Goal: Task Accomplishment & Management: Use online tool/utility

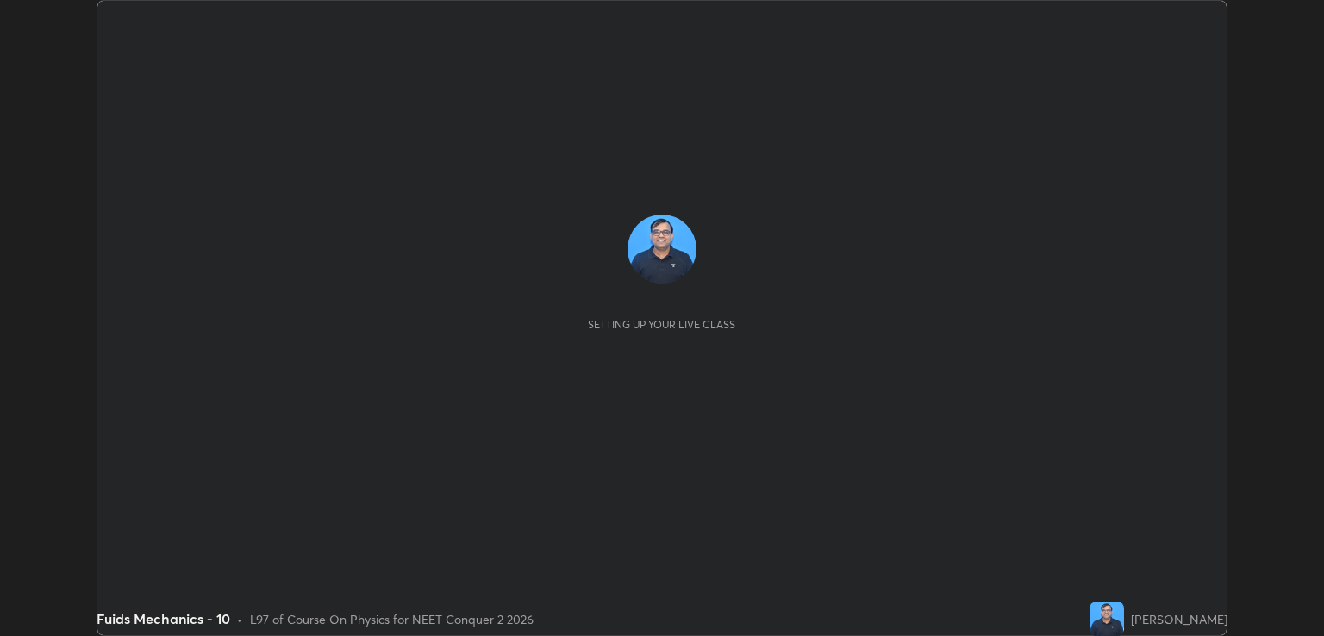
scroll to position [636, 1324]
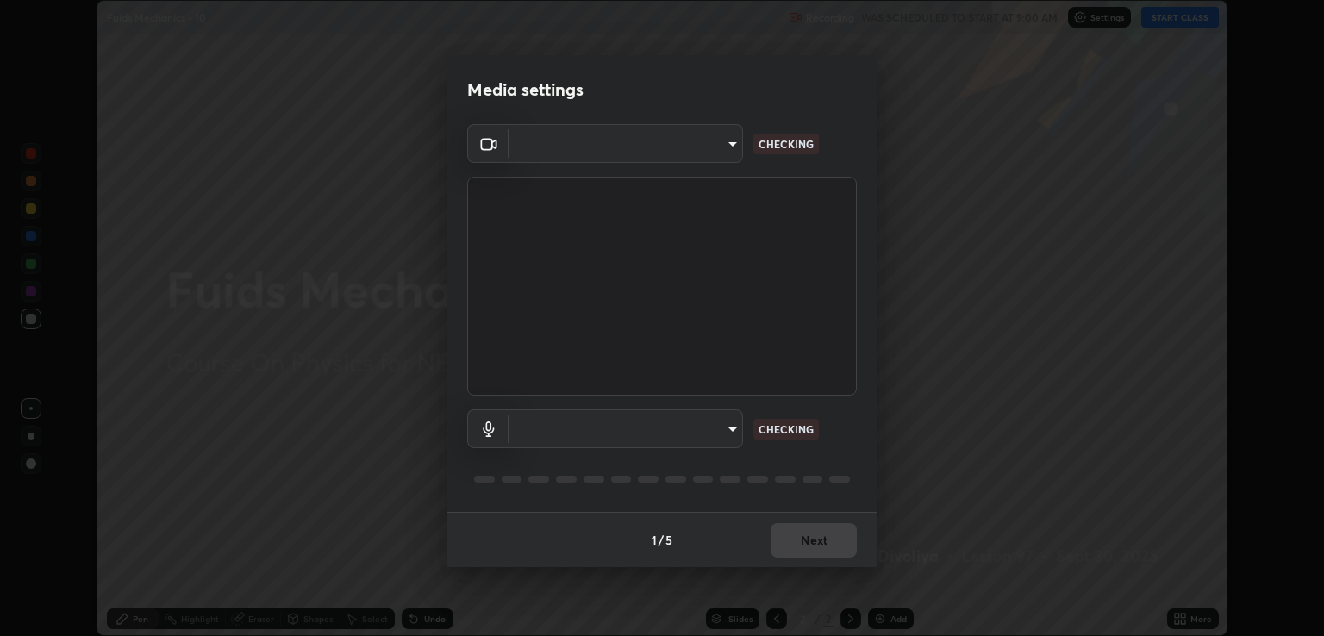
type input "ecbdbd44a66272db987f9f12271ef5319a85e28cdf2a8e5dd884bc8ad31297da"
click at [718, 437] on body "Erase all Fuids Mechanics - 10 Recording WAS SCHEDULED TO START AT 9:00 AM Sett…" at bounding box center [662, 318] width 1324 height 636
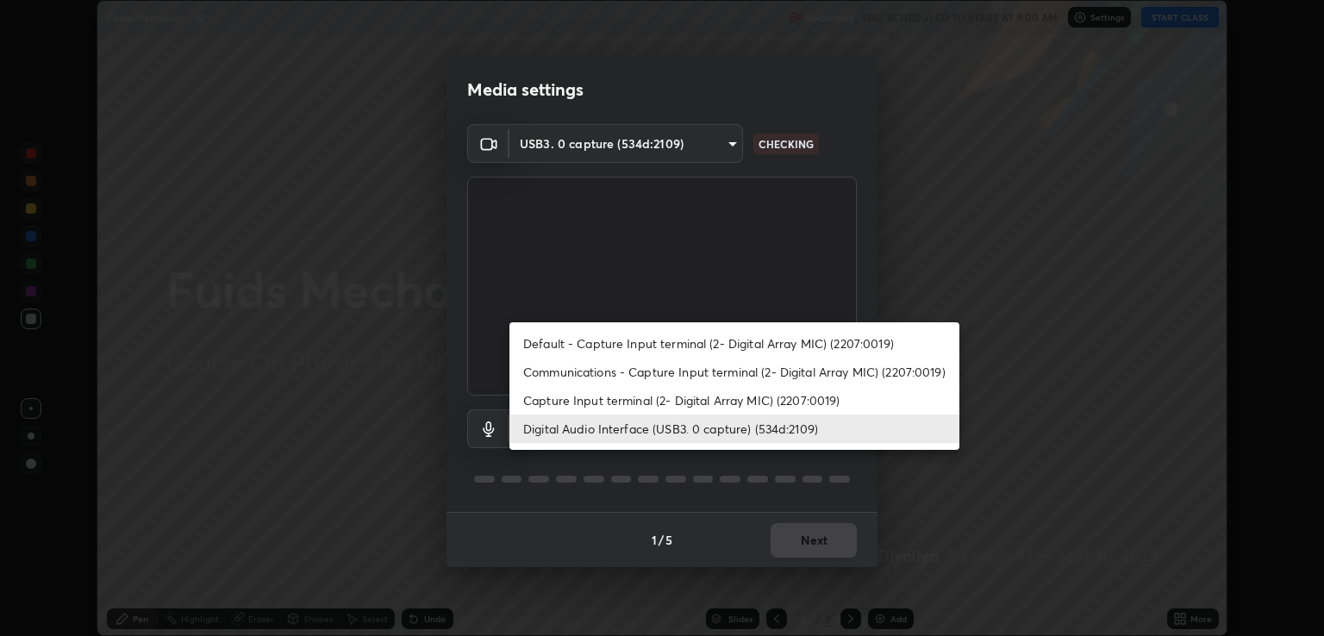
click at [679, 409] on li "Capture Input terminal (2- Digital Array MIC) (2207:0019)" at bounding box center [735, 400] width 450 height 28
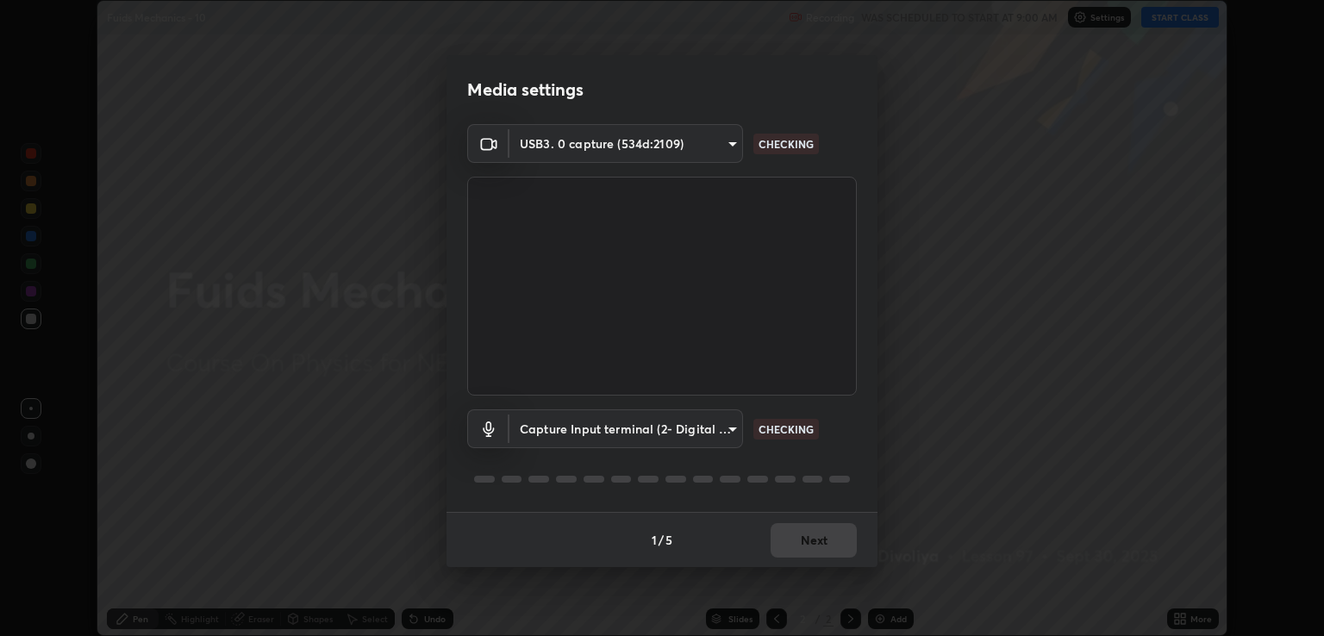
click at [698, 435] on body "Erase all Fuids Mechanics - 10 Recording WAS SCHEDULED TO START AT 9:00 AM Sett…" at bounding box center [662, 318] width 1324 height 636
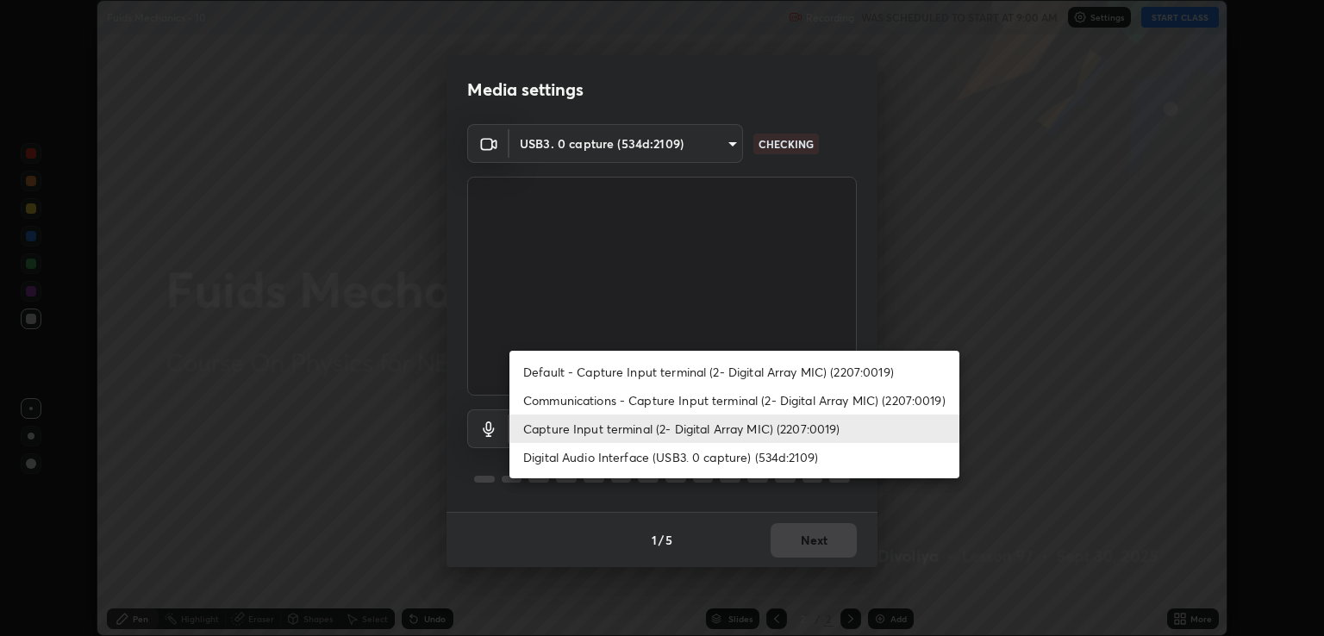
click at [685, 461] on li "Digital Audio Interface (USB3. 0 capture) (534d:2109)" at bounding box center [735, 457] width 450 height 28
type input "641fb1797ef8f9550b7f0158b383ff89036df526a4b0c4fe678c68e459c52791"
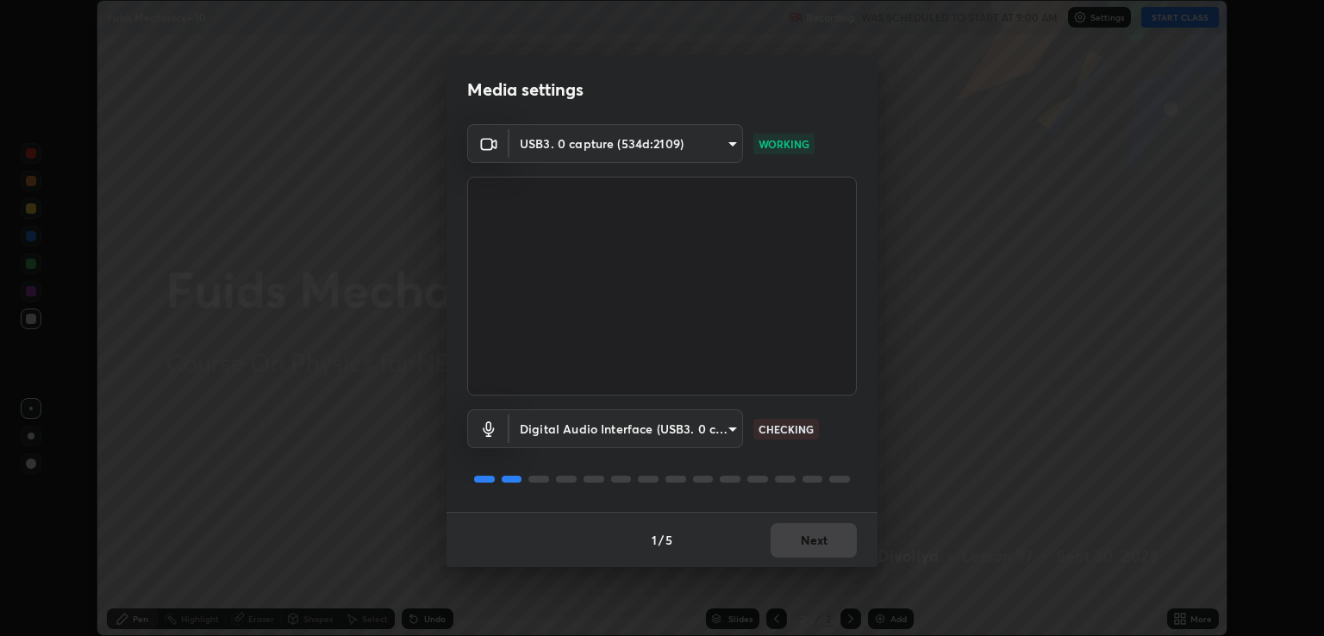
click at [817, 545] on div "1 / 5 Next" at bounding box center [662, 539] width 431 height 55
click at [826, 540] on button "Next" at bounding box center [814, 540] width 86 height 34
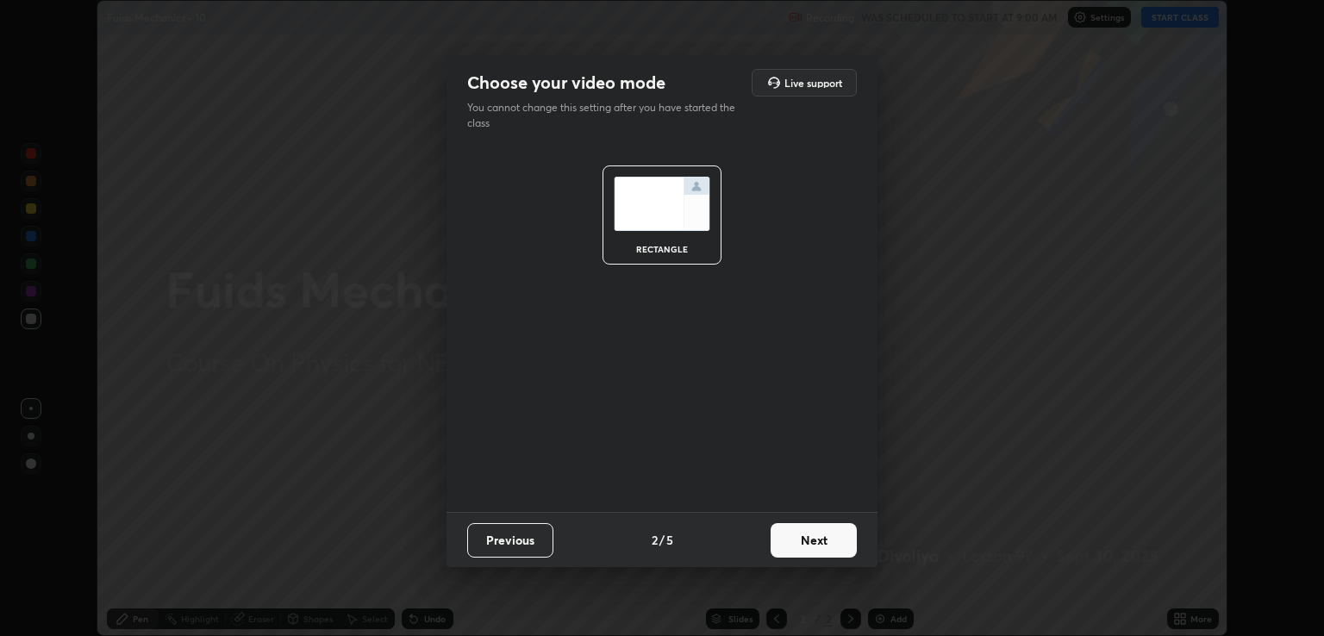
click at [834, 538] on button "Next" at bounding box center [814, 540] width 86 height 34
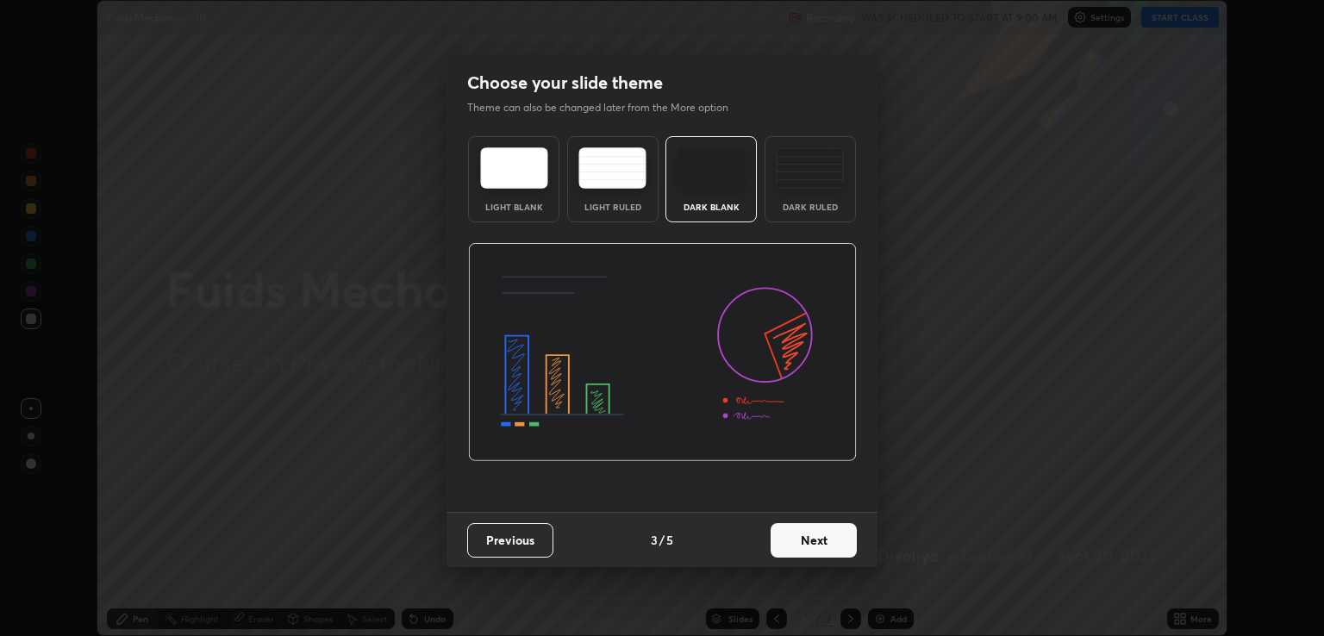
click at [844, 542] on button "Next" at bounding box center [814, 540] width 86 height 34
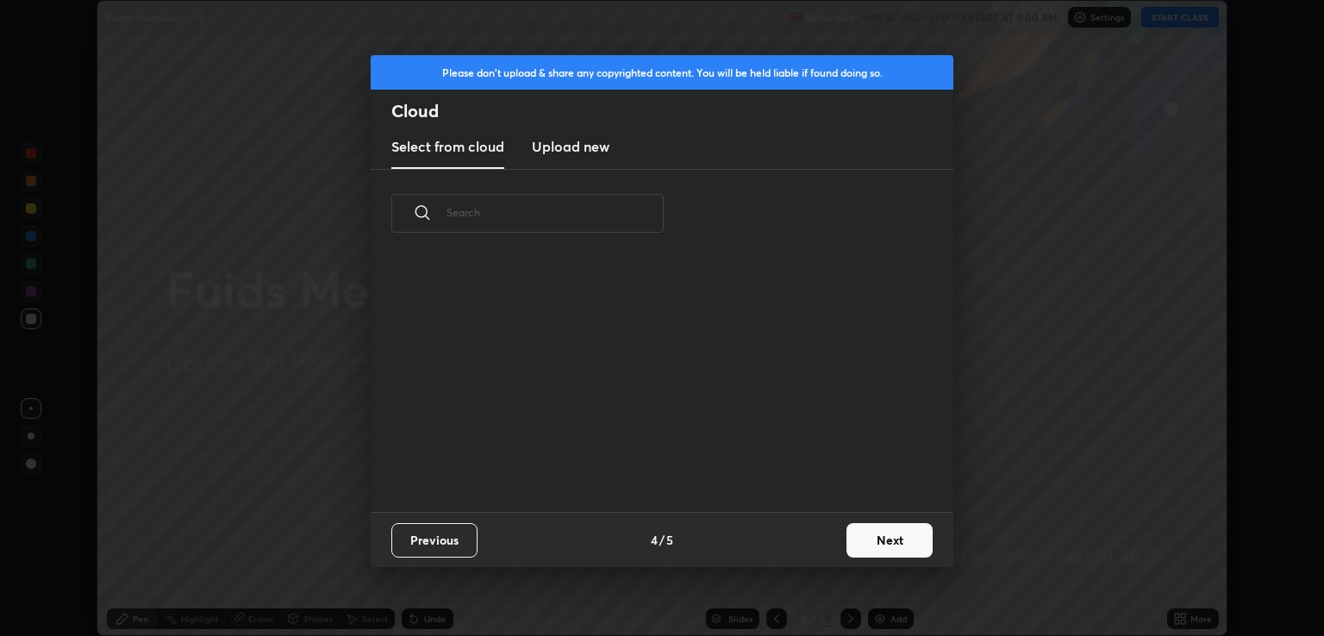
click at [884, 539] on button "Next" at bounding box center [890, 540] width 86 height 34
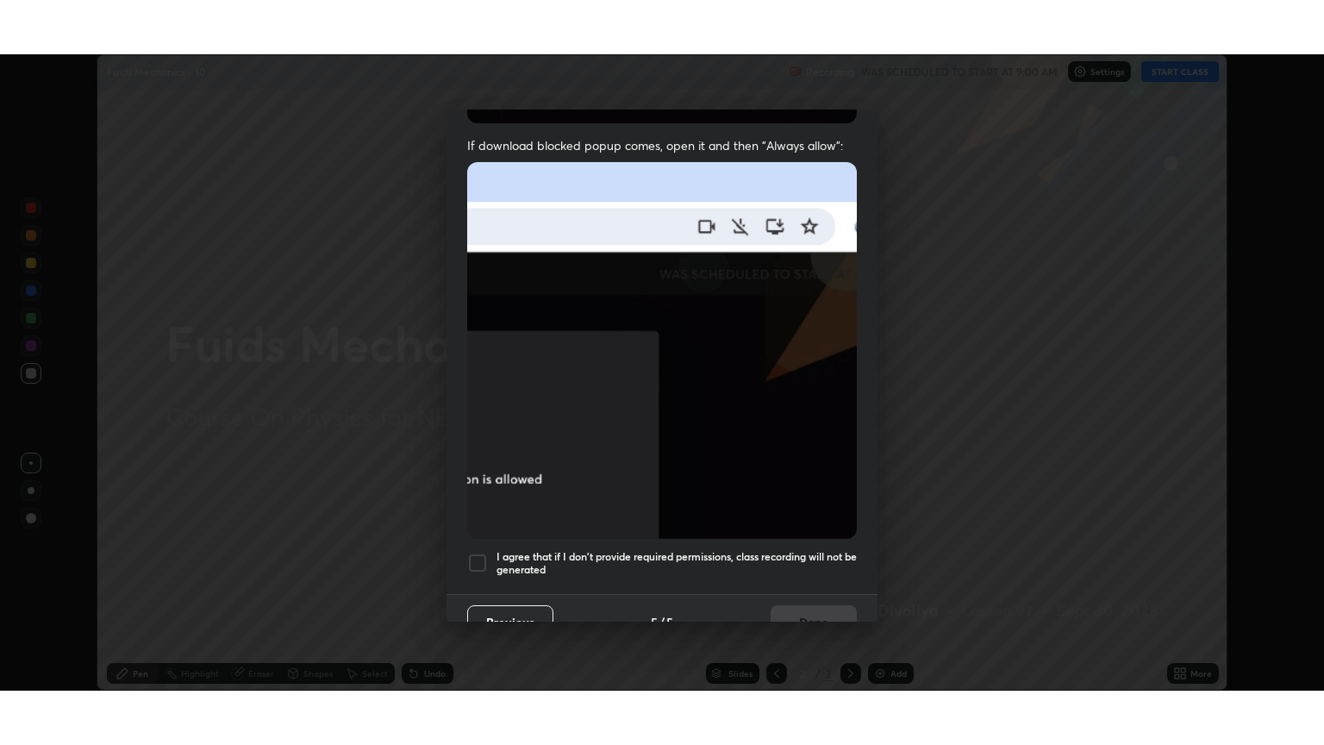
scroll to position [349, 0]
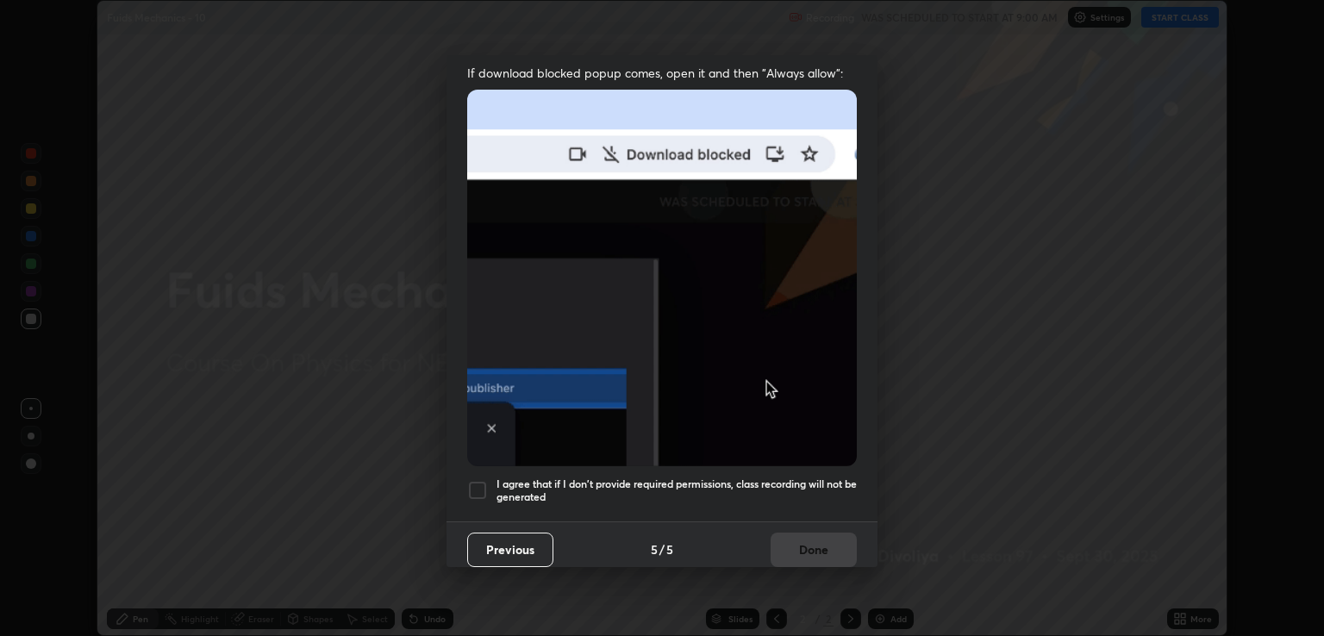
click at [804, 478] on h5 "I agree that if I don't provide required permissions, class recording will not …" at bounding box center [677, 491] width 360 height 27
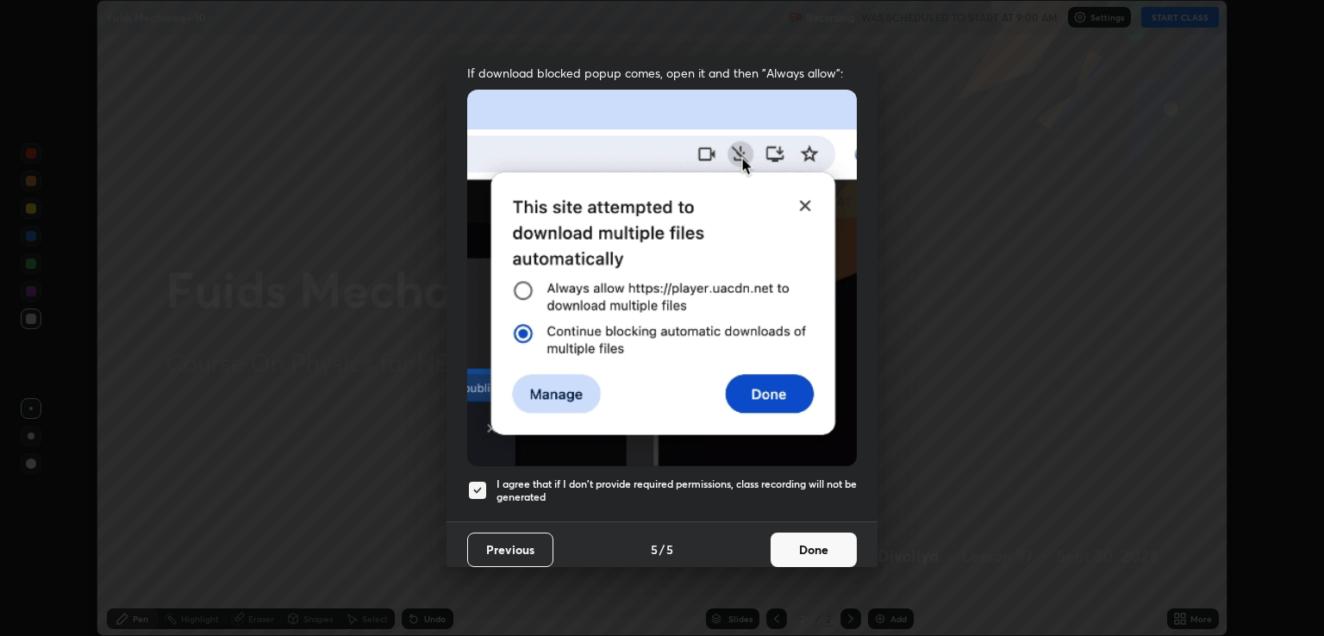
click at [821, 536] on button "Done" at bounding box center [814, 550] width 86 height 34
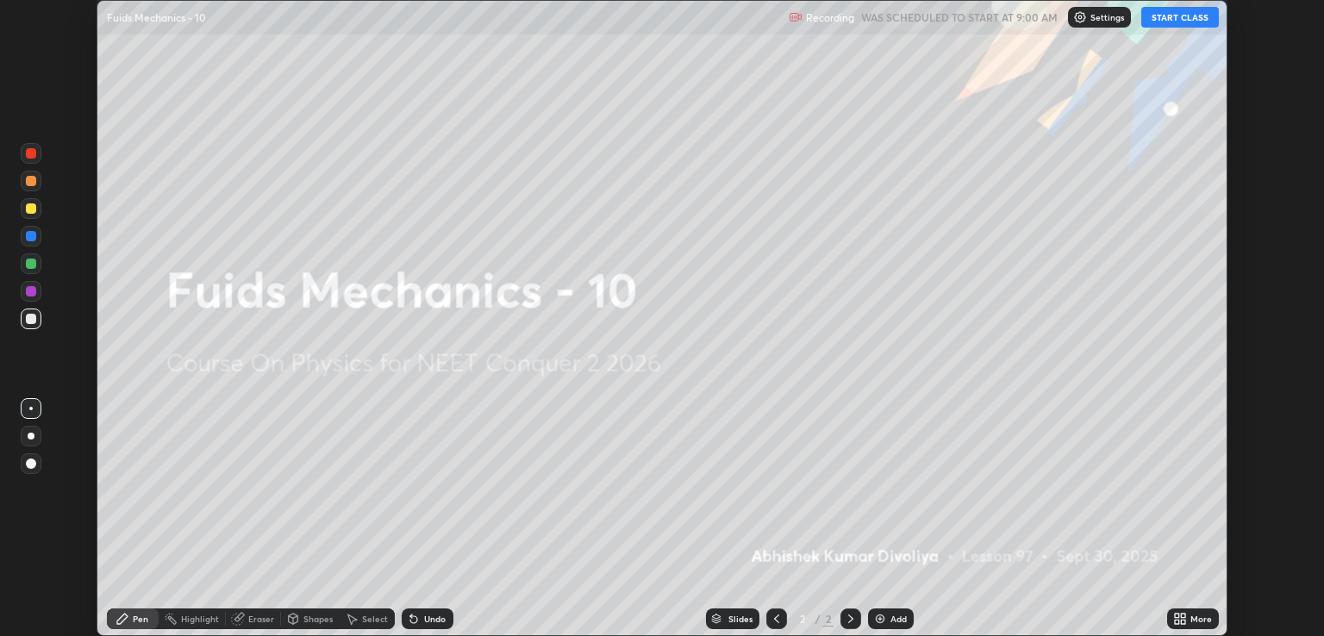
click at [1194, 16] on button "START CLASS" at bounding box center [1181, 17] width 78 height 21
click at [1187, 618] on icon at bounding box center [1181, 619] width 14 height 14
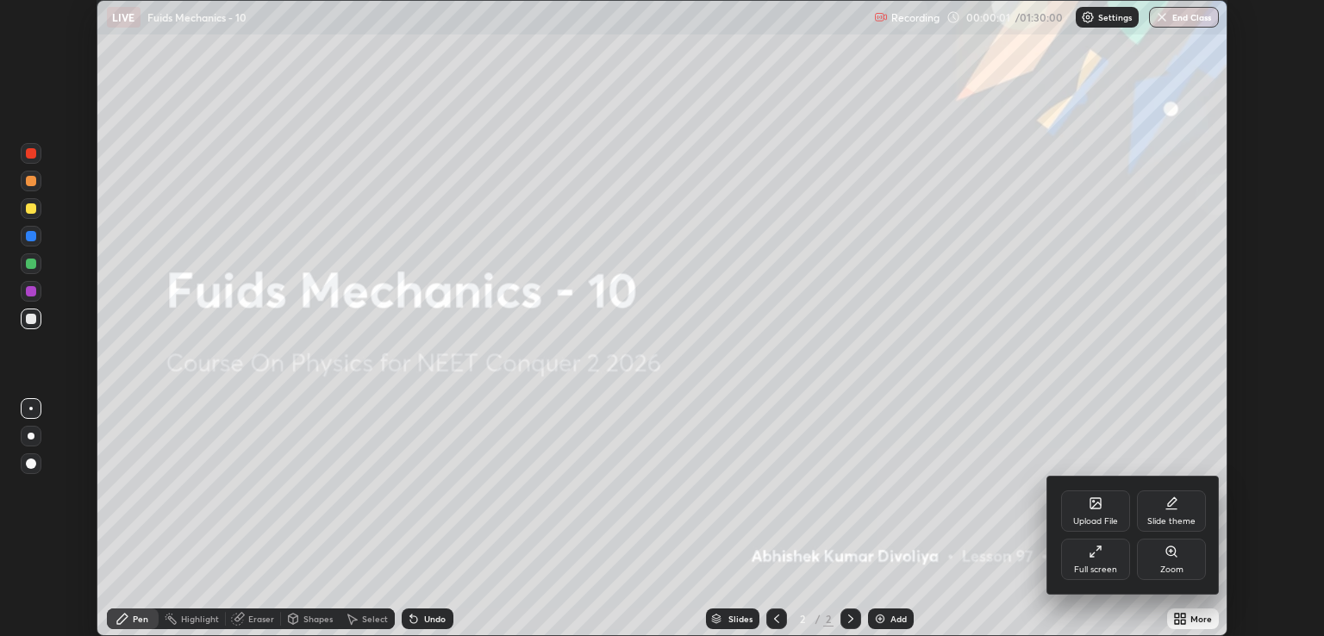
click at [1101, 568] on div "Full screen" at bounding box center [1095, 570] width 43 height 9
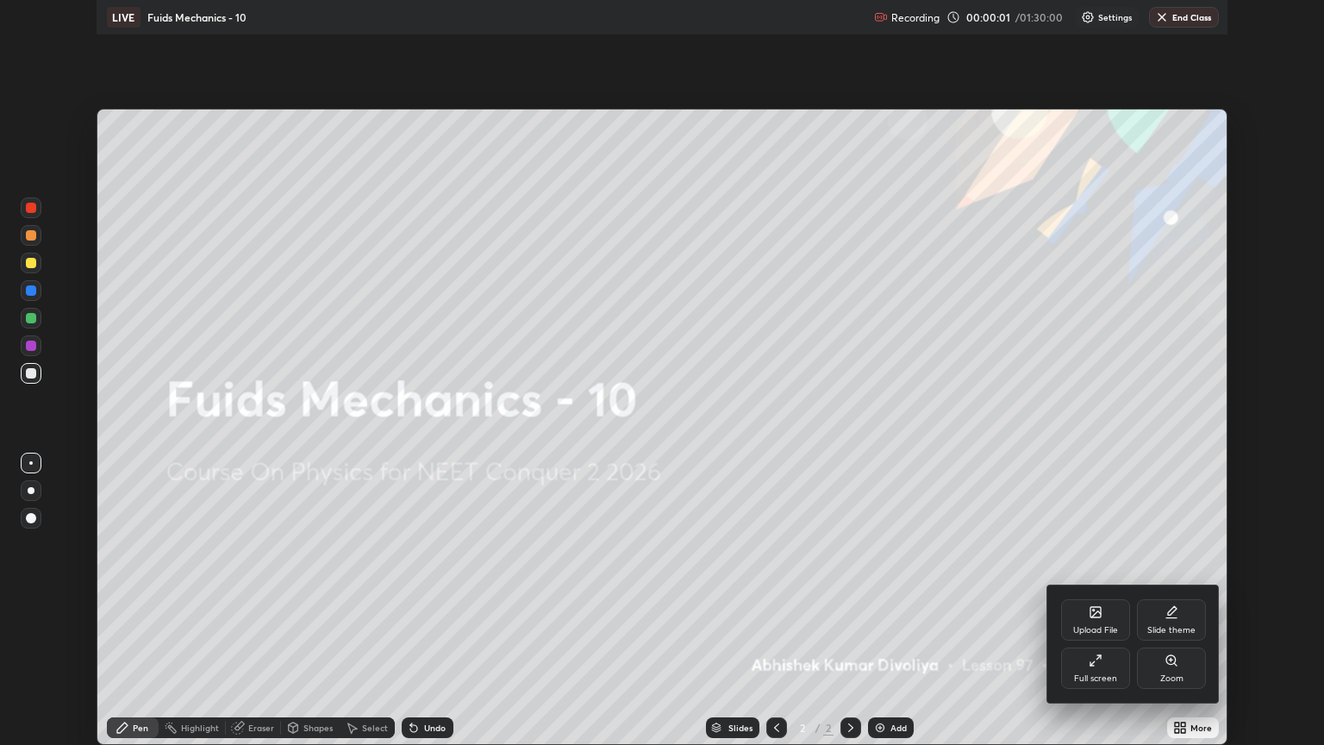
scroll to position [745, 1324]
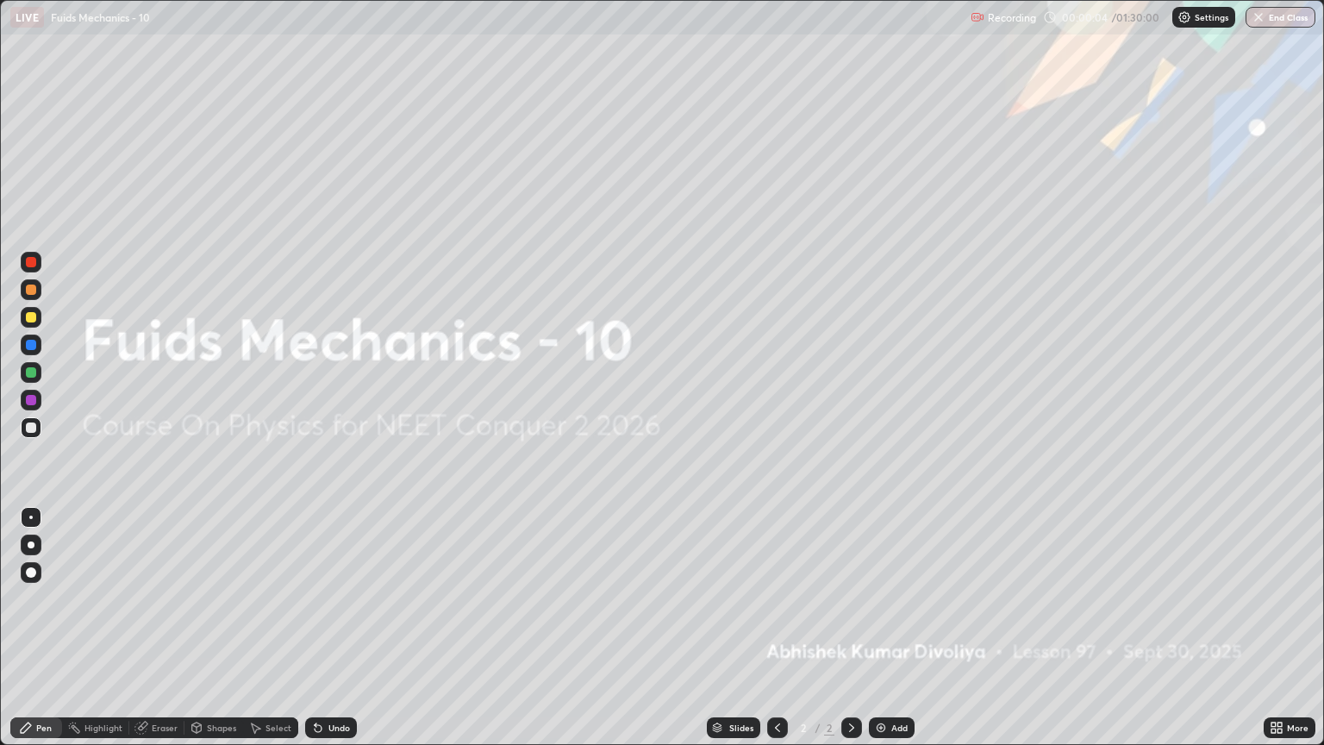
click at [34, 575] on div at bounding box center [31, 572] width 10 height 10
click at [31, 319] on div at bounding box center [31, 317] width 10 height 10
click at [882, 636] on div "Add" at bounding box center [892, 727] width 46 height 21
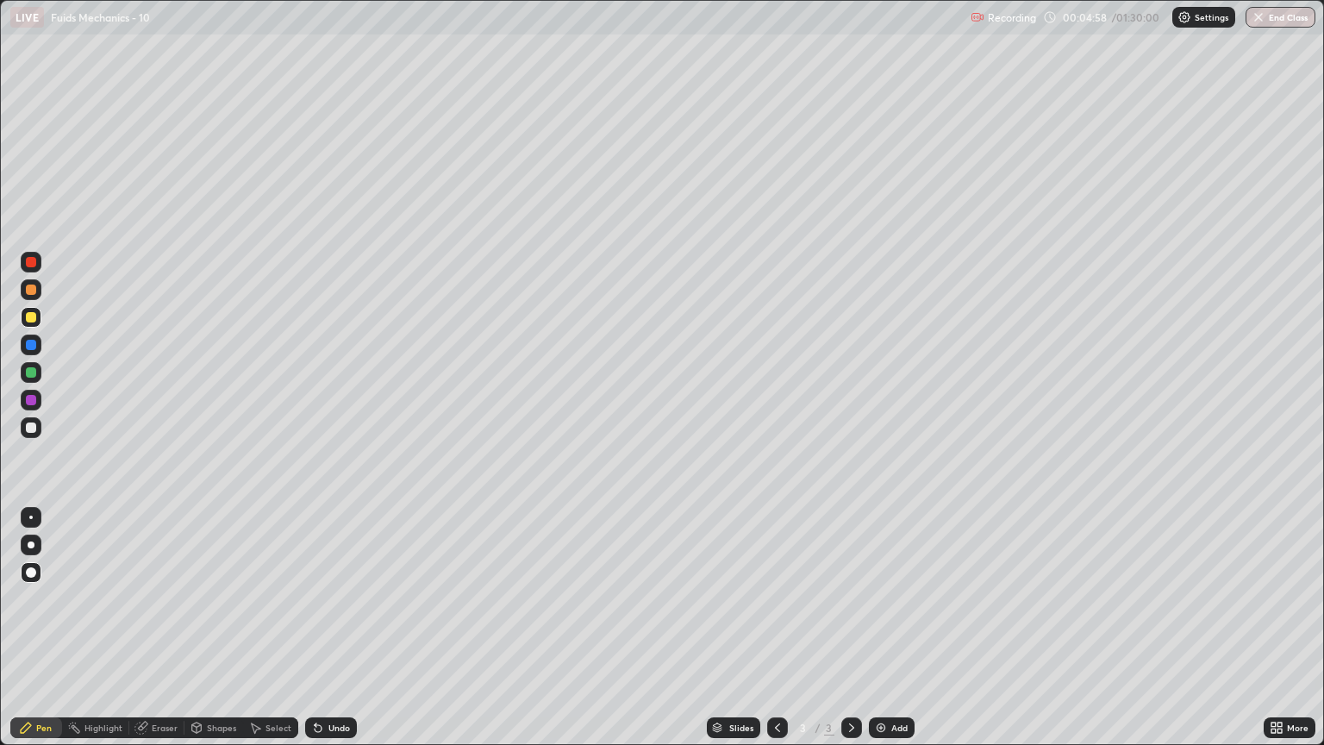
click at [217, 636] on div "Shapes" at bounding box center [221, 727] width 29 height 9
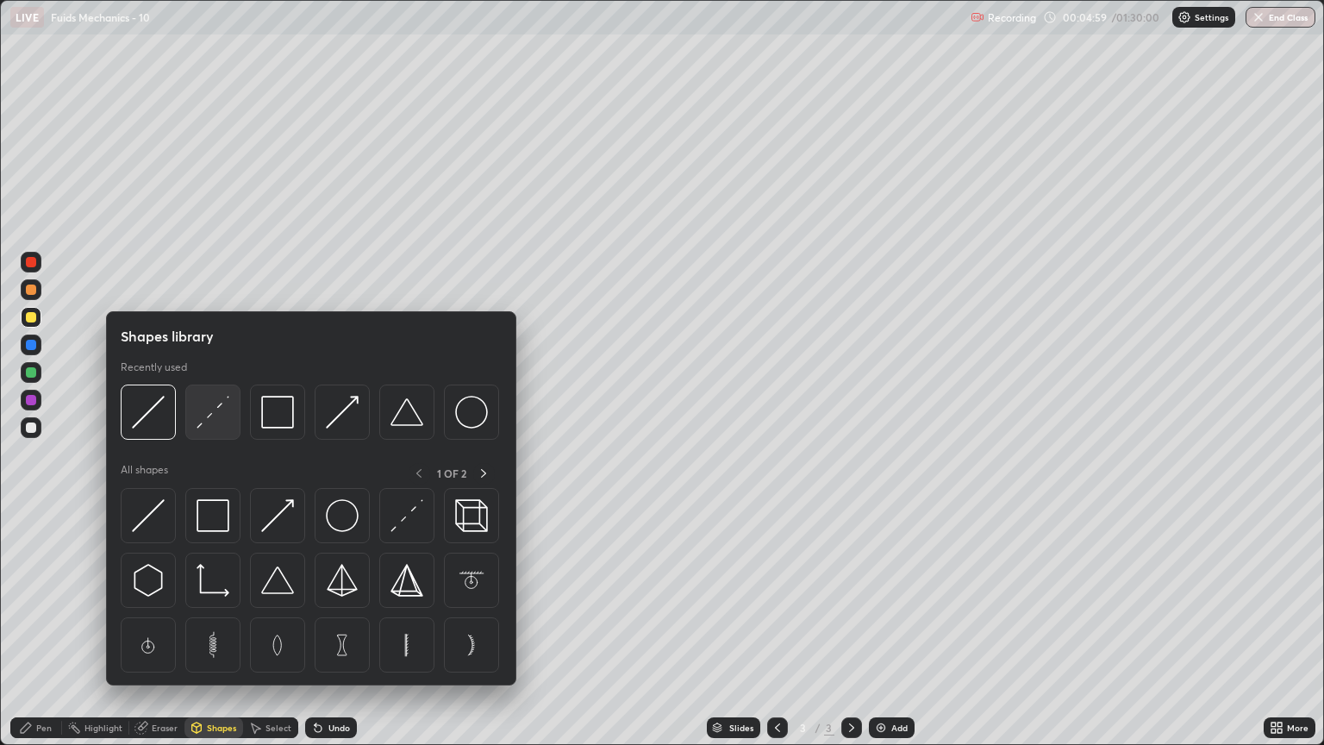
click at [217, 428] on img at bounding box center [213, 412] width 33 height 33
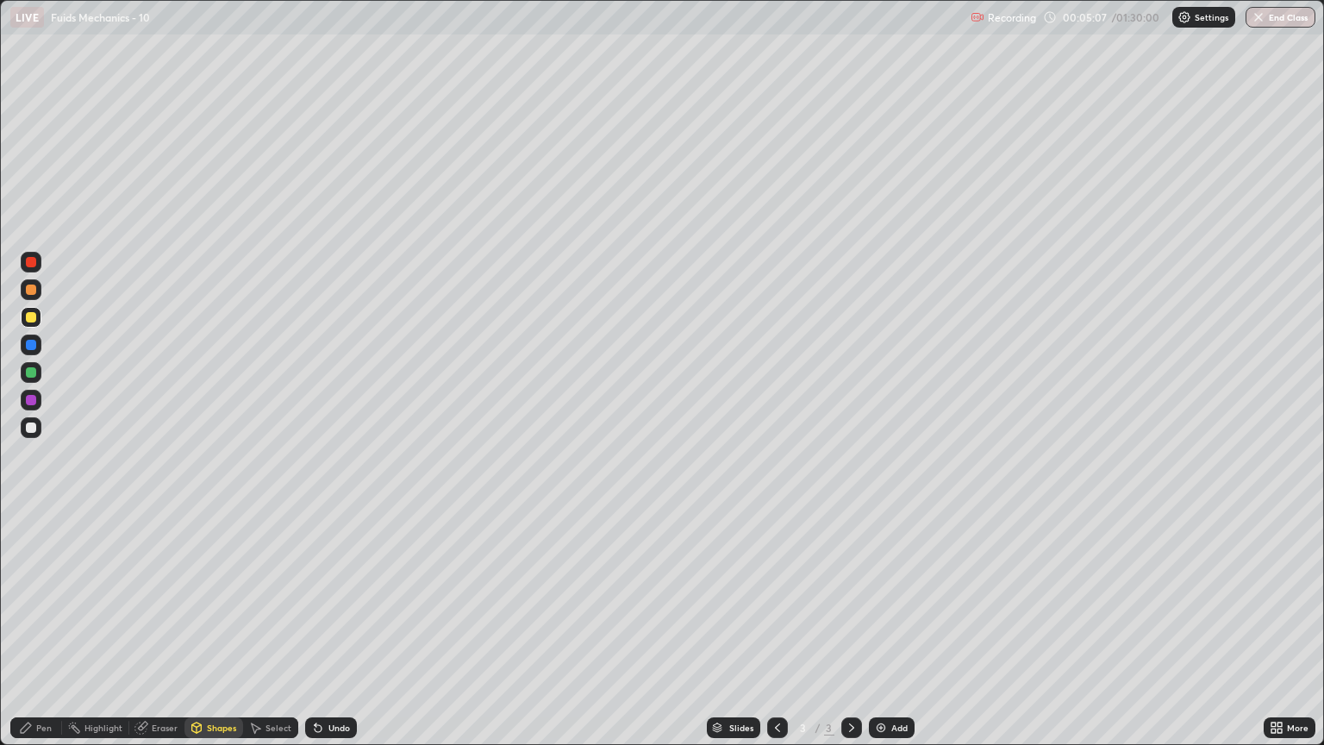
click at [35, 370] on div at bounding box center [31, 372] width 10 height 10
click at [216, 636] on div "Shapes" at bounding box center [221, 727] width 29 height 9
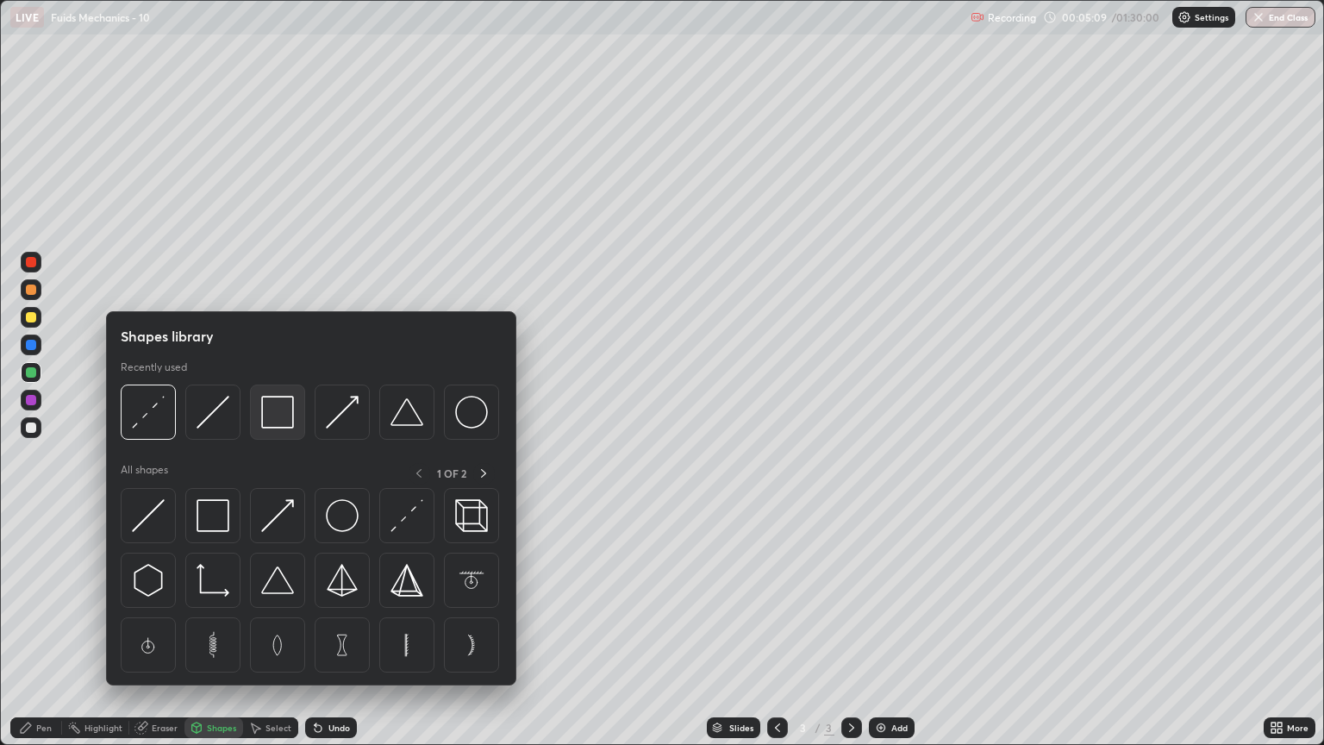
click at [269, 421] on img at bounding box center [277, 412] width 33 height 33
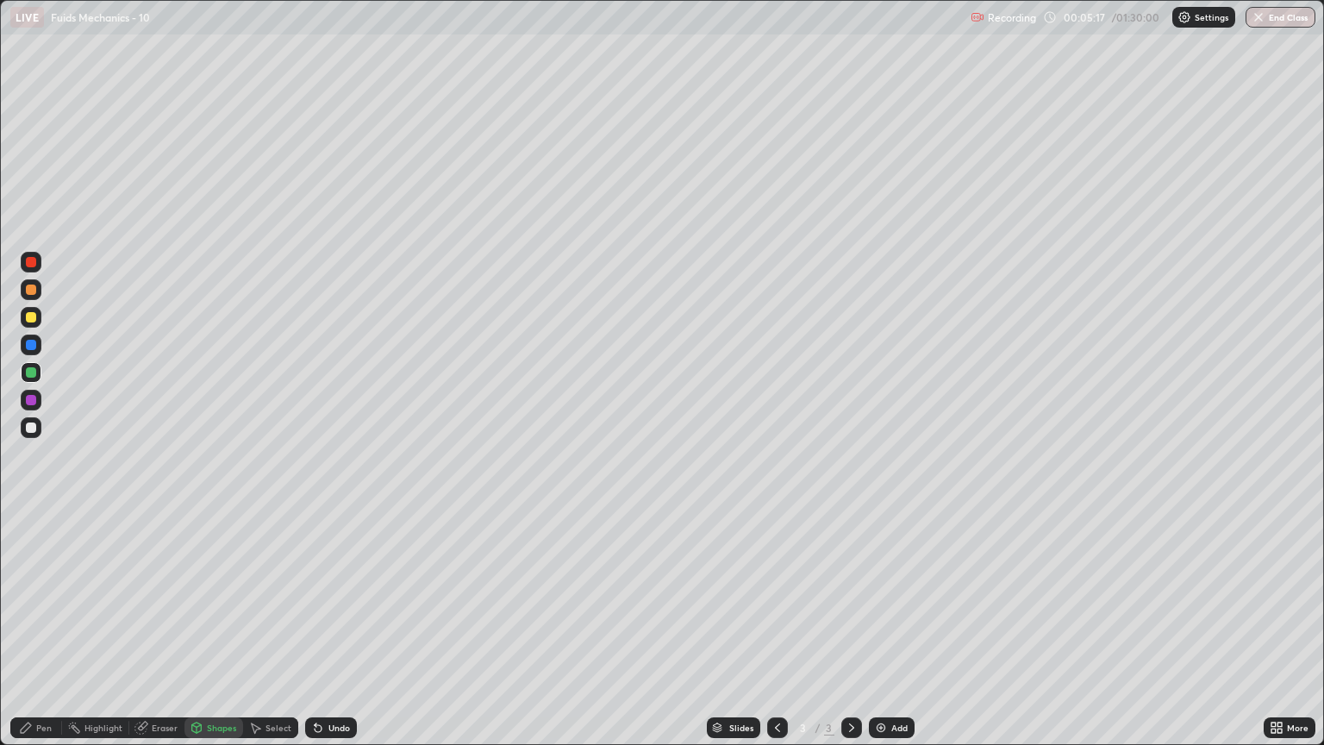
click at [235, 636] on div "Shapes" at bounding box center [214, 727] width 59 height 21
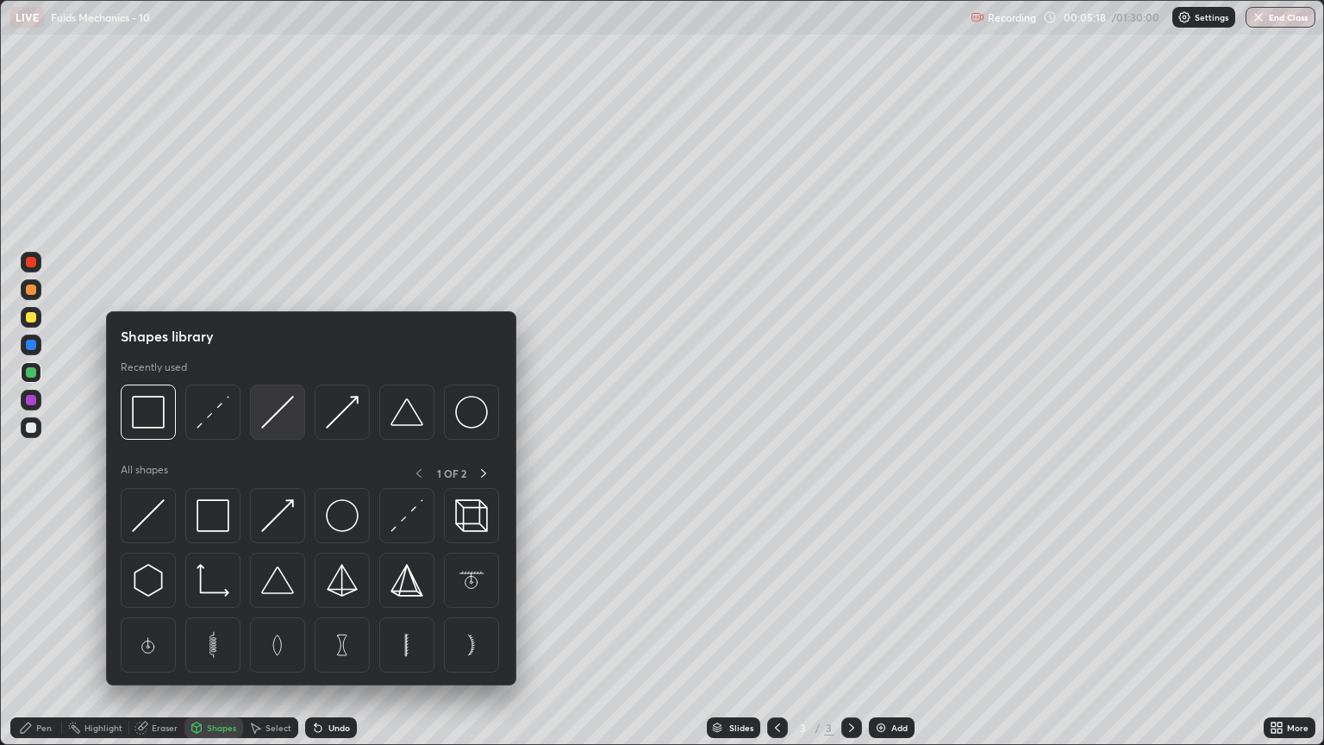
click at [276, 430] on div at bounding box center [277, 412] width 55 height 55
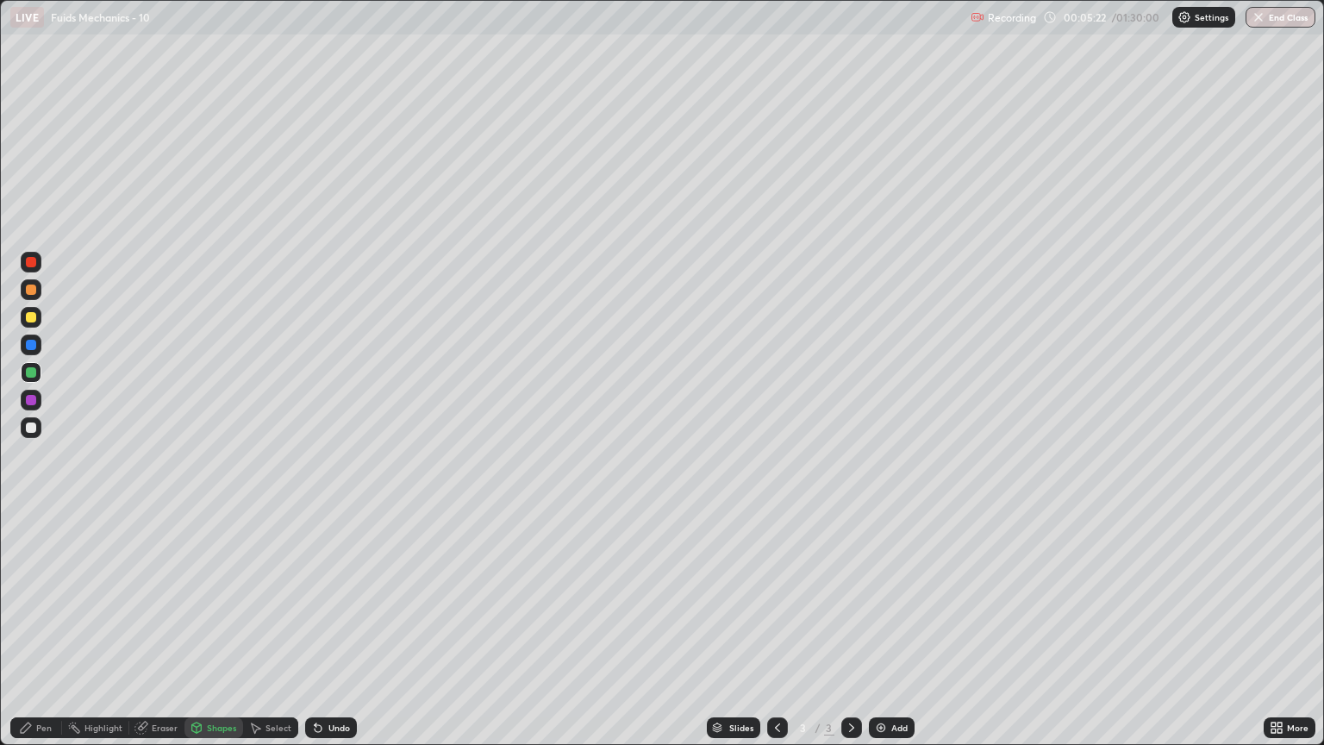
click at [35, 435] on div at bounding box center [31, 427] width 21 height 21
click at [49, 636] on div "Pen" at bounding box center [44, 727] width 16 height 9
click at [37, 297] on div at bounding box center [31, 289] width 21 height 21
click at [216, 636] on div "Shapes" at bounding box center [221, 727] width 29 height 9
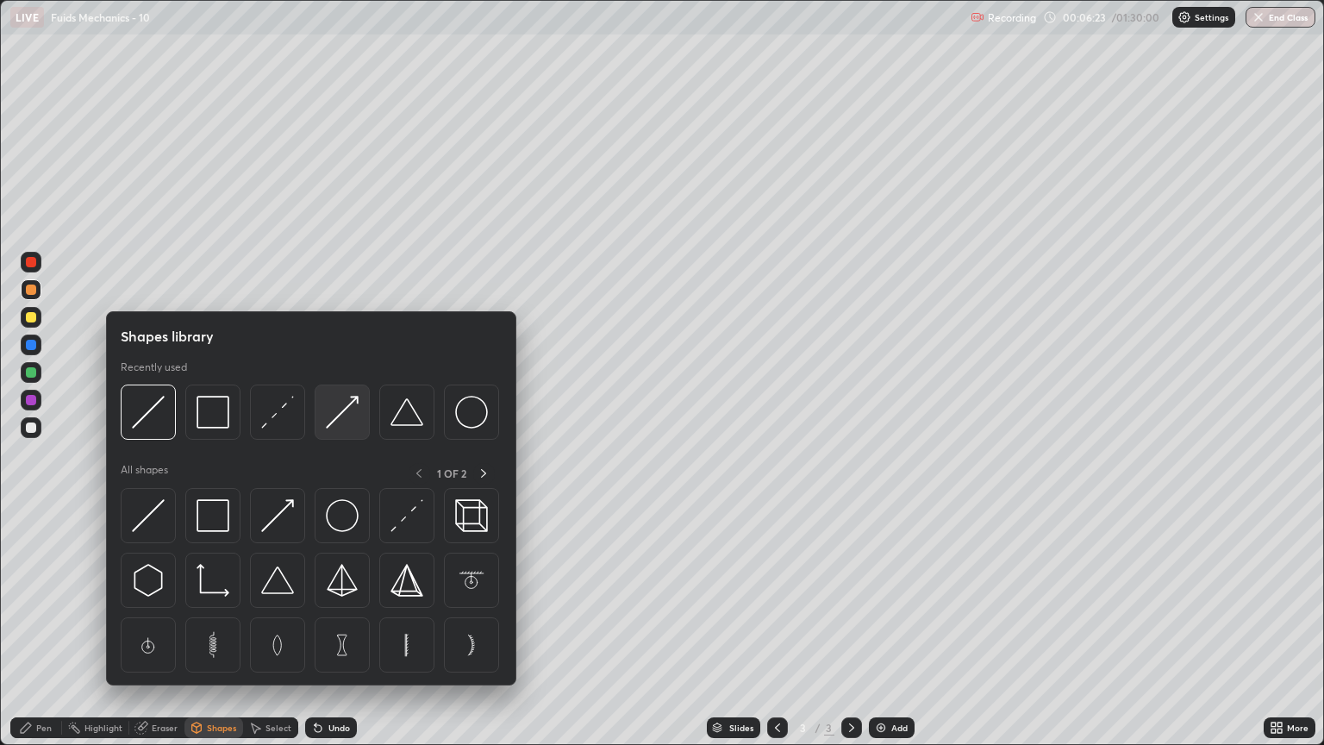
click at [335, 414] on img at bounding box center [342, 412] width 33 height 33
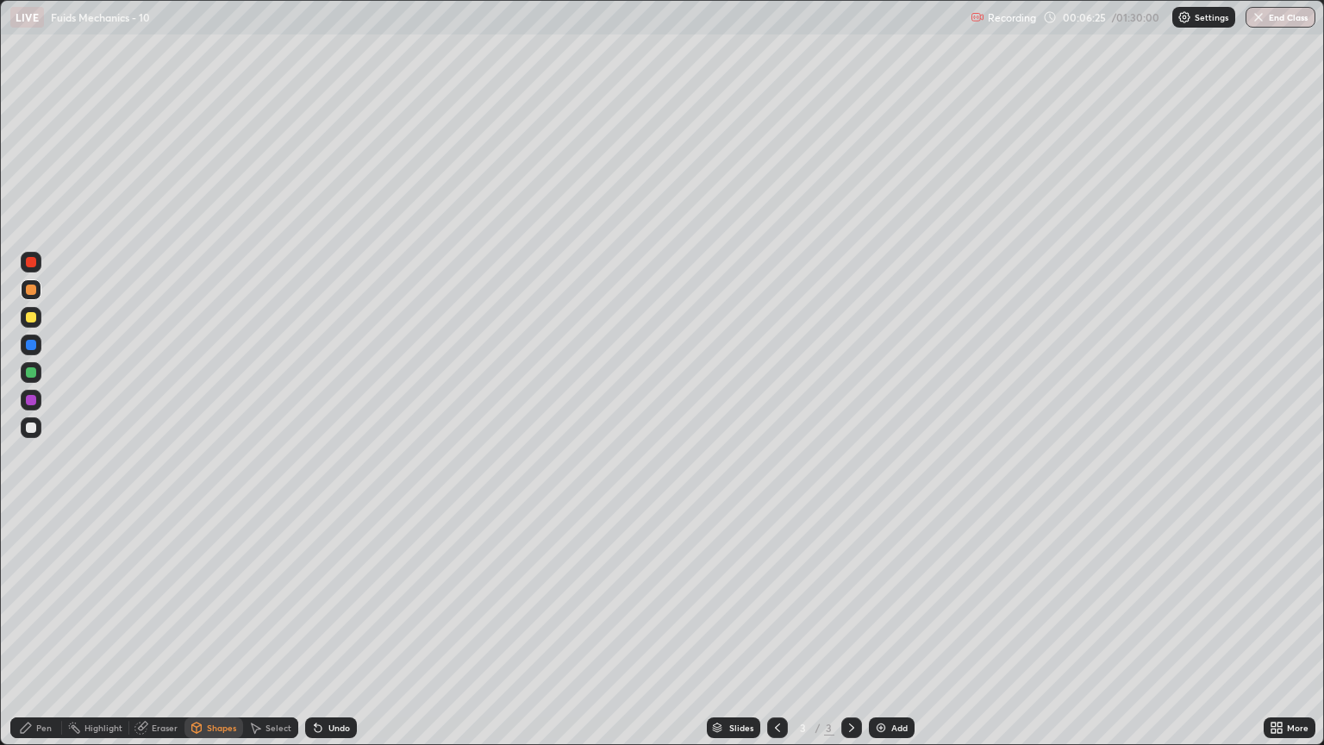
click at [47, 636] on div "Pen" at bounding box center [44, 727] width 16 height 9
click at [34, 372] on div at bounding box center [31, 372] width 10 height 10
click at [207, 636] on div "Shapes" at bounding box center [221, 727] width 29 height 9
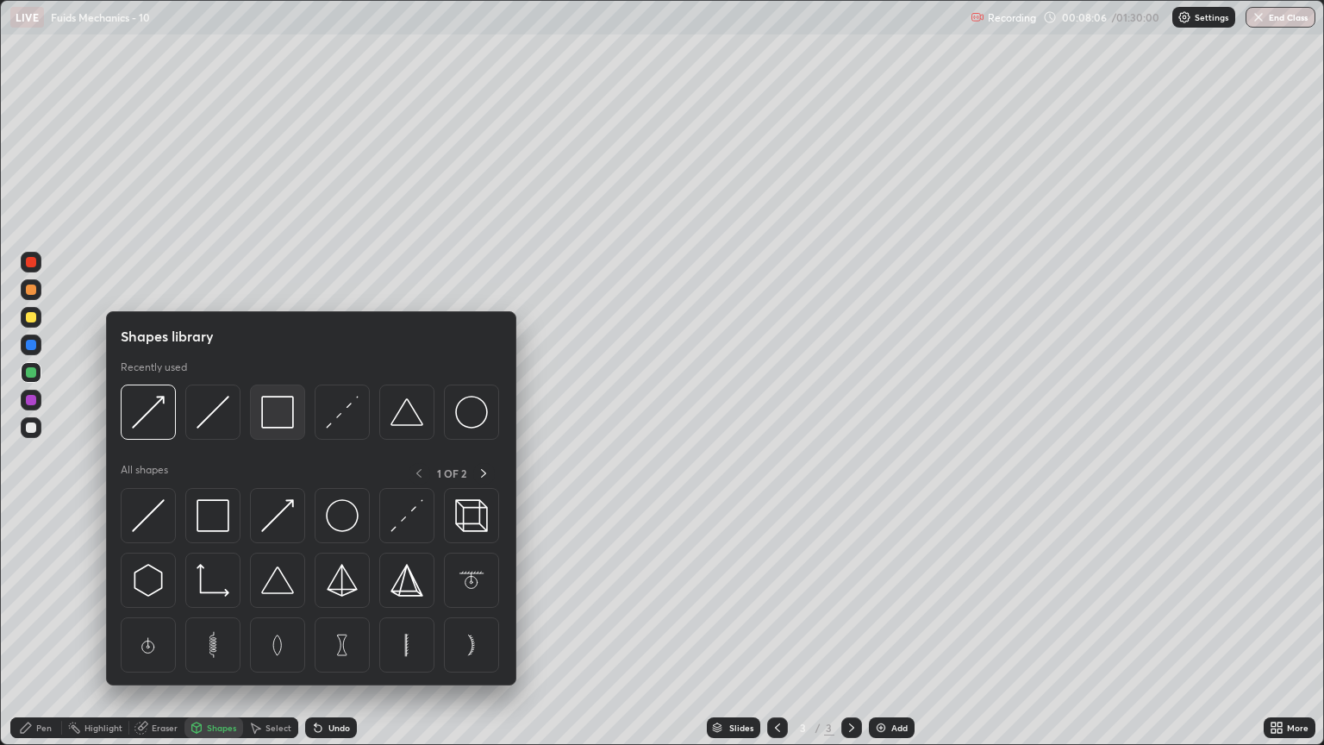
click at [269, 417] on img at bounding box center [277, 412] width 33 height 33
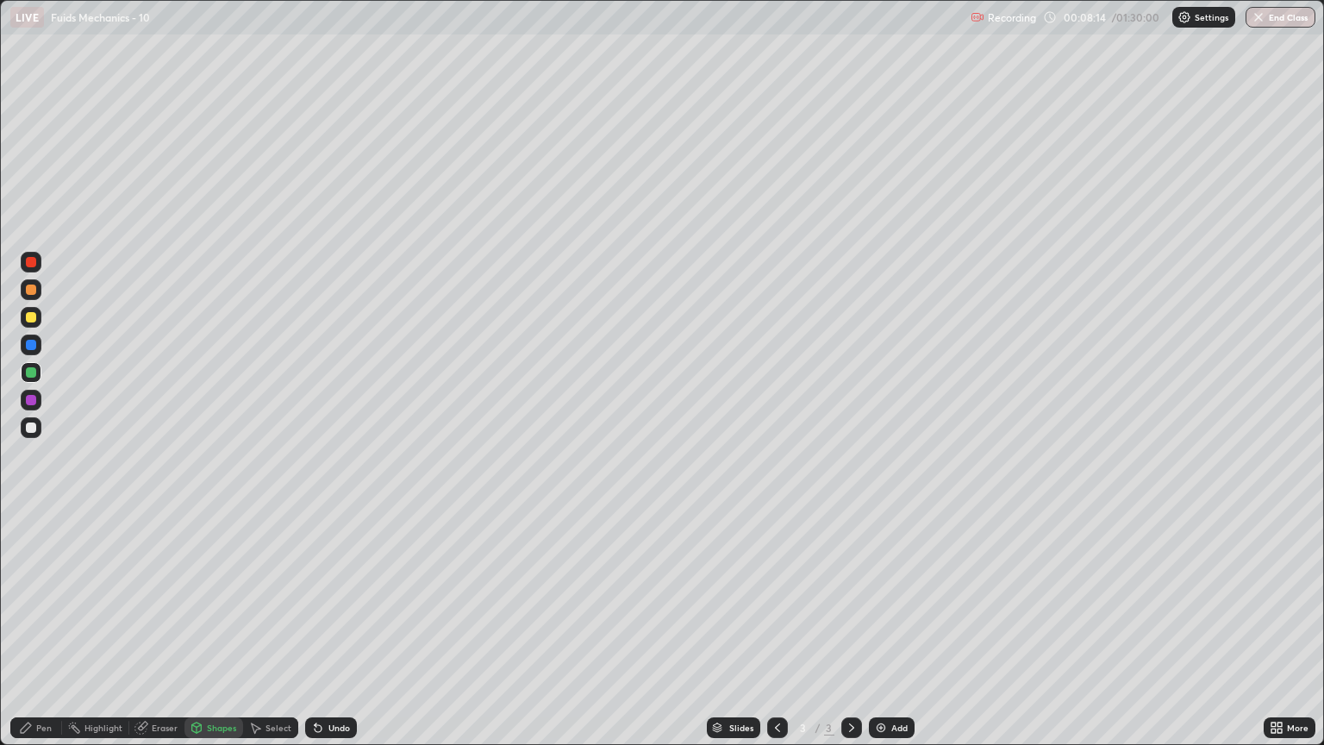
click at [217, 636] on div "Shapes" at bounding box center [221, 727] width 29 height 9
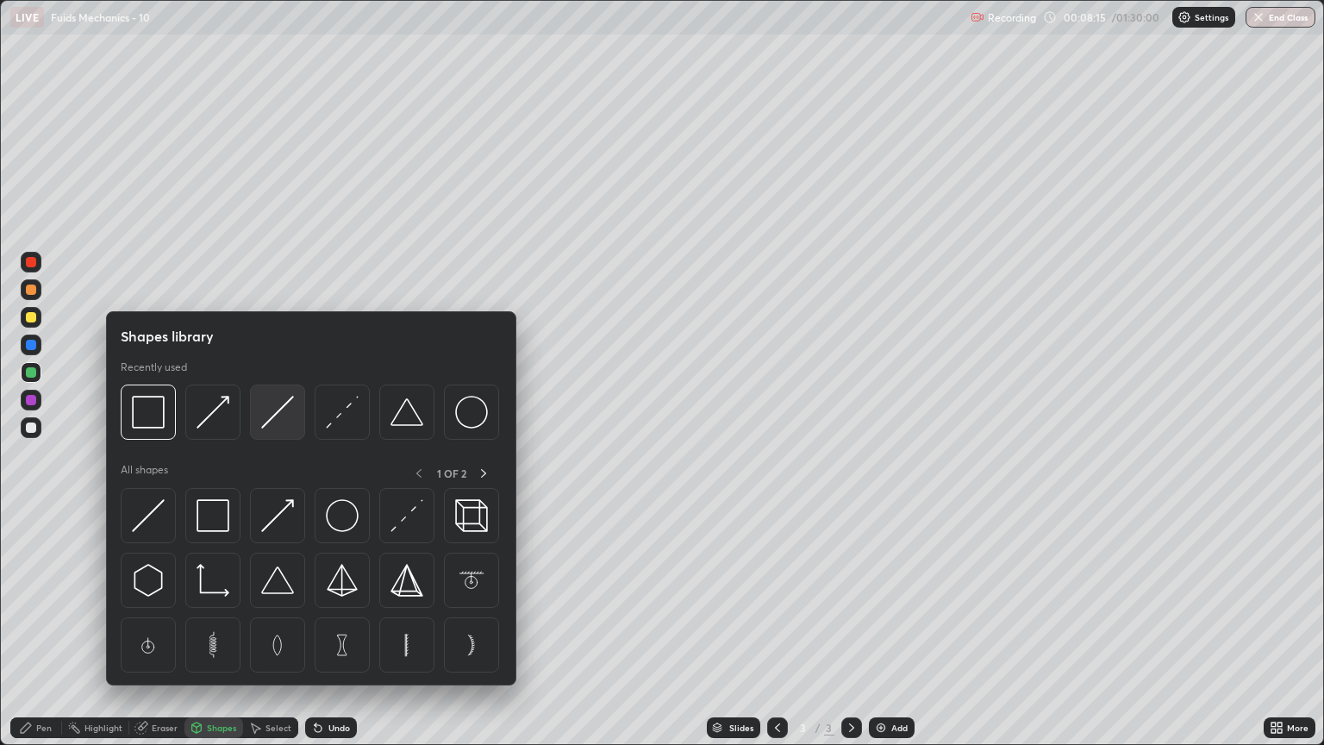
click at [281, 421] on img at bounding box center [277, 412] width 33 height 33
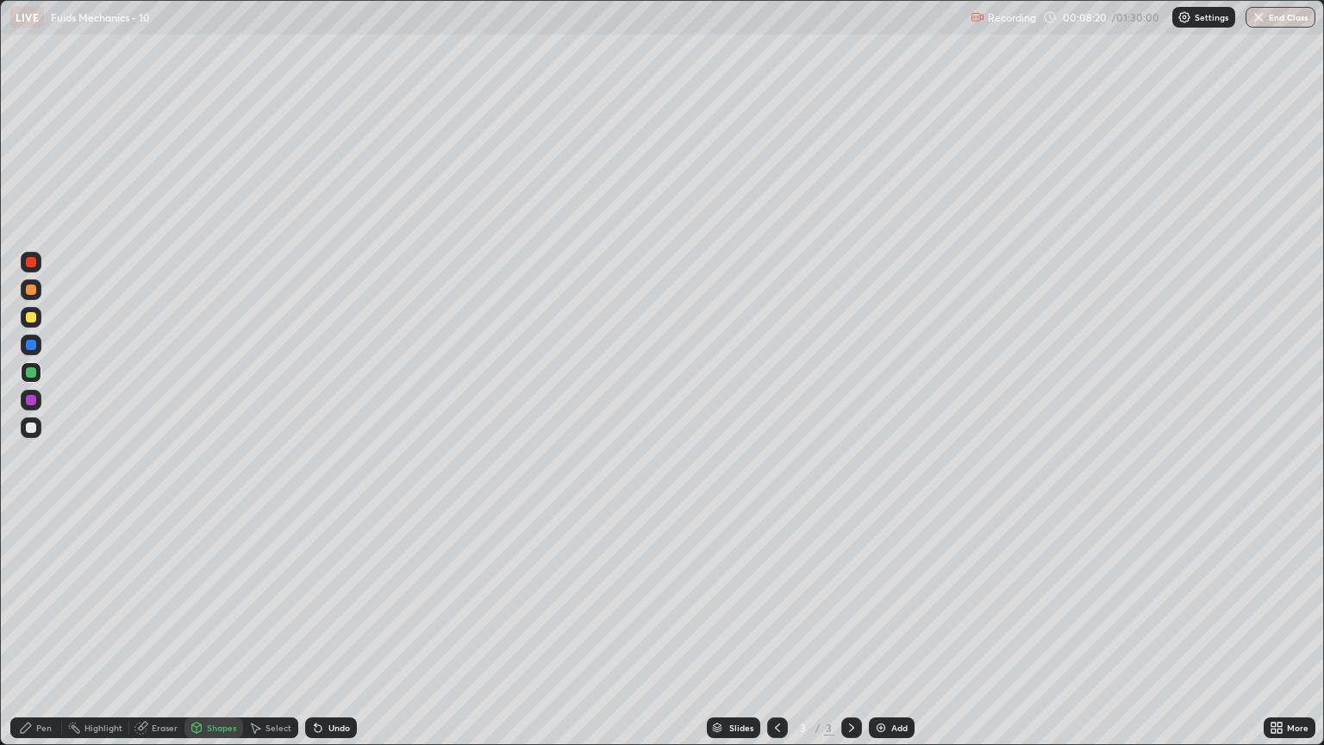
click at [38, 636] on div "Pen" at bounding box center [44, 727] width 16 height 9
click at [33, 294] on div at bounding box center [31, 290] width 10 height 10
click at [333, 636] on div "Undo" at bounding box center [340, 727] width 22 height 9
click at [329, 636] on div "Undo" at bounding box center [340, 727] width 22 height 9
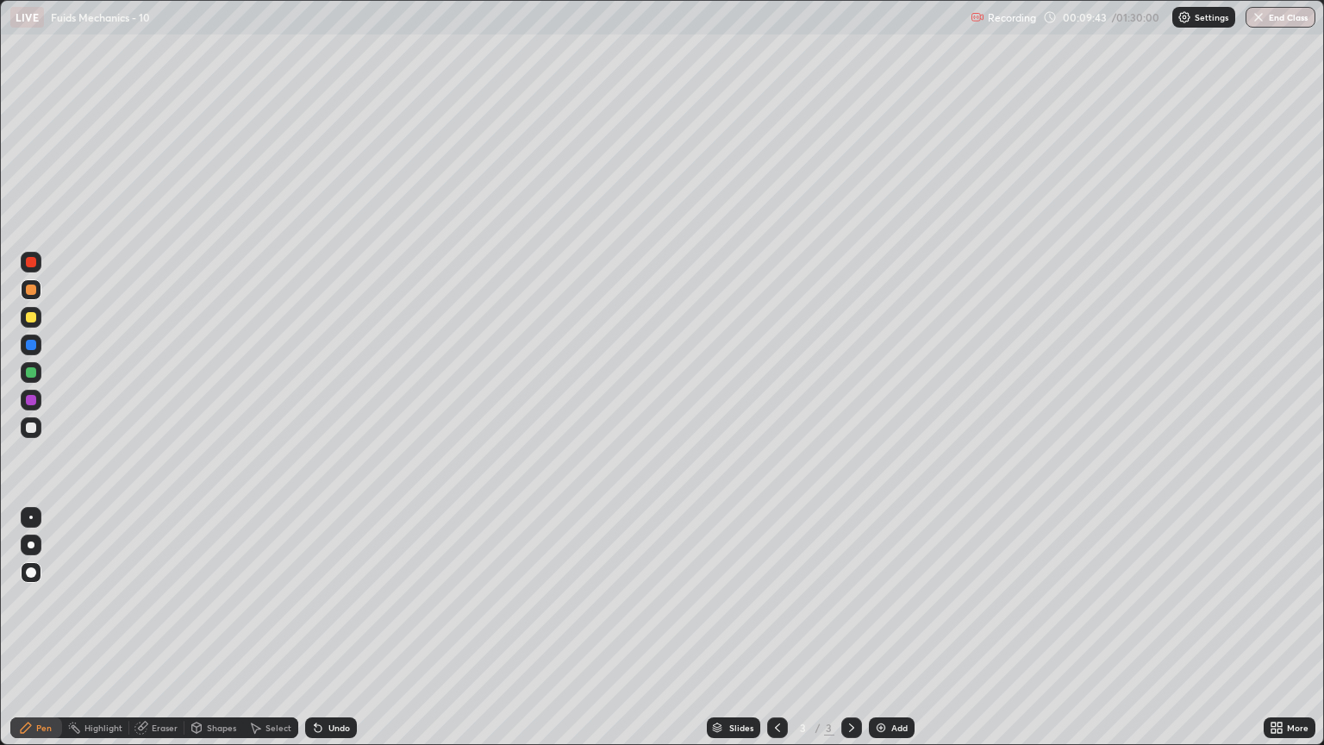
click at [329, 636] on div "Undo" at bounding box center [340, 727] width 22 height 9
click at [884, 636] on img at bounding box center [881, 728] width 14 height 14
click at [32, 318] on div at bounding box center [31, 317] width 10 height 10
click at [32, 429] on div at bounding box center [31, 428] width 10 height 10
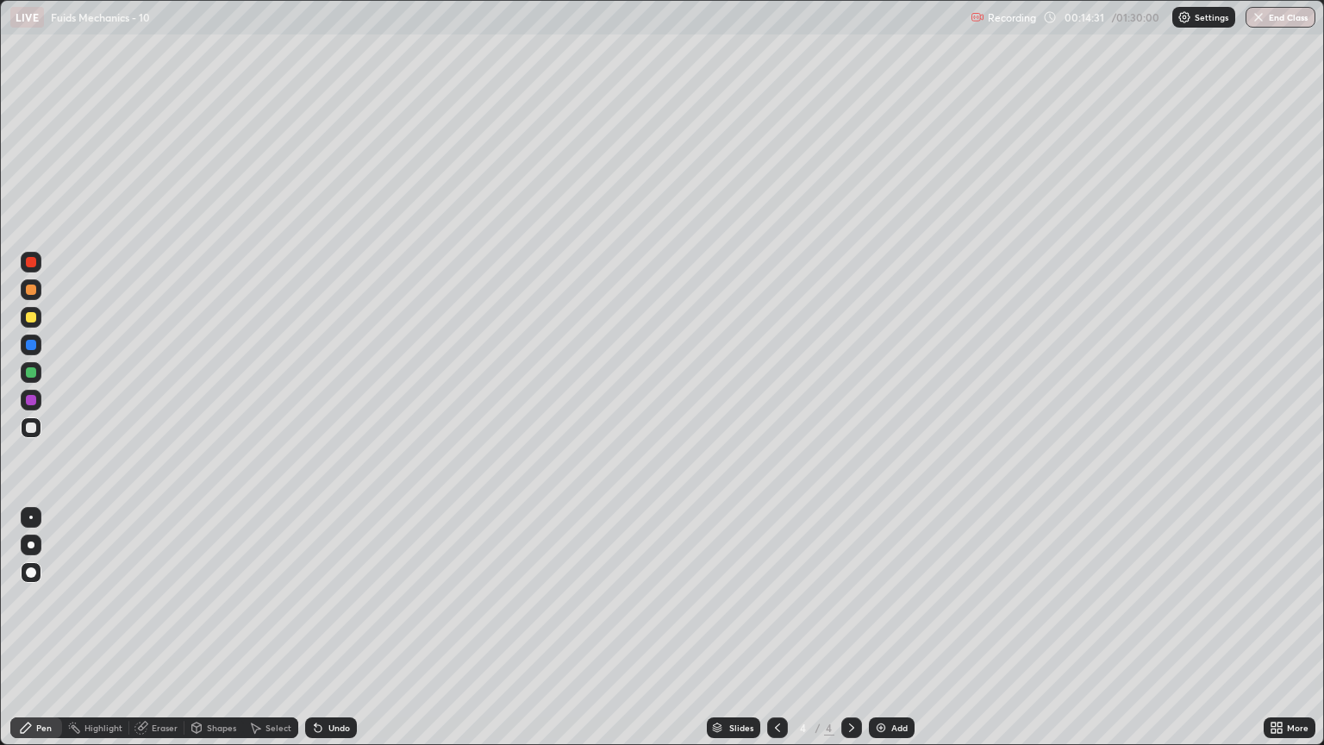
click at [27, 321] on div at bounding box center [31, 317] width 10 height 10
click at [892, 636] on div "Add" at bounding box center [900, 727] width 16 height 9
click at [214, 636] on div "Shapes" at bounding box center [221, 727] width 29 height 9
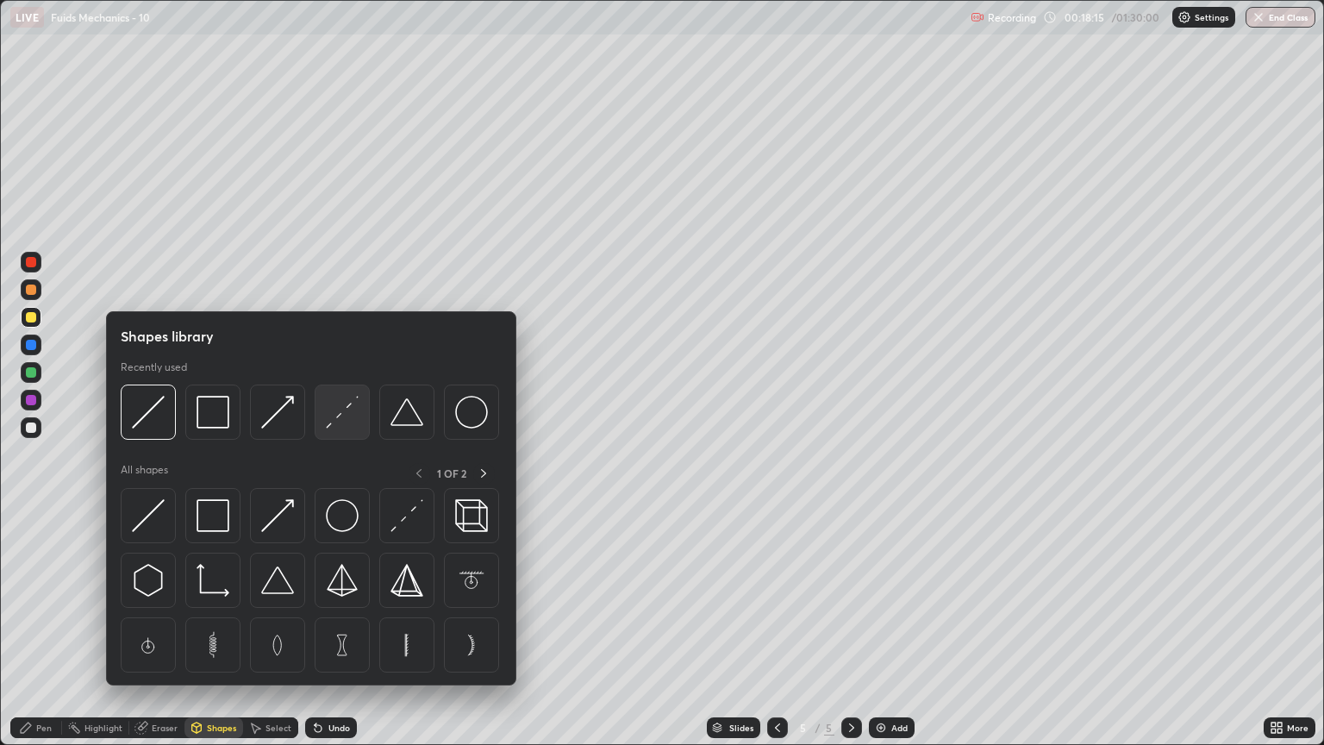
click at [354, 422] on img at bounding box center [342, 412] width 33 height 33
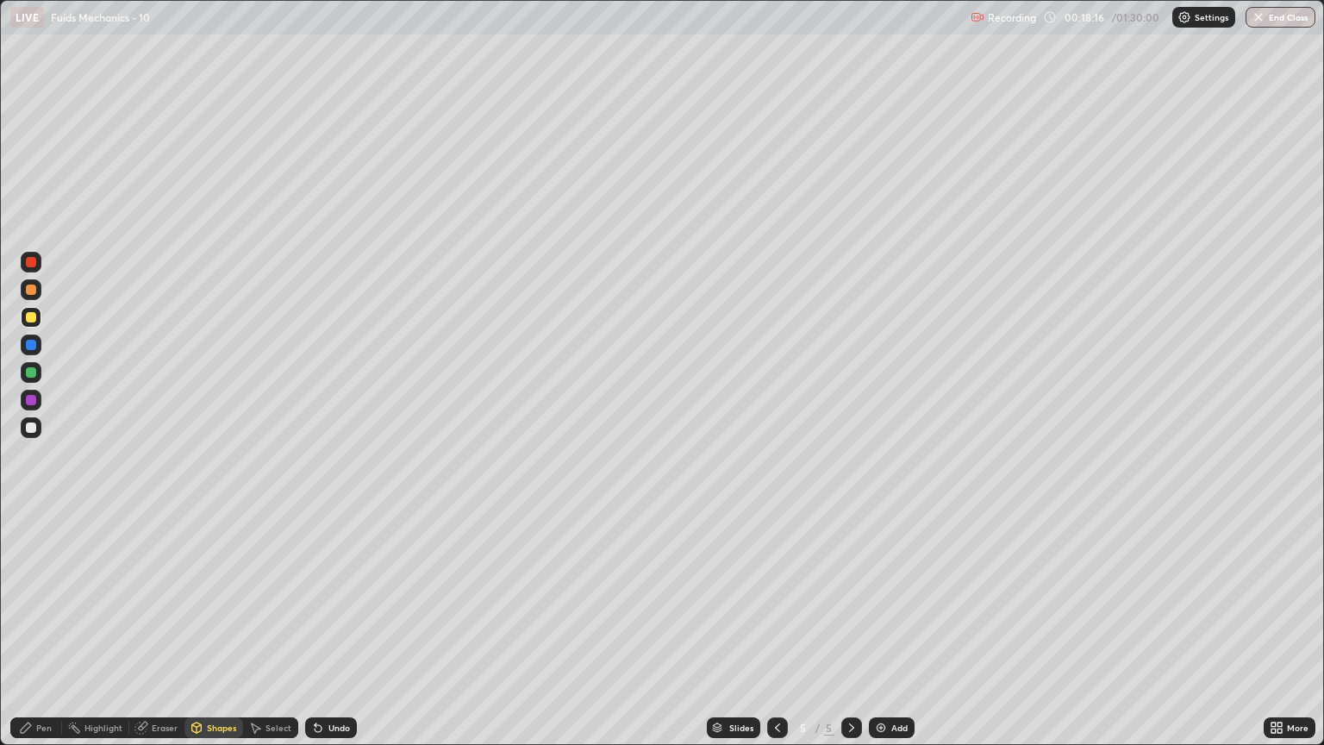
click at [39, 433] on div at bounding box center [31, 427] width 21 height 21
click at [41, 636] on div "Pen" at bounding box center [44, 727] width 16 height 9
click at [32, 373] on div at bounding box center [31, 372] width 10 height 10
click at [214, 636] on div "Shapes" at bounding box center [221, 727] width 29 height 9
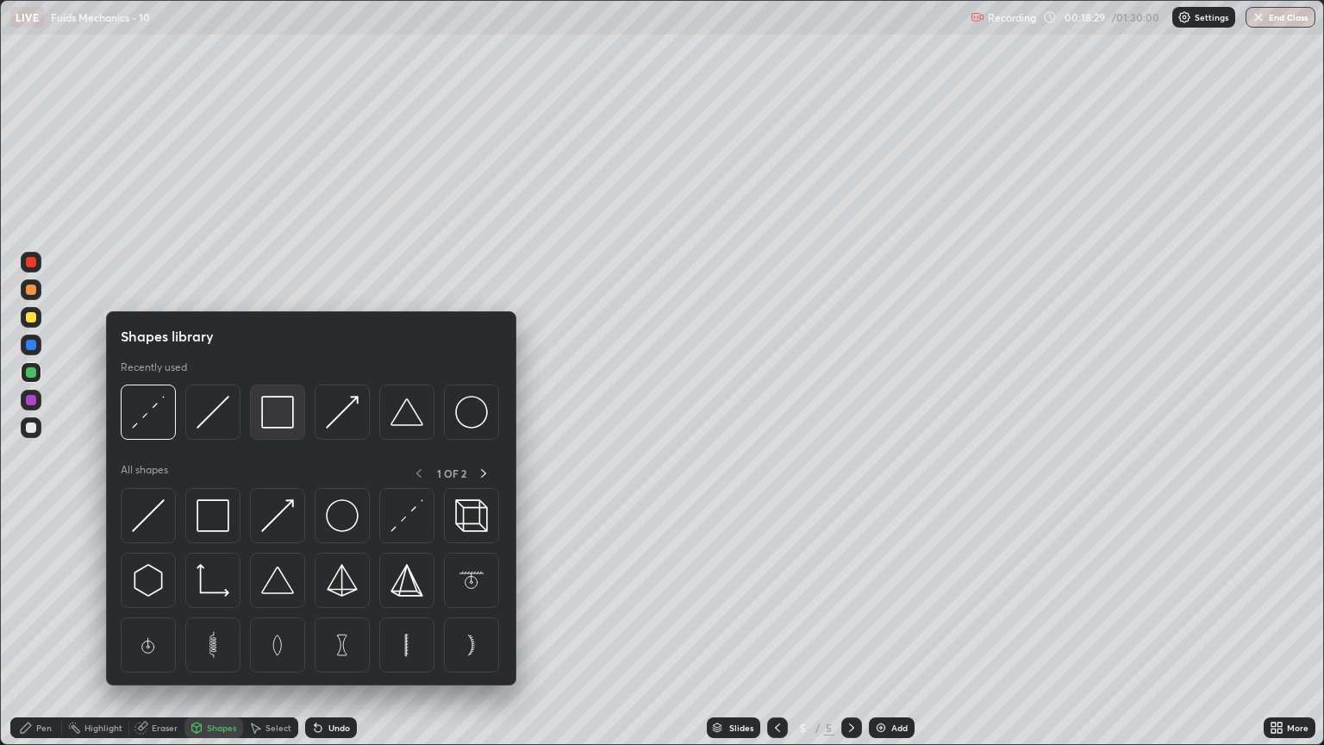
click at [281, 423] on img at bounding box center [277, 412] width 33 height 33
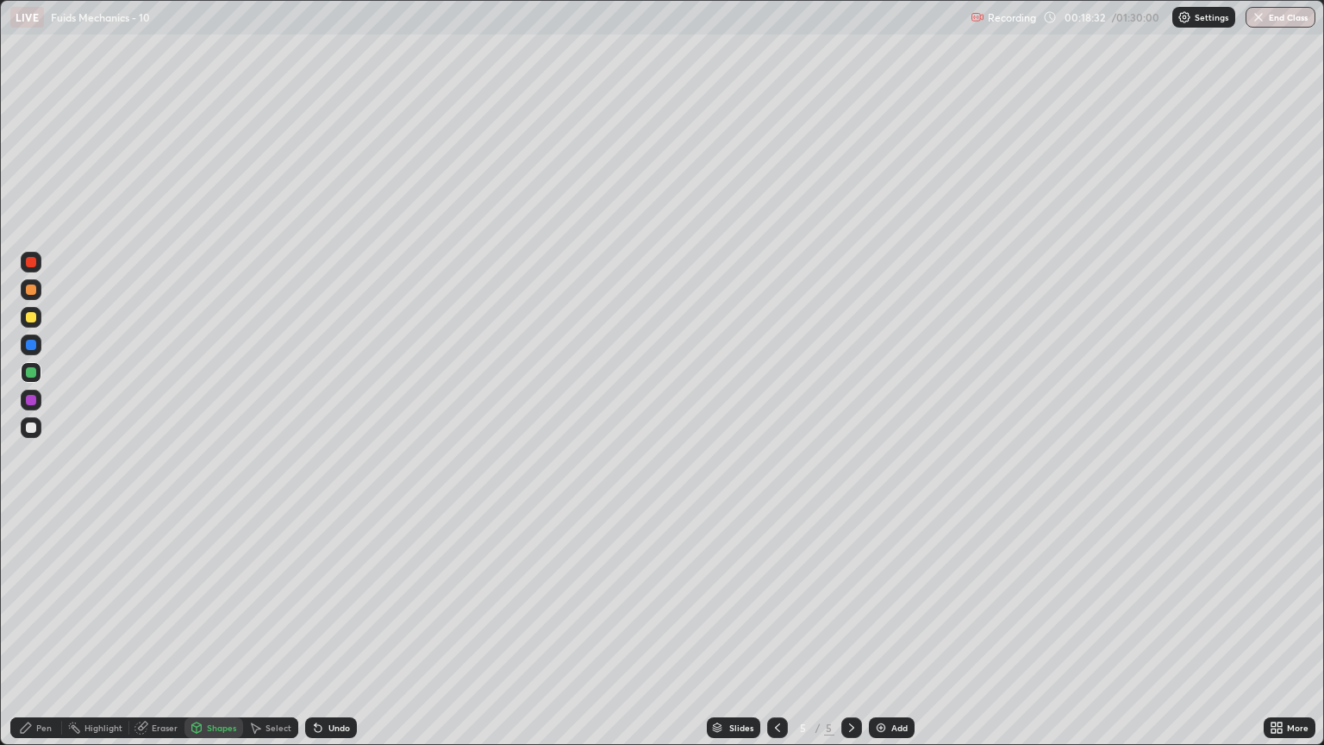
click at [333, 636] on div "Undo" at bounding box center [340, 727] width 22 height 9
click at [45, 636] on div "Pen" at bounding box center [36, 727] width 52 height 21
click at [35, 431] on div at bounding box center [31, 428] width 10 height 10
click at [34, 288] on div at bounding box center [31, 290] width 10 height 10
click at [31, 376] on div at bounding box center [31, 372] width 10 height 10
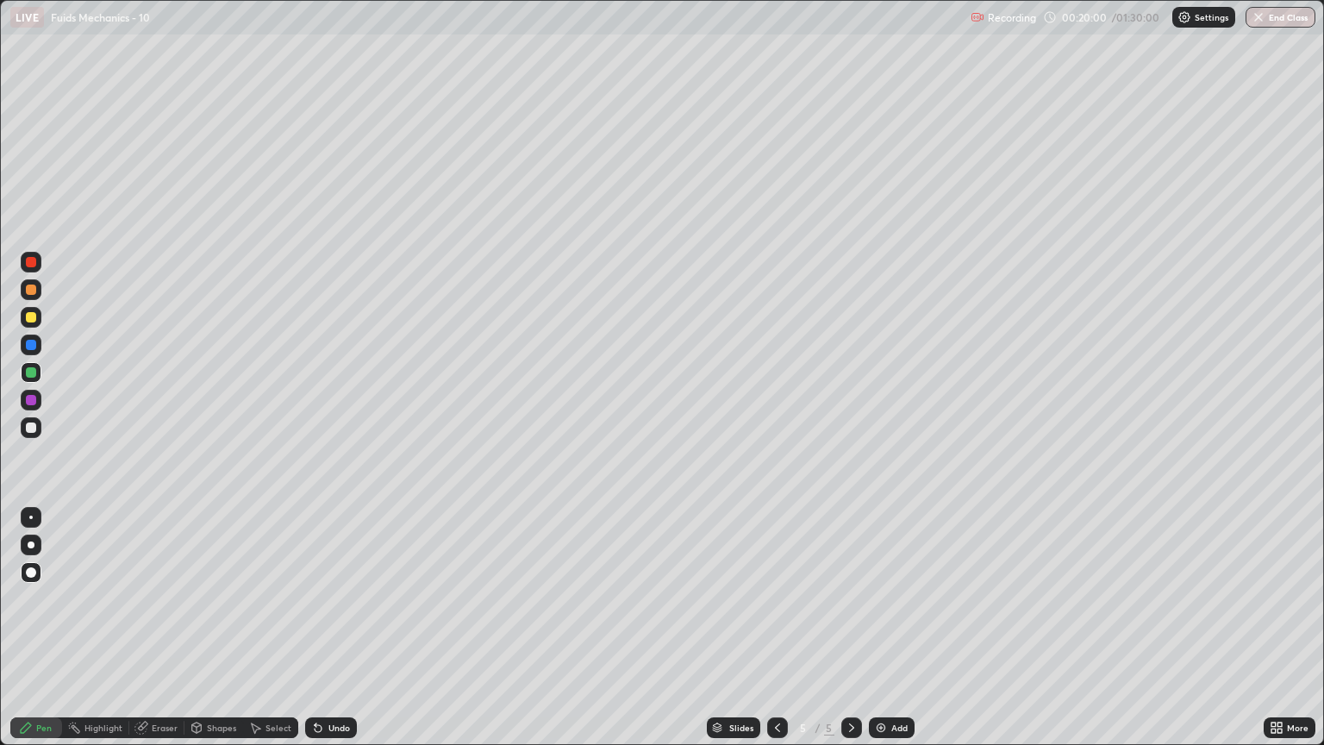
click at [216, 636] on div "Shapes" at bounding box center [221, 727] width 29 height 9
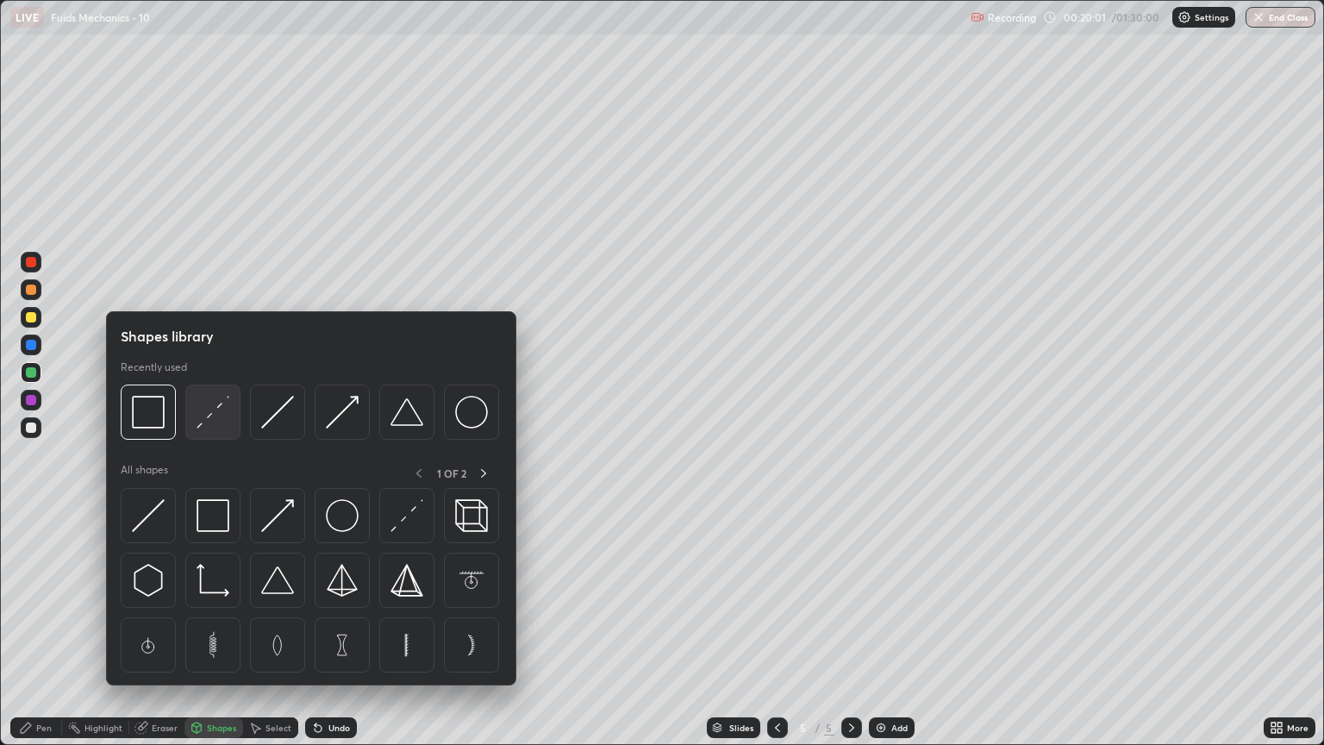
click at [209, 429] on div at bounding box center [212, 412] width 55 height 55
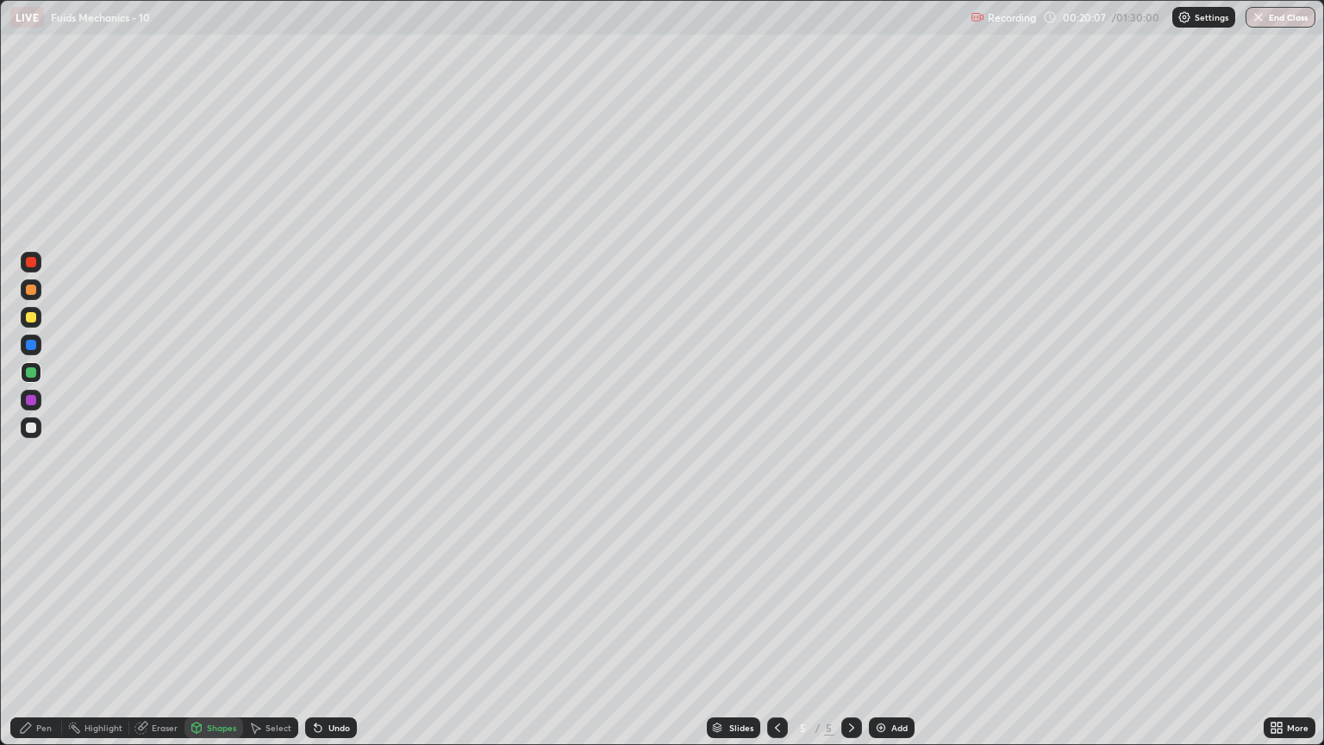
click at [43, 636] on div "Pen" at bounding box center [44, 727] width 16 height 9
click at [31, 293] on div at bounding box center [31, 290] width 10 height 10
click at [221, 636] on div "Shapes" at bounding box center [214, 727] width 59 height 21
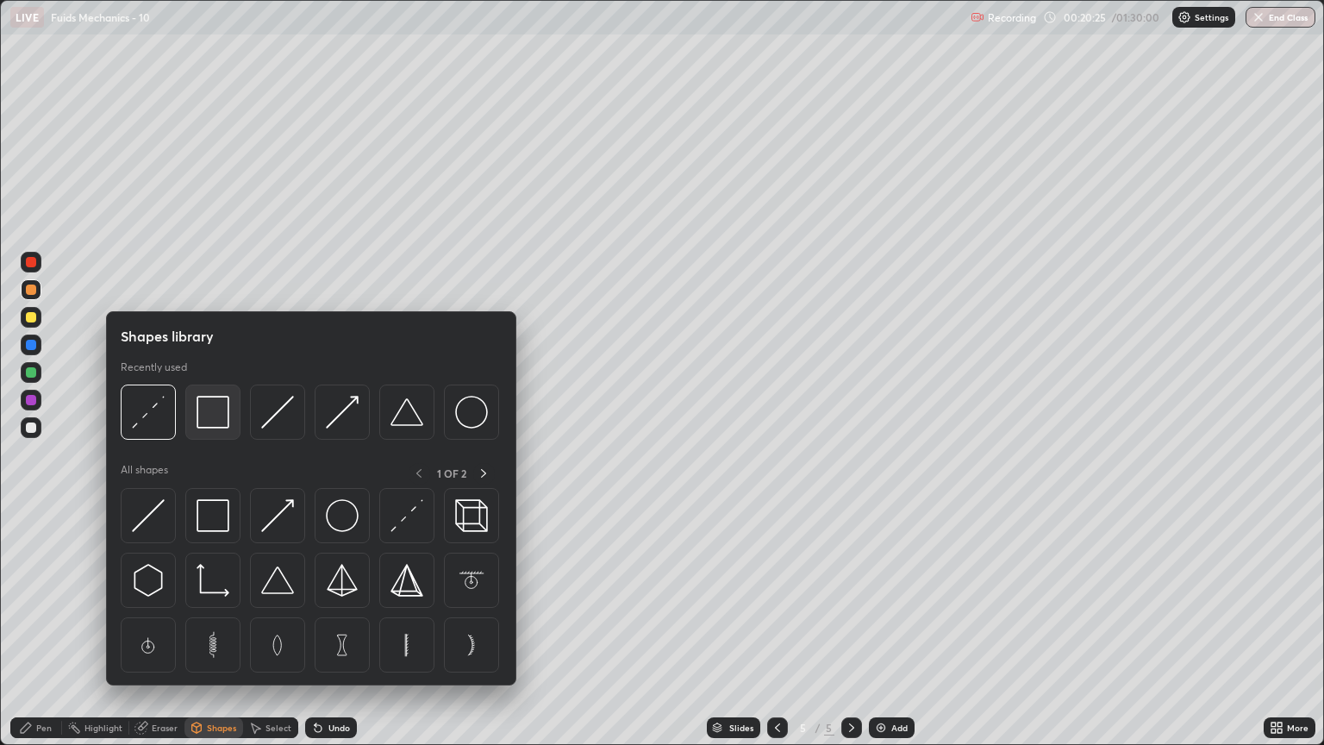
click at [217, 423] on img at bounding box center [213, 412] width 33 height 33
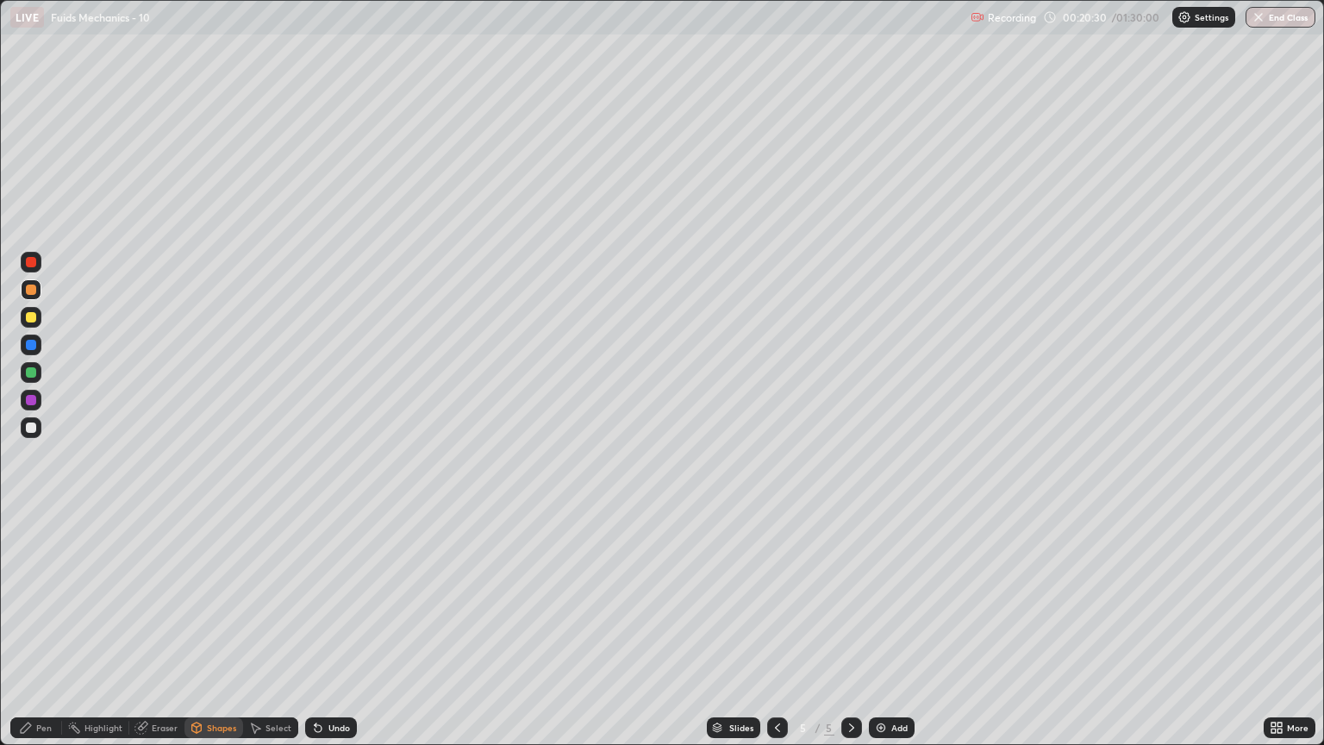
click at [45, 636] on div "Pen" at bounding box center [44, 727] width 16 height 9
click at [34, 349] on div at bounding box center [31, 345] width 10 height 10
click at [166, 636] on div "Eraser" at bounding box center [165, 727] width 26 height 9
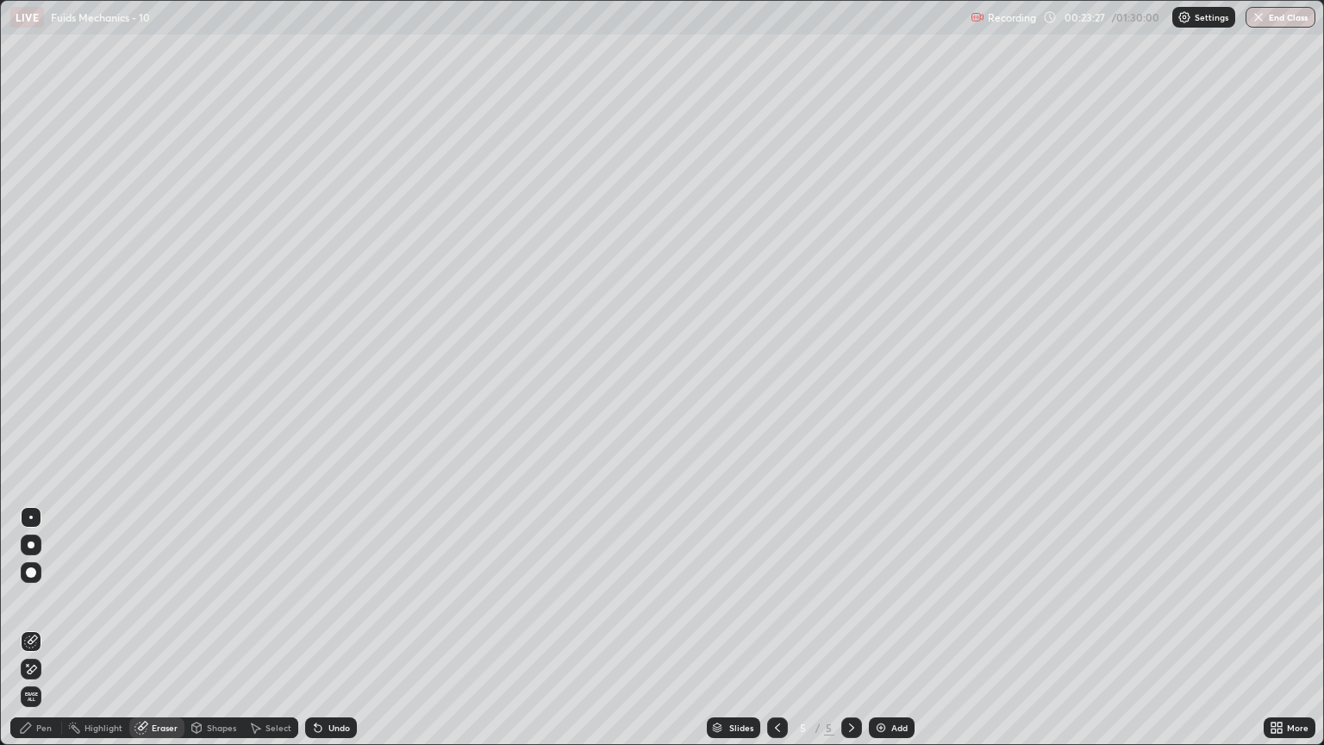
click at [43, 636] on div "Pen" at bounding box center [44, 727] width 16 height 9
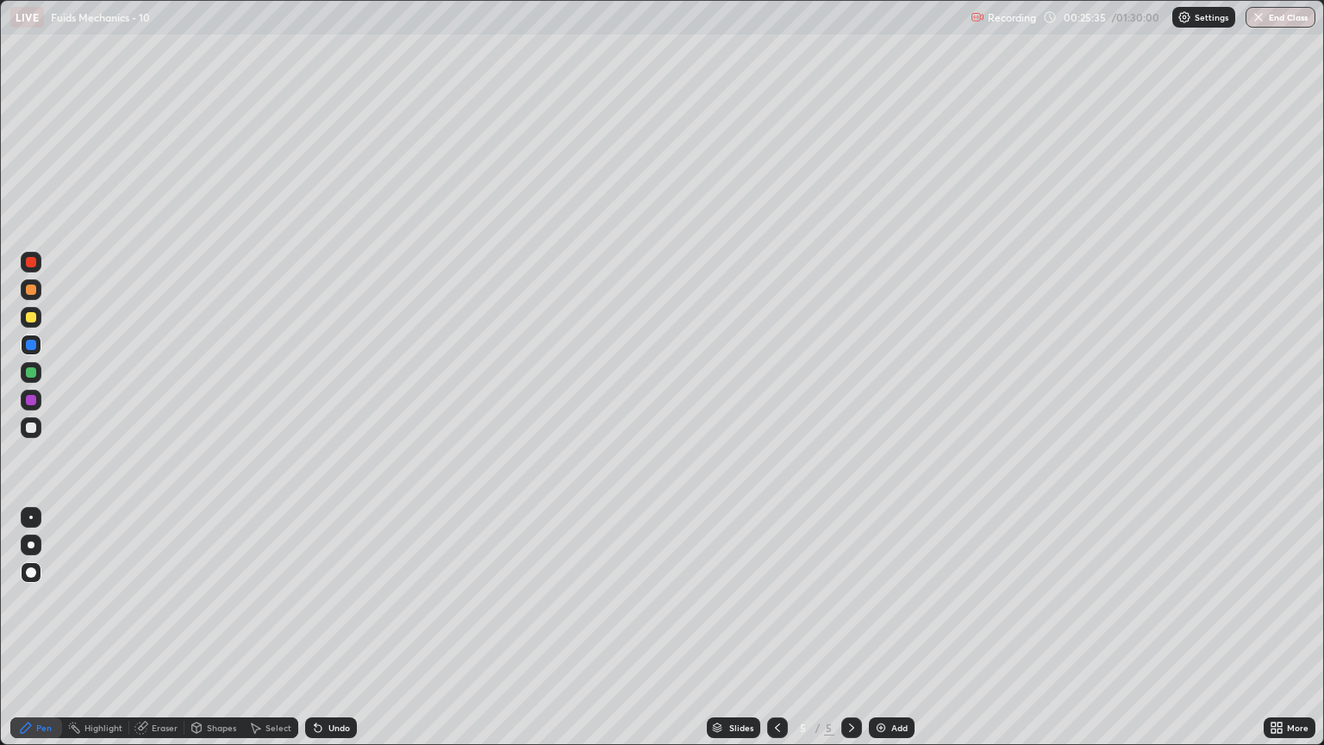
click at [874, 636] on div "Add" at bounding box center [892, 727] width 46 height 21
click at [221, 636] on div "Shapes" at bounding box center [221, 727] width 29 height 9
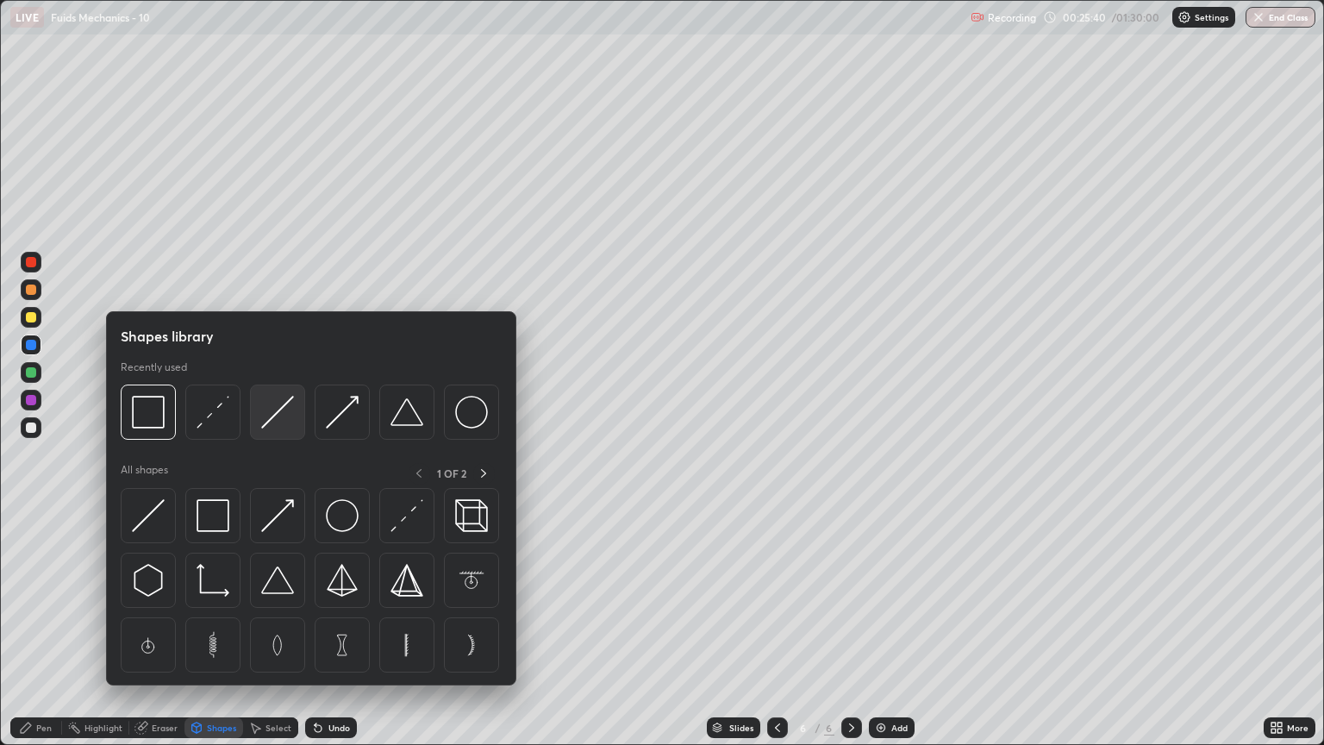
click at [276, 426] on img at bounding box center [277, 412] width 33 height 33
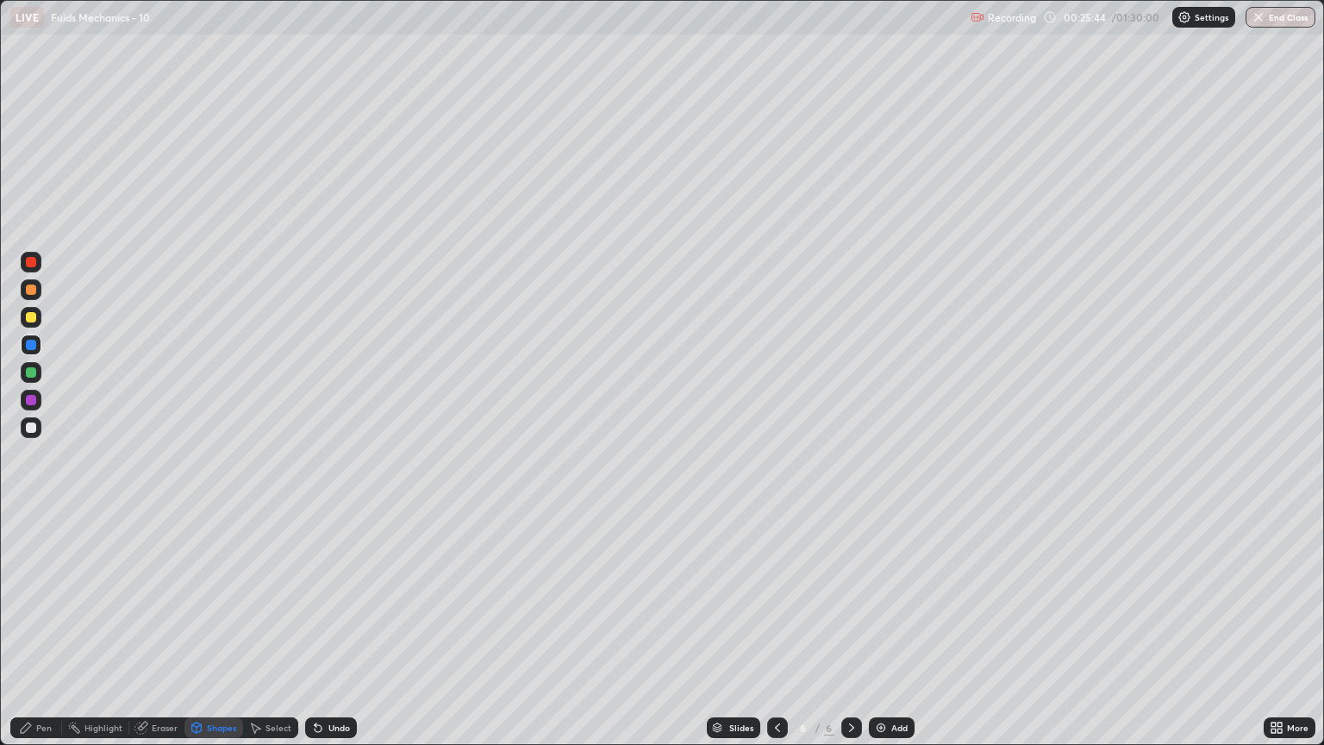
click at [217, 636] on div "Shapes" at bounding box center [221, 727] width 29 height 9
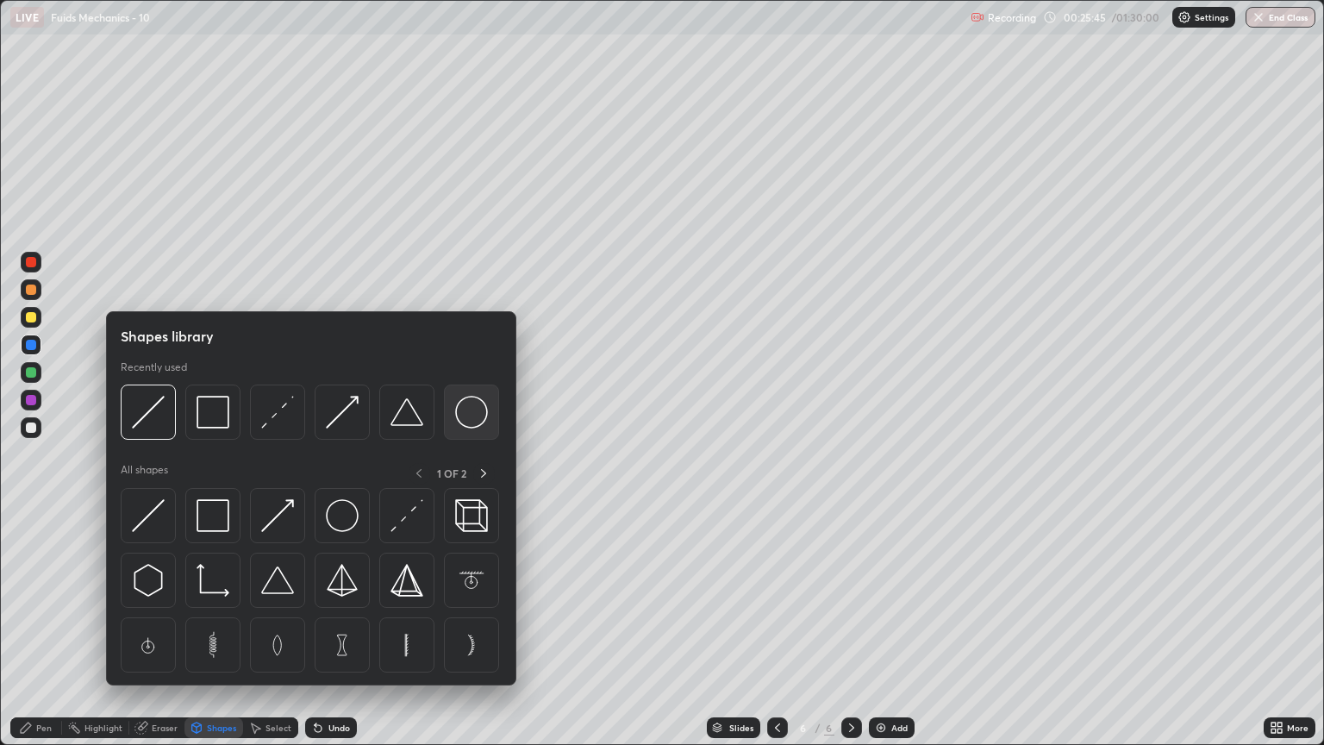
click at [472, 410] on img at bounding box center [471, 412] width 33 height 33
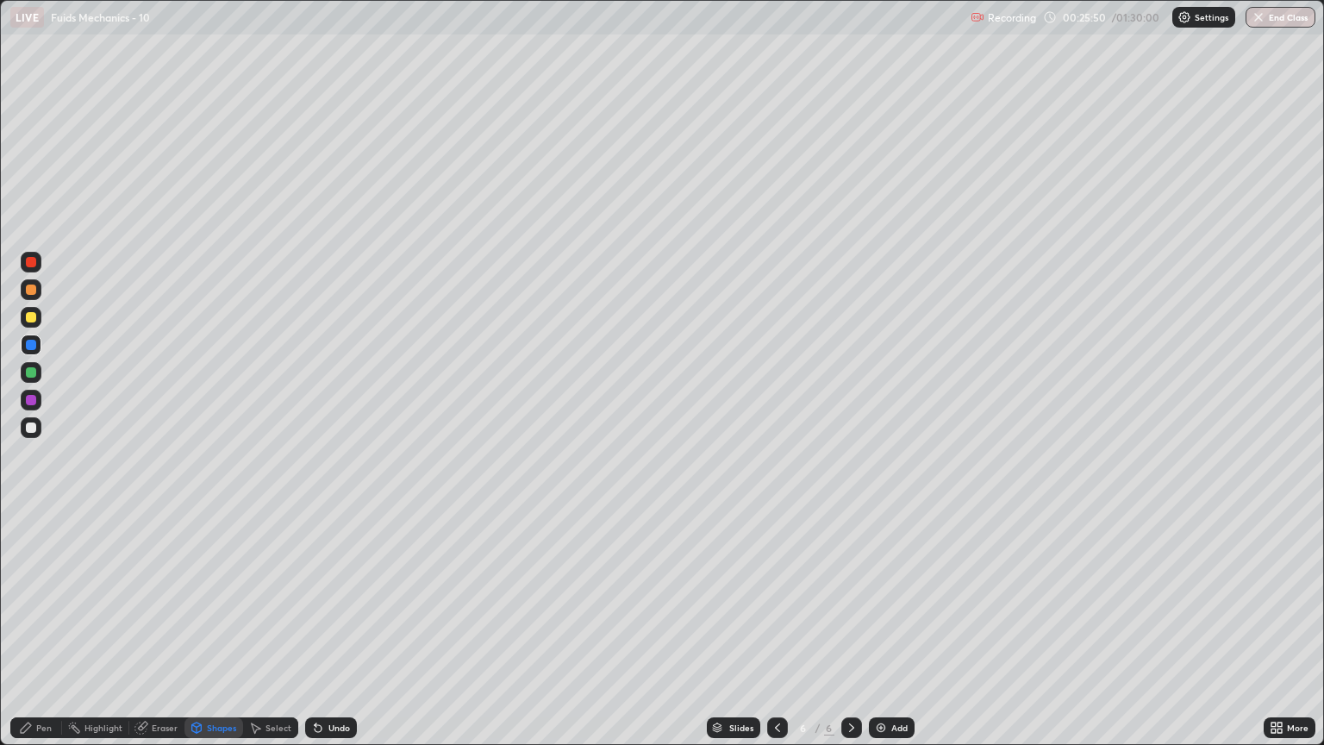
click at [45, 636] on div "Pen" at bounding box center [36, 727] width 52 height 21
click at [32, 316] on div at bounding box center [31, 317] width 10 height 10
click at [219, 636] on div "Shapes" at bounding box center [221, 727] width 29 height 9
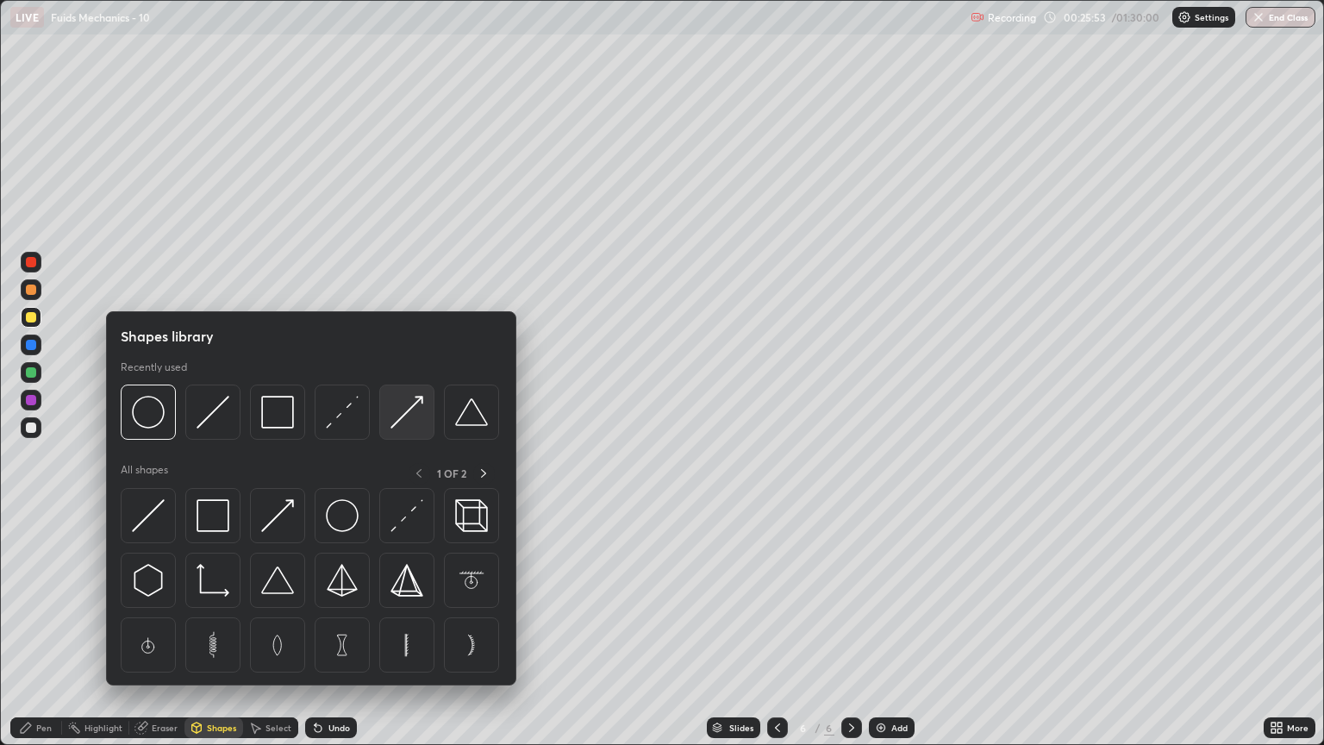
click at [404, 420] on img at bounding box center [407, 412] width 33 height 33
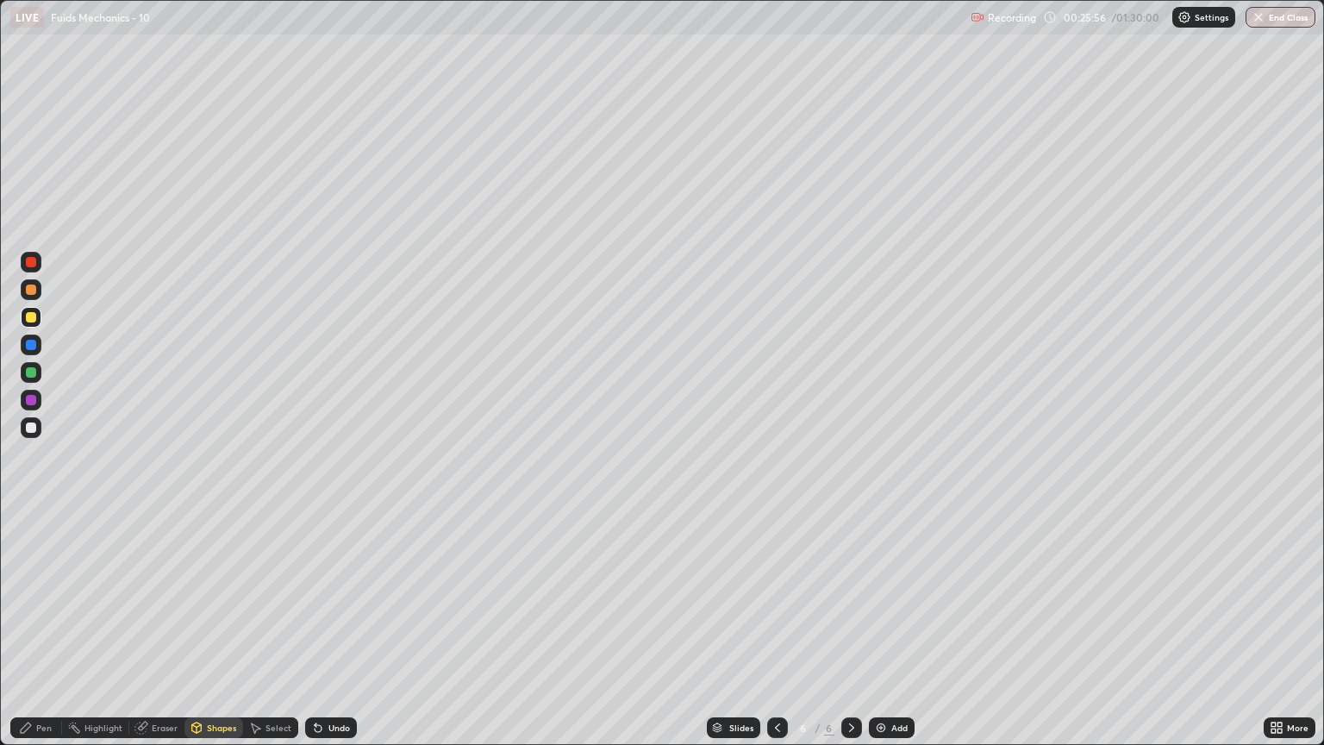
click at [45, 636] on div "Pen" at bounding box center [44, 727] width 16 height 9
click at [207, 636] on div "Shapes" at bounding box center [221, 727] width 29 height 9
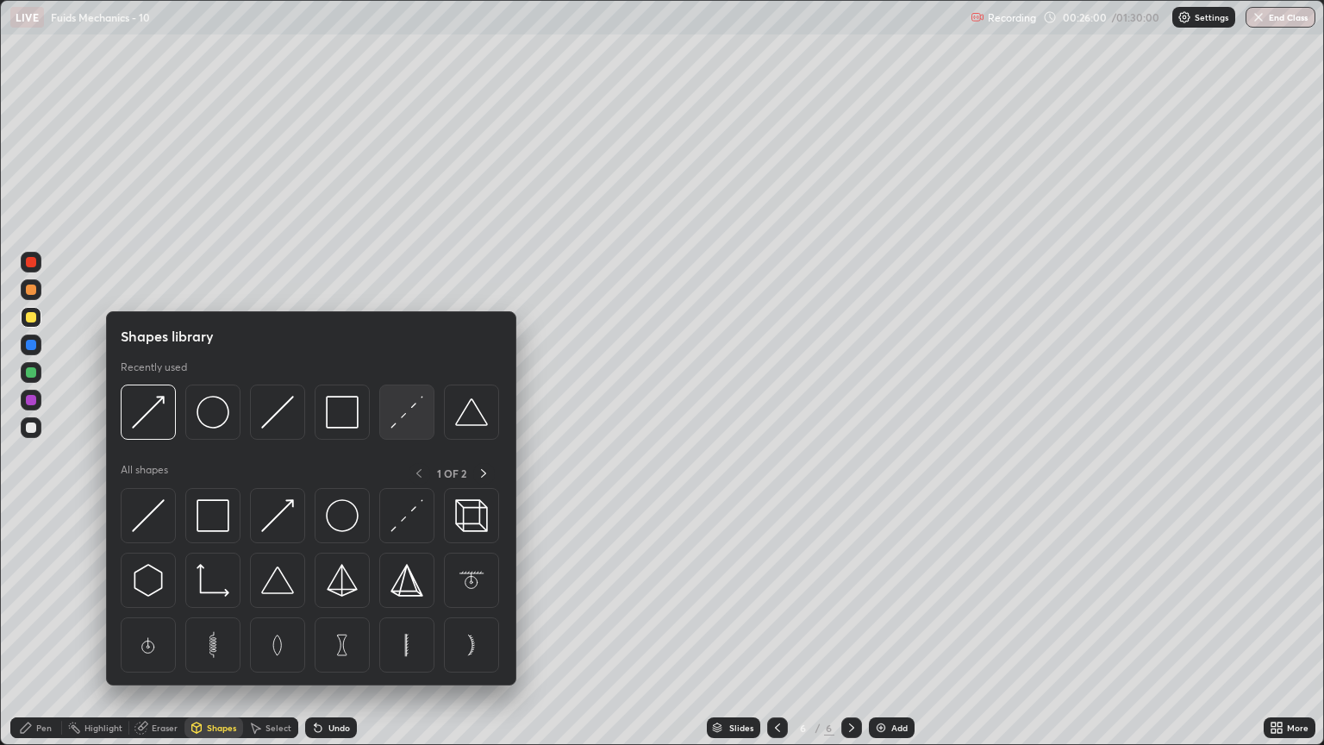
click at [417, 423] on img at bounding box center [407, 412] width 33 height 33
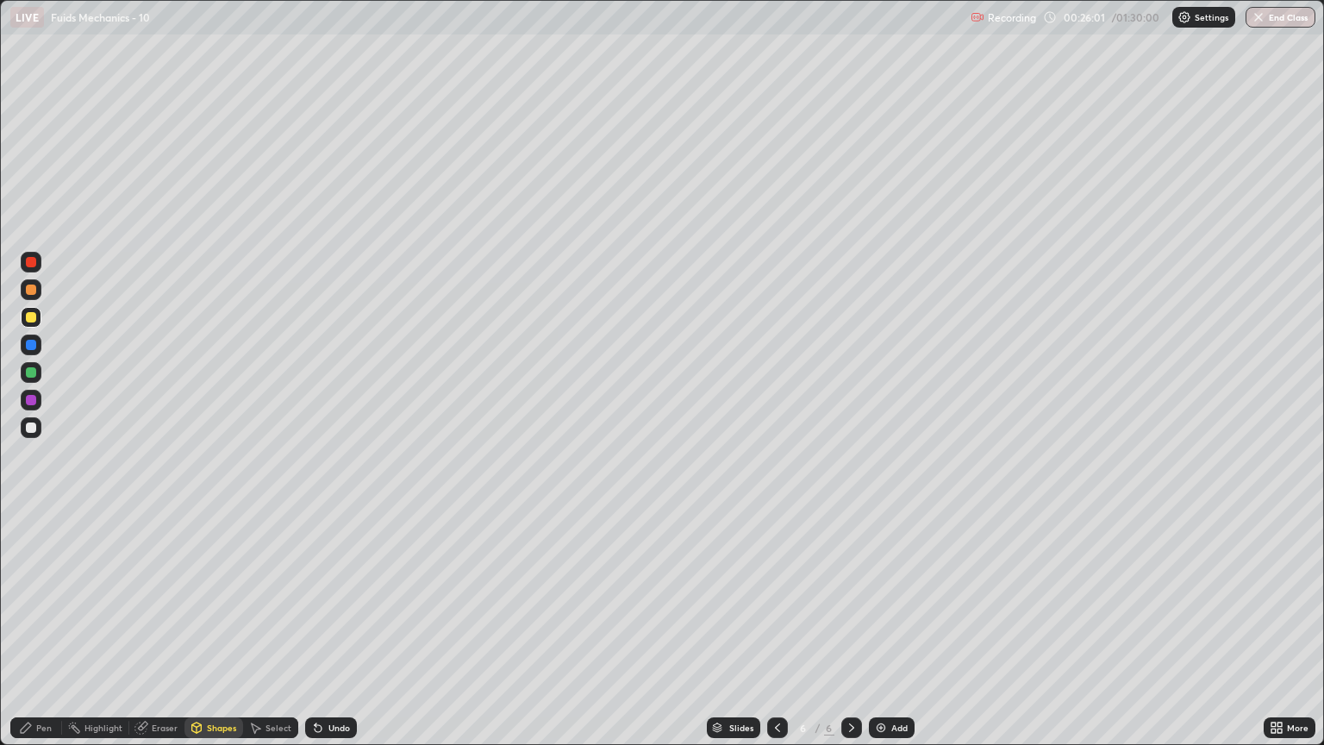
click at [31, 431] on div at bounding box center [31, 428] width 10 height 10
click at [216, 636] on div "Shapes" at bounding box center [221, 727] width 29 height 9
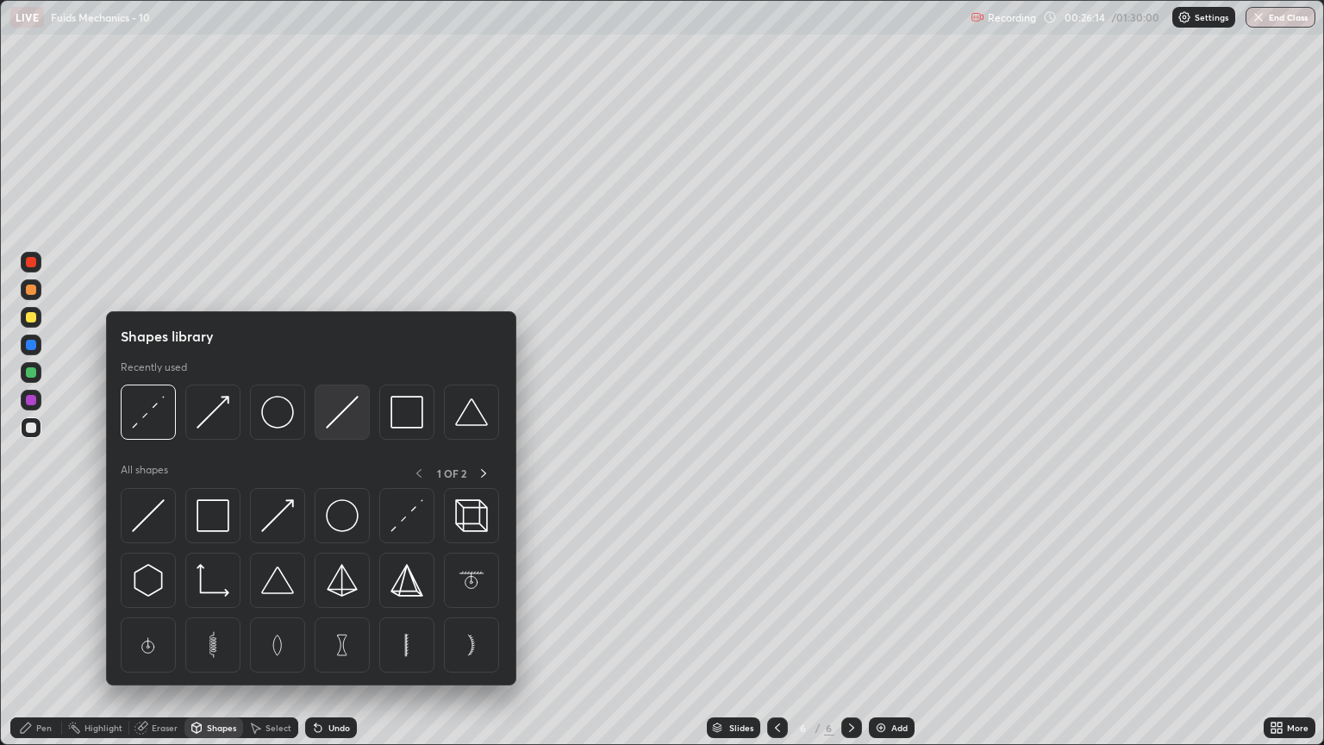
click at [346, 409] on img at bounding box center [342, 412] width 33 height 33
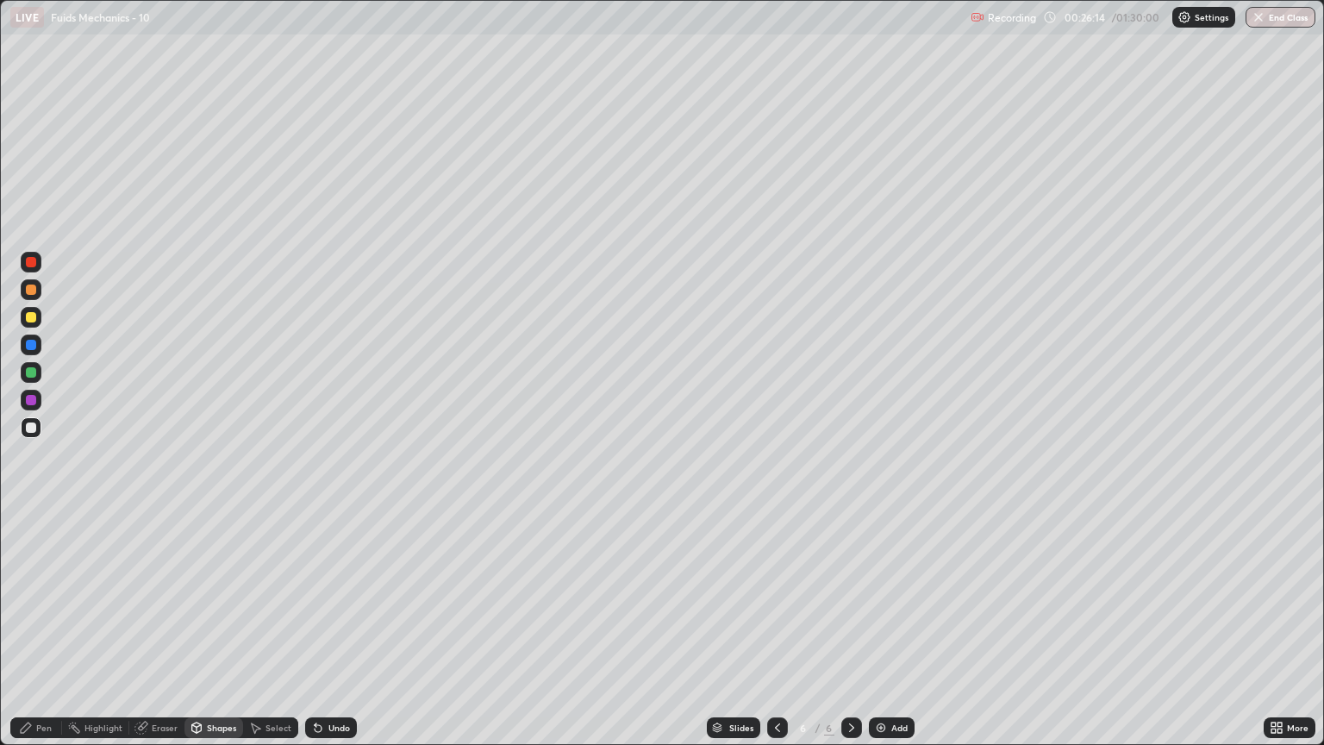
click at [33, 293] on div at bounding box center [31, 290] width 10 height 10
click at [41, 636] on div "Pen" at bounding box center [36, 727] width 52 height 21
click at [31, 373] on div at bounding box center [31, 372] width 10 height 10
click at [229, 636] on div "Shapes" at bounding box center [221, 727] width 29 height 9
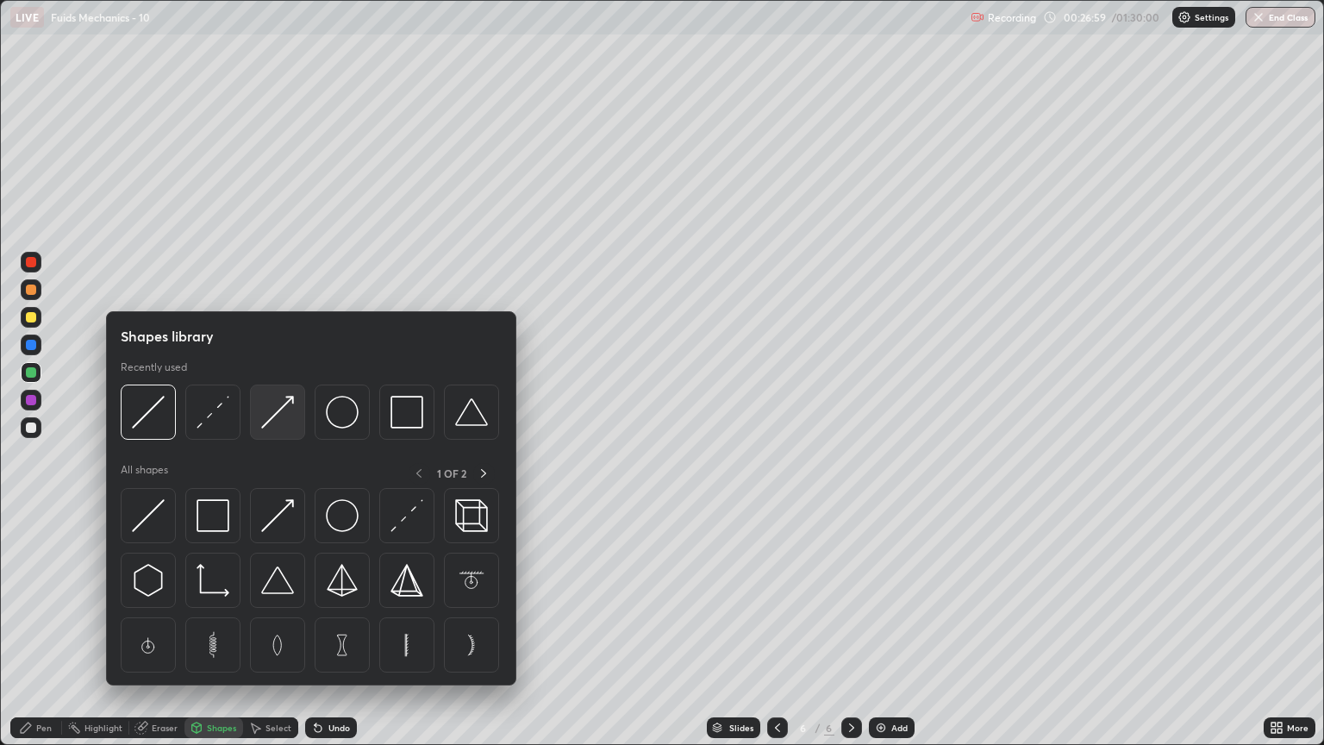
click at [286, 422] on img at bounding box center [277, 412] width 33 height 33
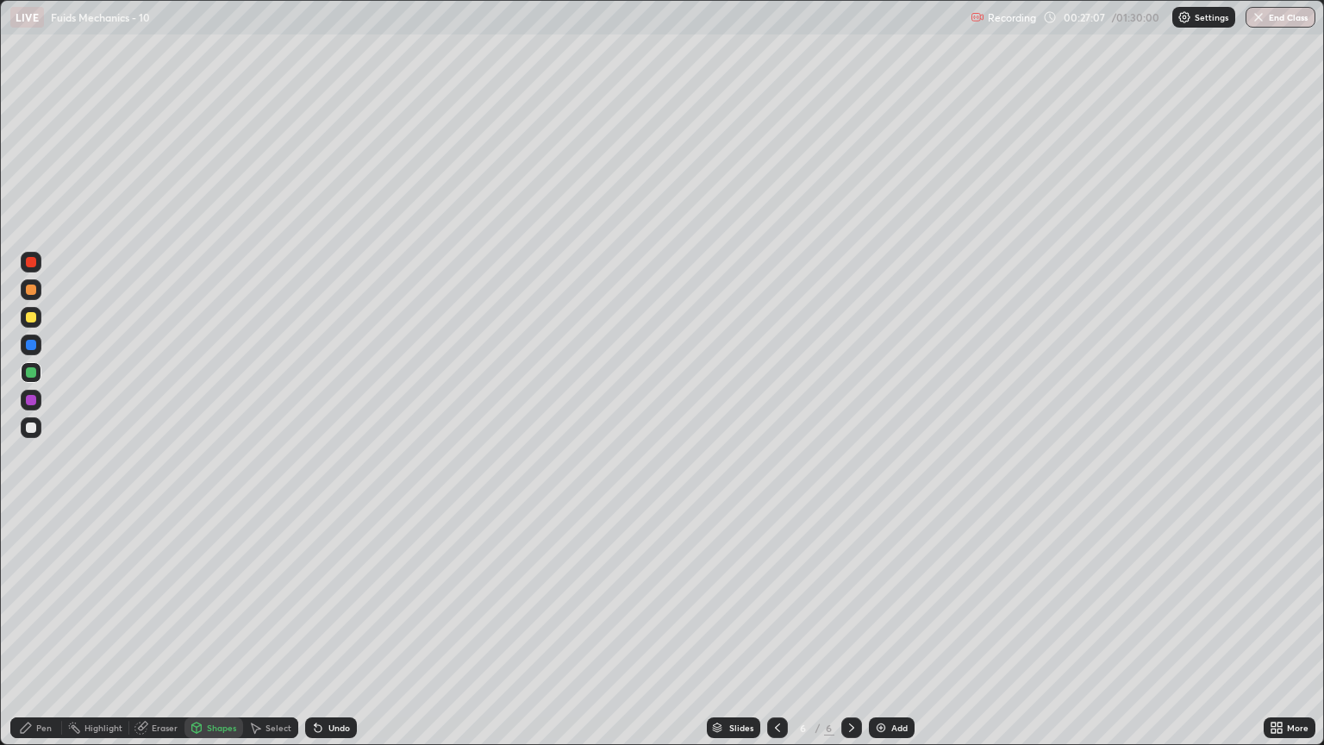
click at [49, 636] on div "Pen" at bounding box center [44, 727] width 16 height 9
click at [35, 293] on div at bounding box center [31, 290] width 10 height 10
click at [35, 322] on div at bounding box center [31, 317] width 21 height 21
click at [224, 636] on div "Shapes" at bounding box center [221, 727] width 29 height 9
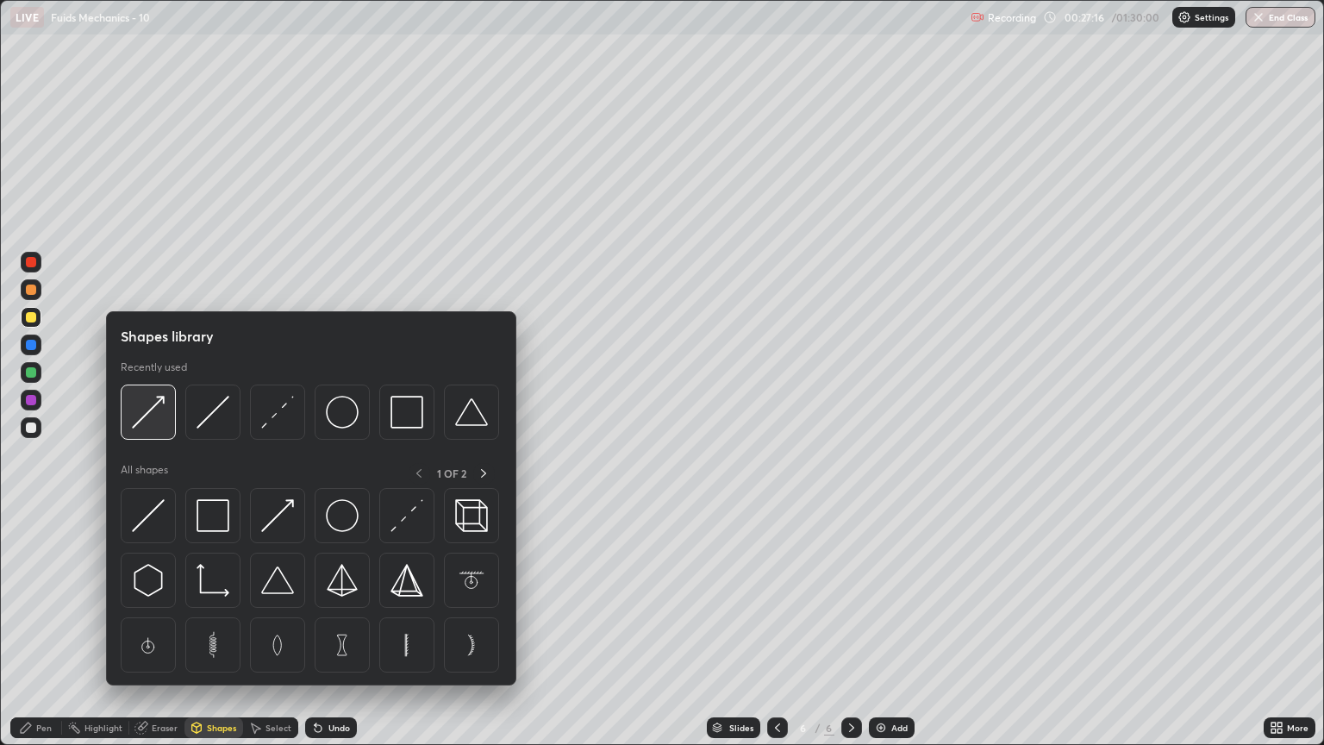
click at [157, 430] on div at bounding box center [148, 412] width 55 height 55
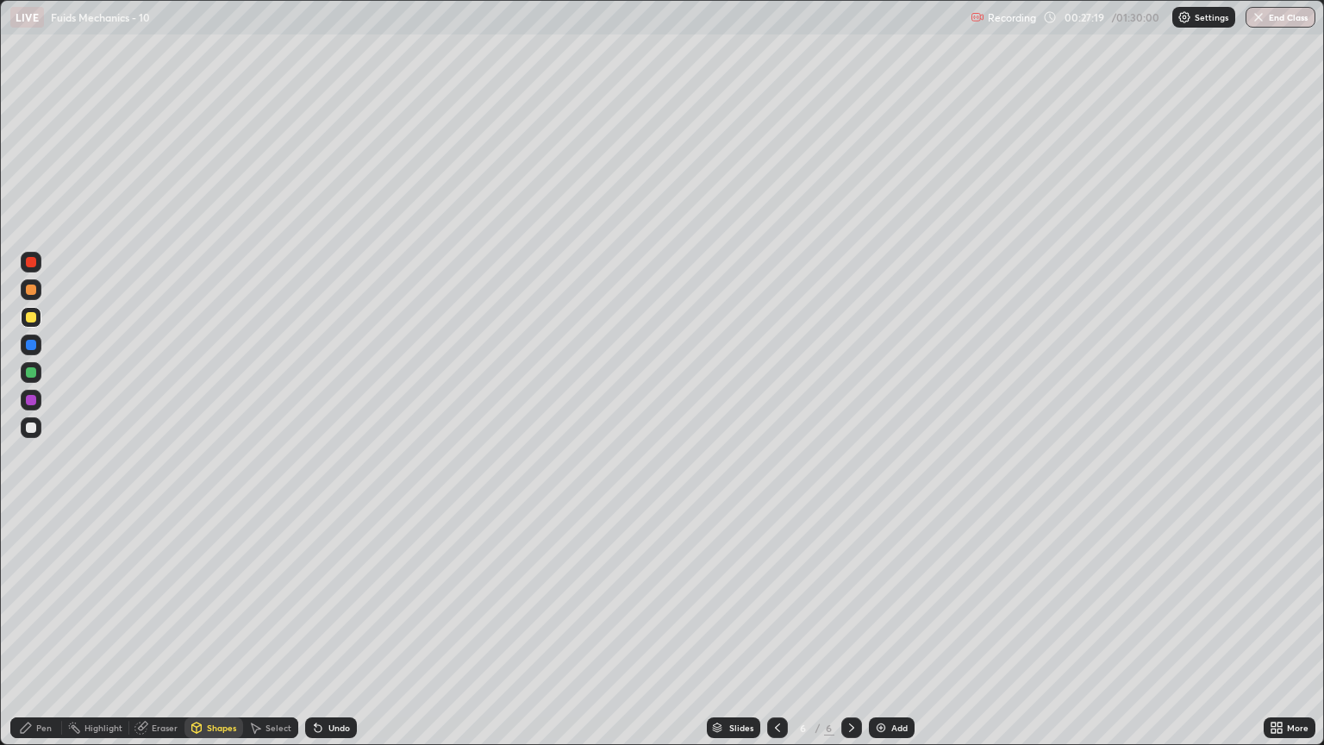
click at [44, 636] on div "Pen" at bounding box center [44, 727] width 16 height 9
click at [32, 400] on div at bounding box center [31, 400] width 10 height 10
click at [214, 636] on div "Shapes" at bounding box center [214, 727] width 59 height 21
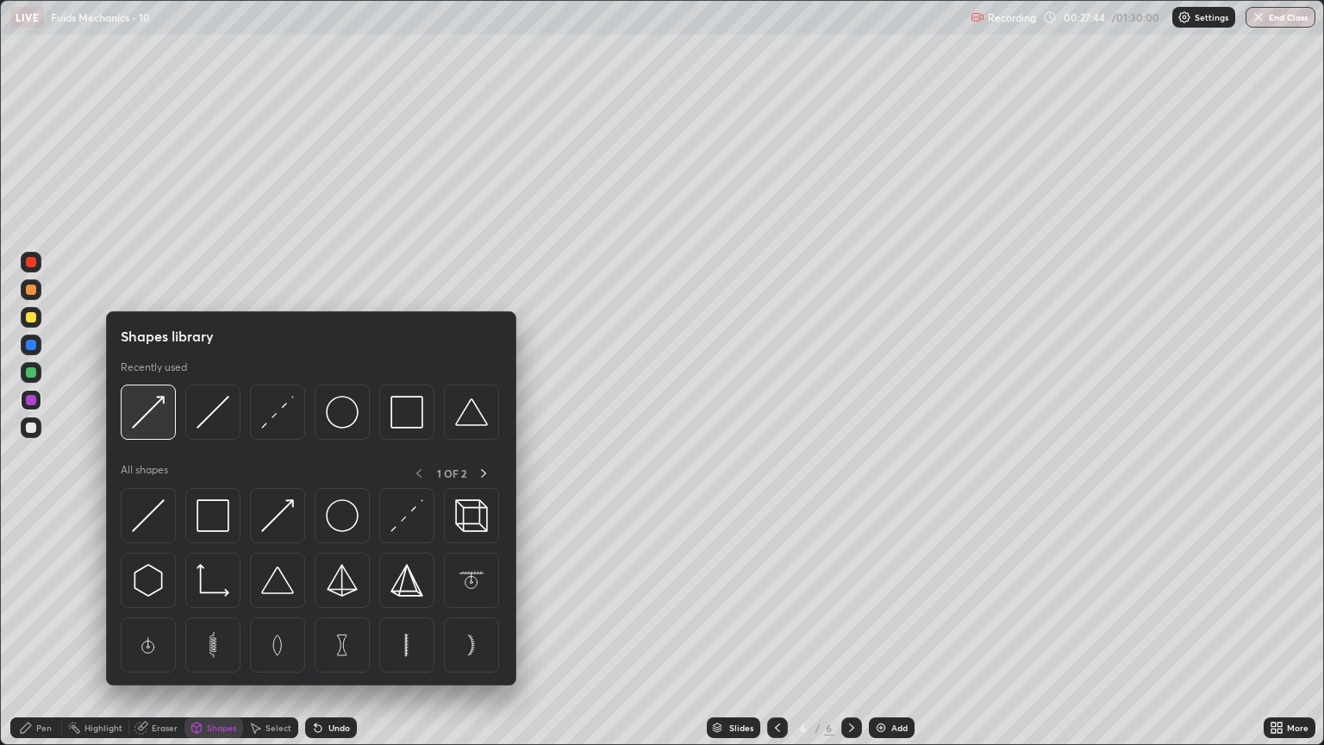
click at [166, 423] on div at bounding box center [148, 412] width 55 height 55
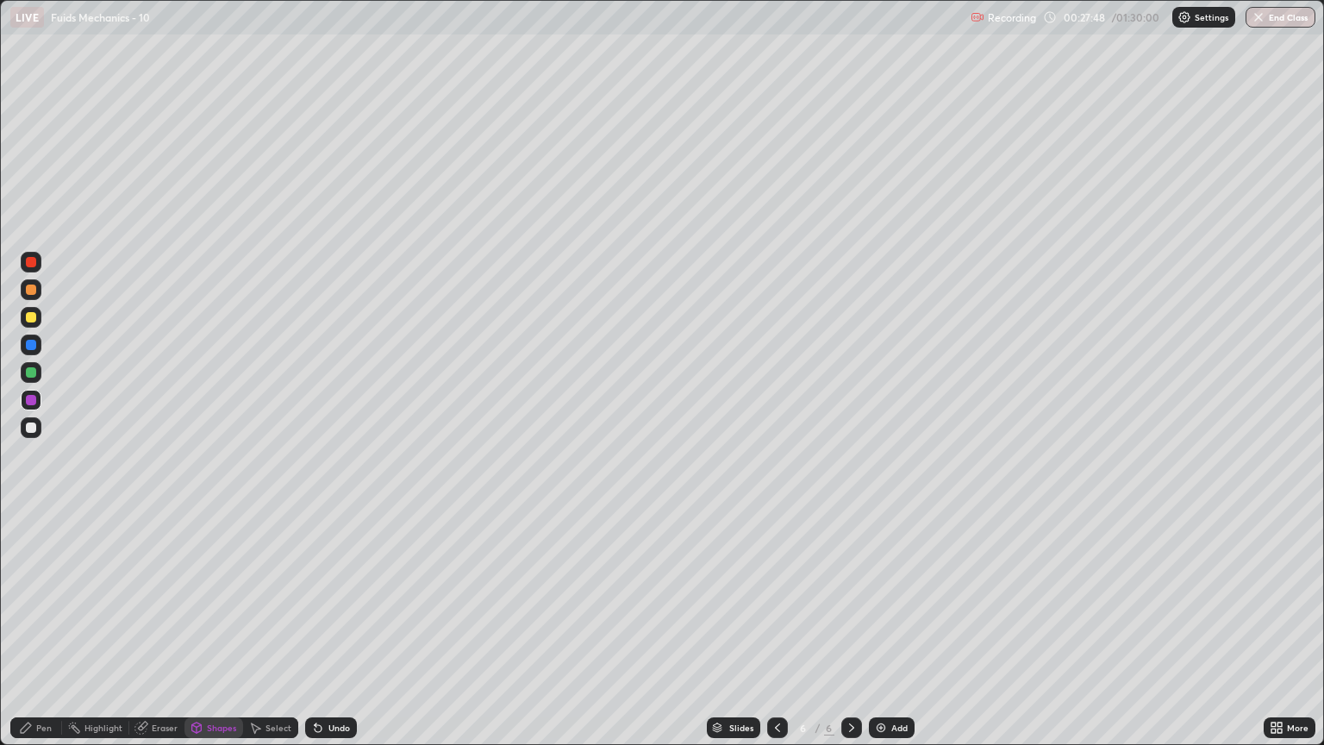
click at [52, 636] on div "Pen" at bounding box center [36, 727] width 52 height 21
click at [33, 318] on div at bounding box center [31, 317] width 10 height 10
click at [887, 636] on div "Add" at bounding box center [892, 727] width 46 height 21
click at [33, 432] on div at bounding box center [31, 428] width 10 height 10
click at [224, 636] on div "Shapes" at bounding box center [221, 727] width 29 height 9
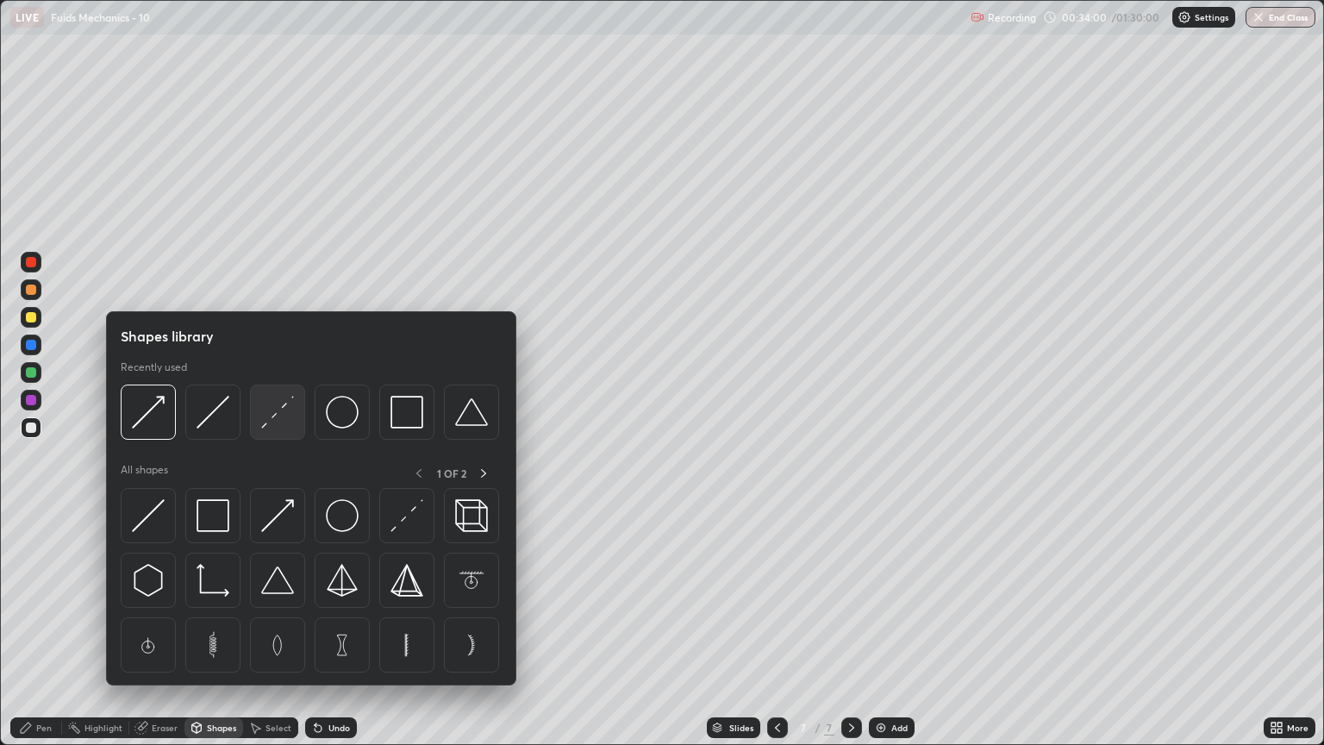
click at [283, 414] on img at bounding box center [277, 412] width 33 height 33
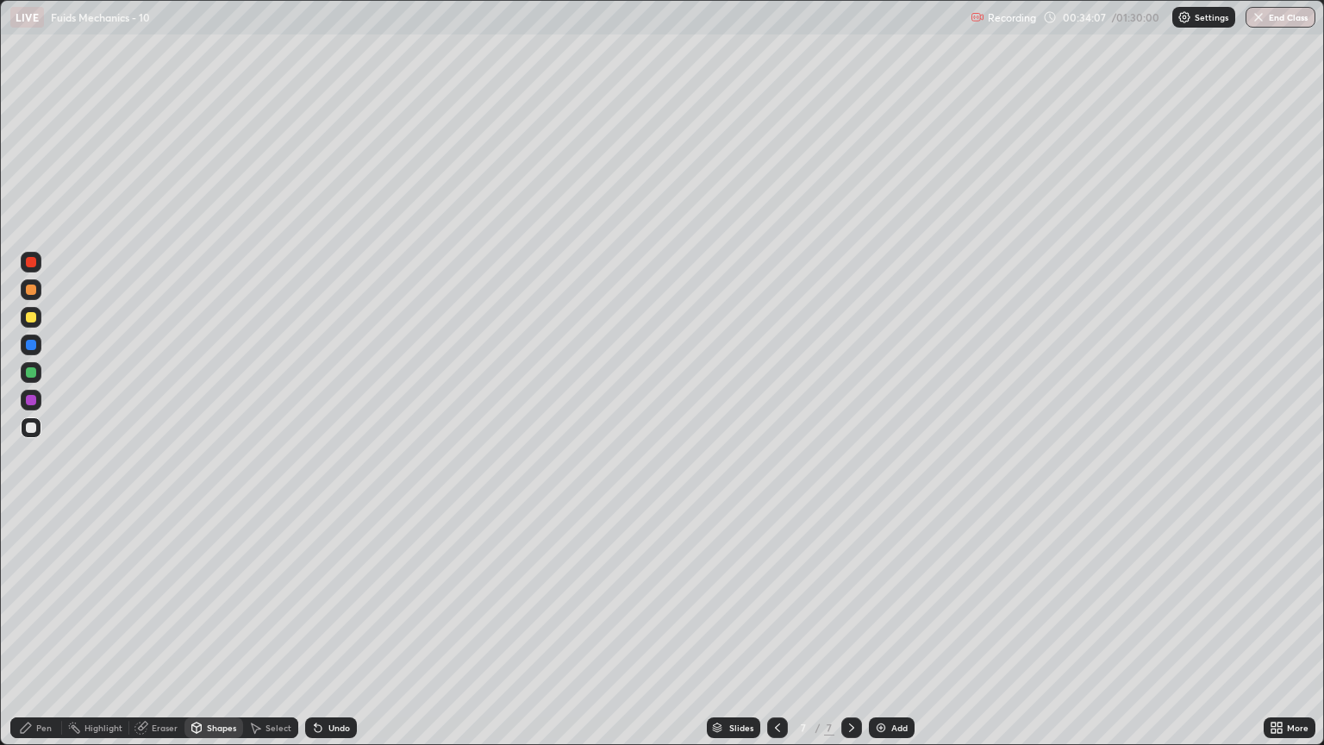
click at [32, 318] on div at bounding box center [31, 317] width 10 height 10
click at [216, 636] on div "Shapes" at bounding box center [221, 727] width 29 height 9
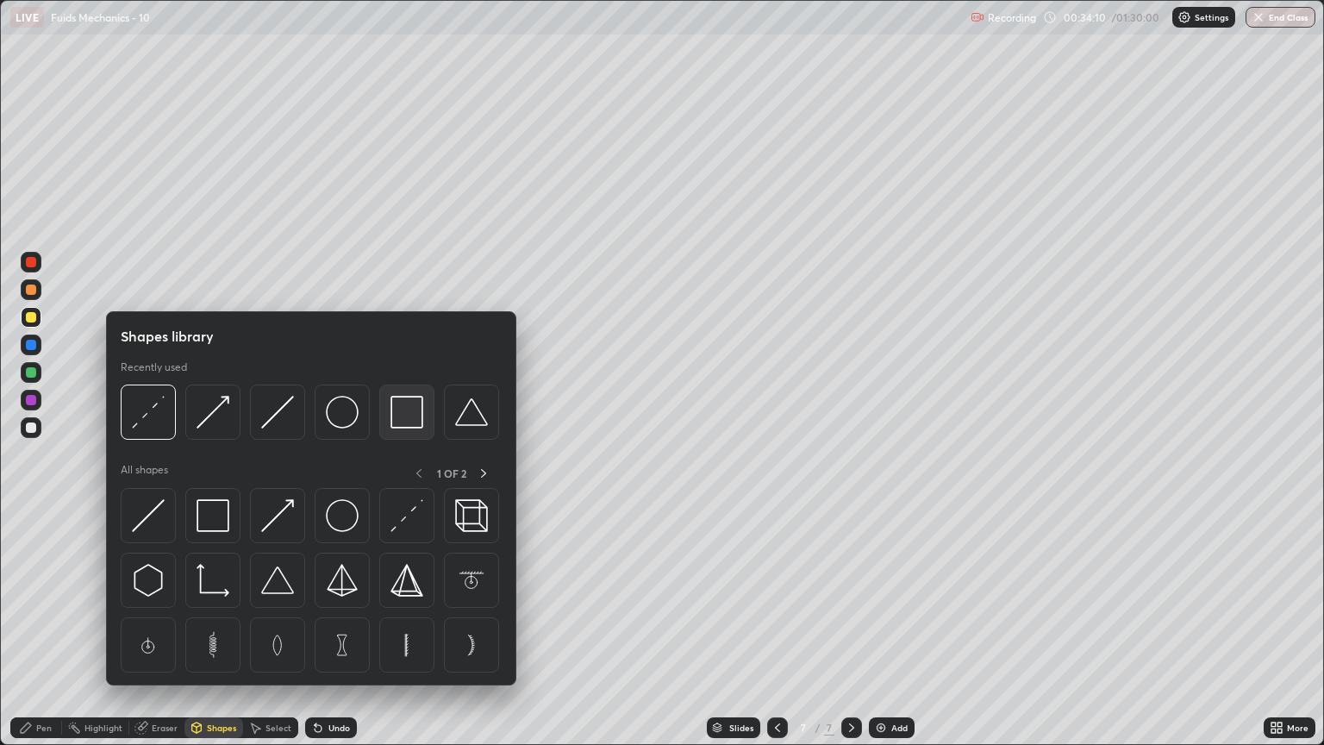
click at [405, 417] on img at bounding box center [407, 412] width 33 height 33
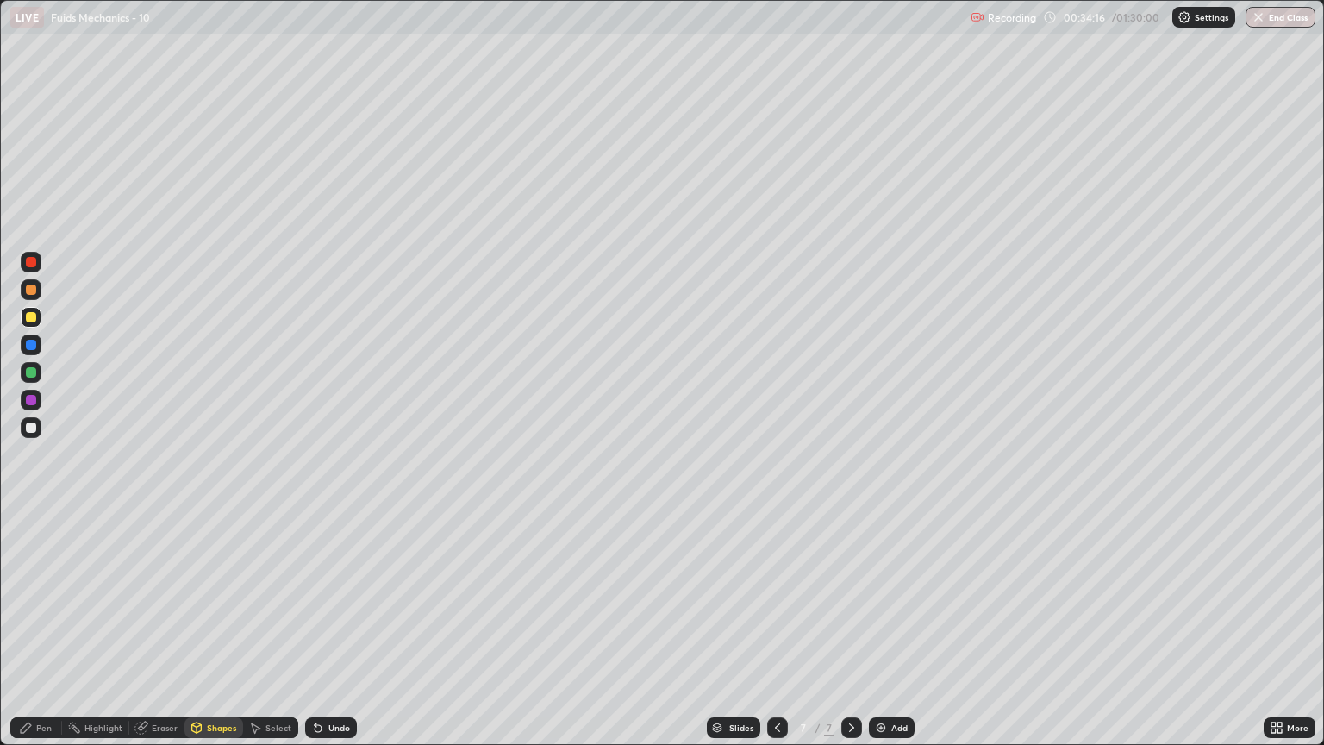
click at [221, 636] on div "Shapes" at bounding box center [221, 727] width 29 height 9
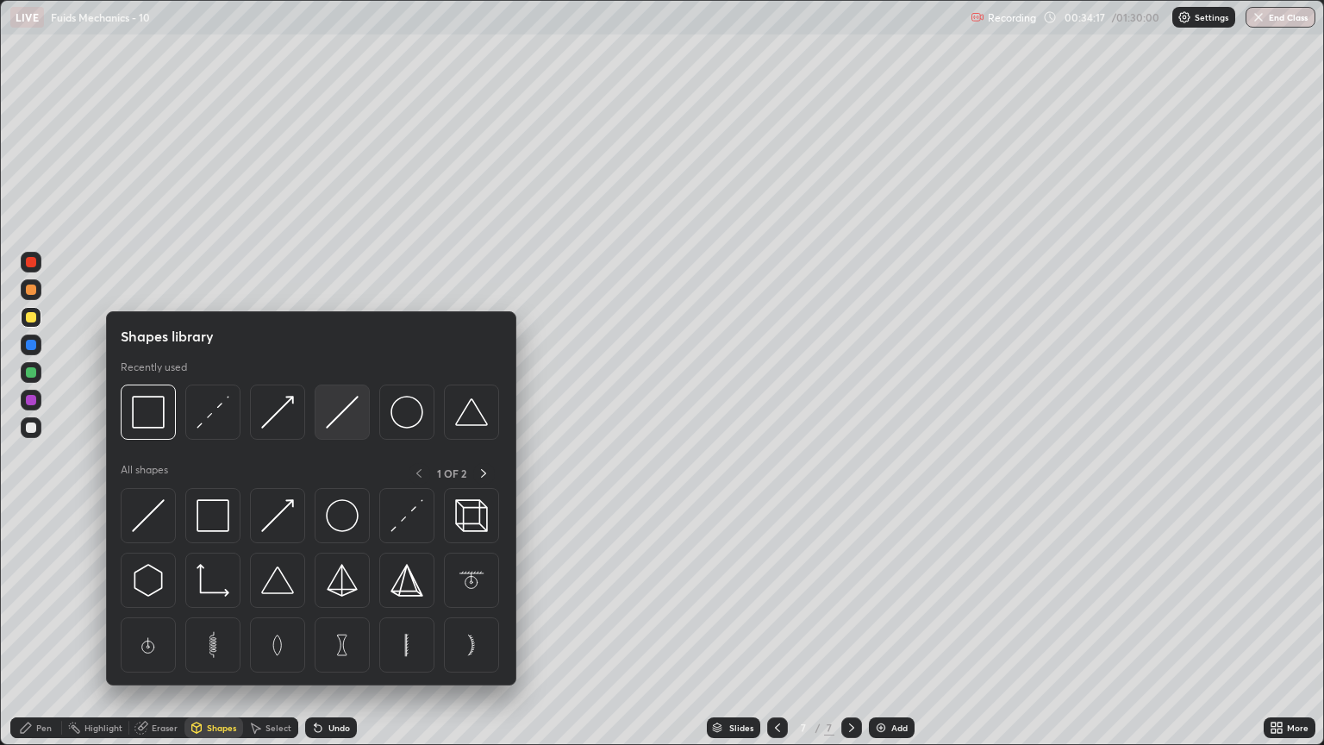
click at [338, 422] on img at bounding box center [342, 412] width 33 height 33
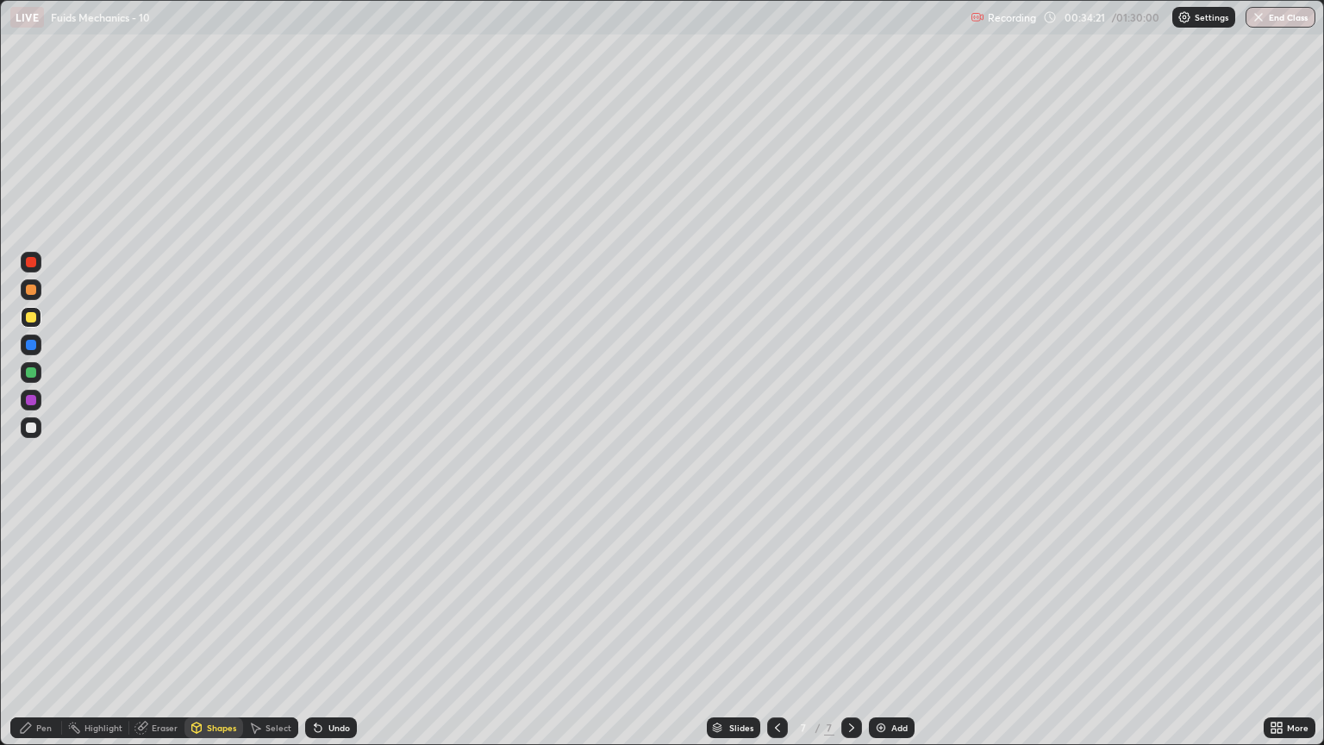
click at [49, 636] on div "Pen" at bounding box center [44, 727] width 16 height 9
click at [34, 425] on div at bounding box center [31, 428] width 10 height 10
click at [225, 636] on div "Shapes" at bounding box center [221, 727] width 29 height 9
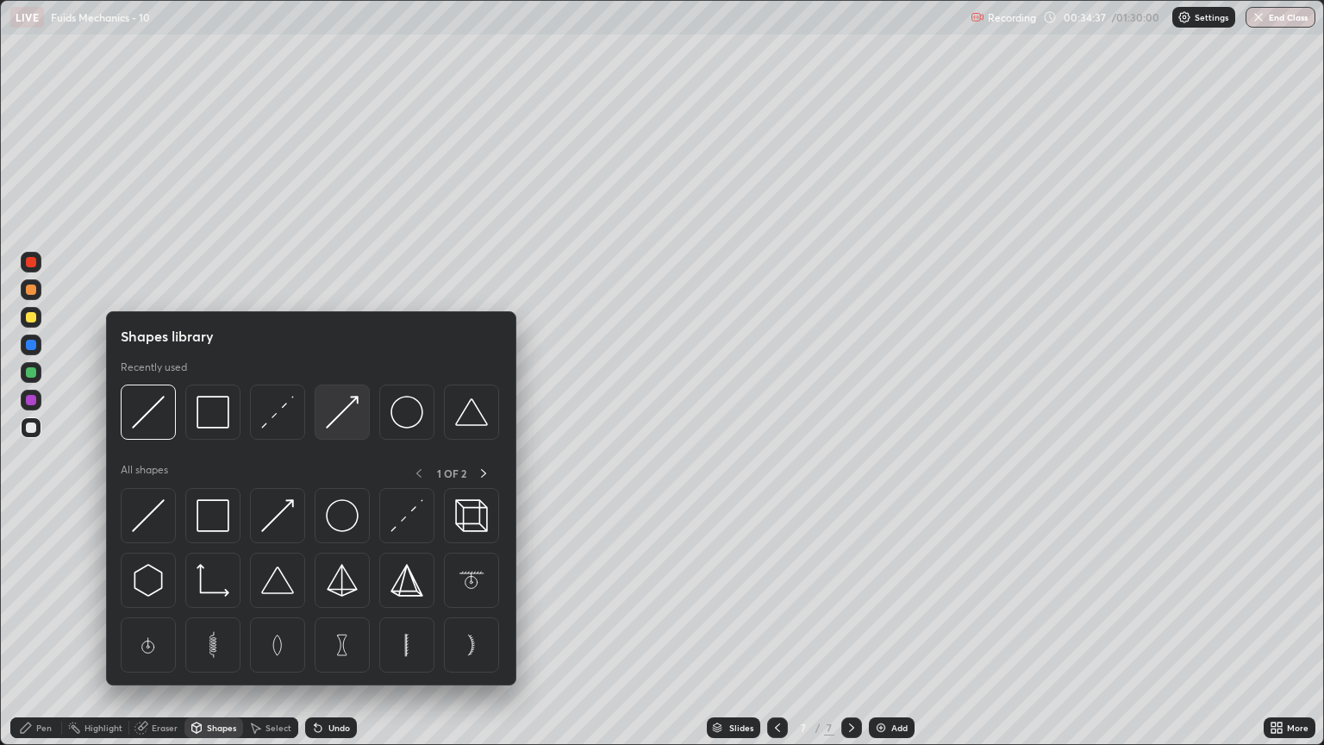
click at [348, 420] on img at bounding box center [342, 412] width 33 height 33
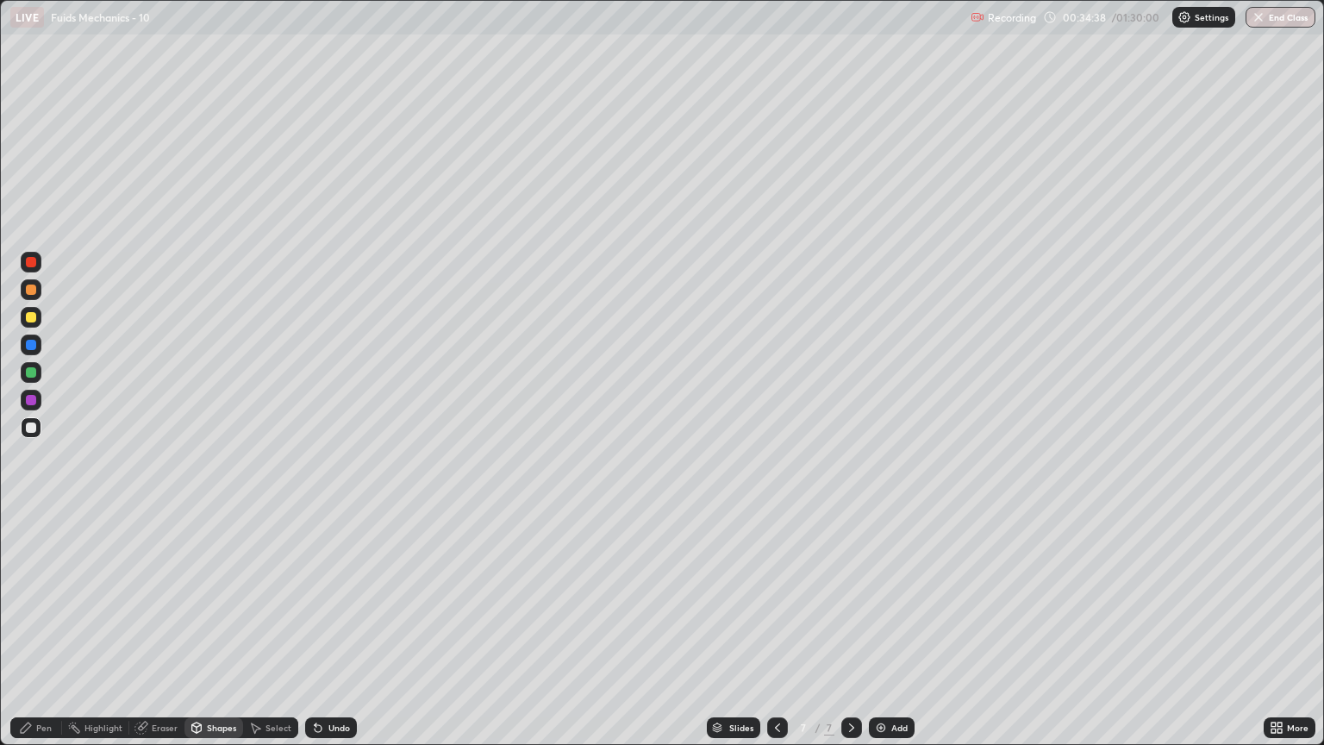
click at [31, 290] on div at bounding box center [31, 290] width 10 height 10
click at [50, 636] on div "Pen" at bounding box center [44, 727] width 16 height 9
click at [40, 369] on div at bounding box center [31, 372] width 21 height 21
click at [224, 636] on div "Shapes" at bounding box center [221, 727] width 29 height 9
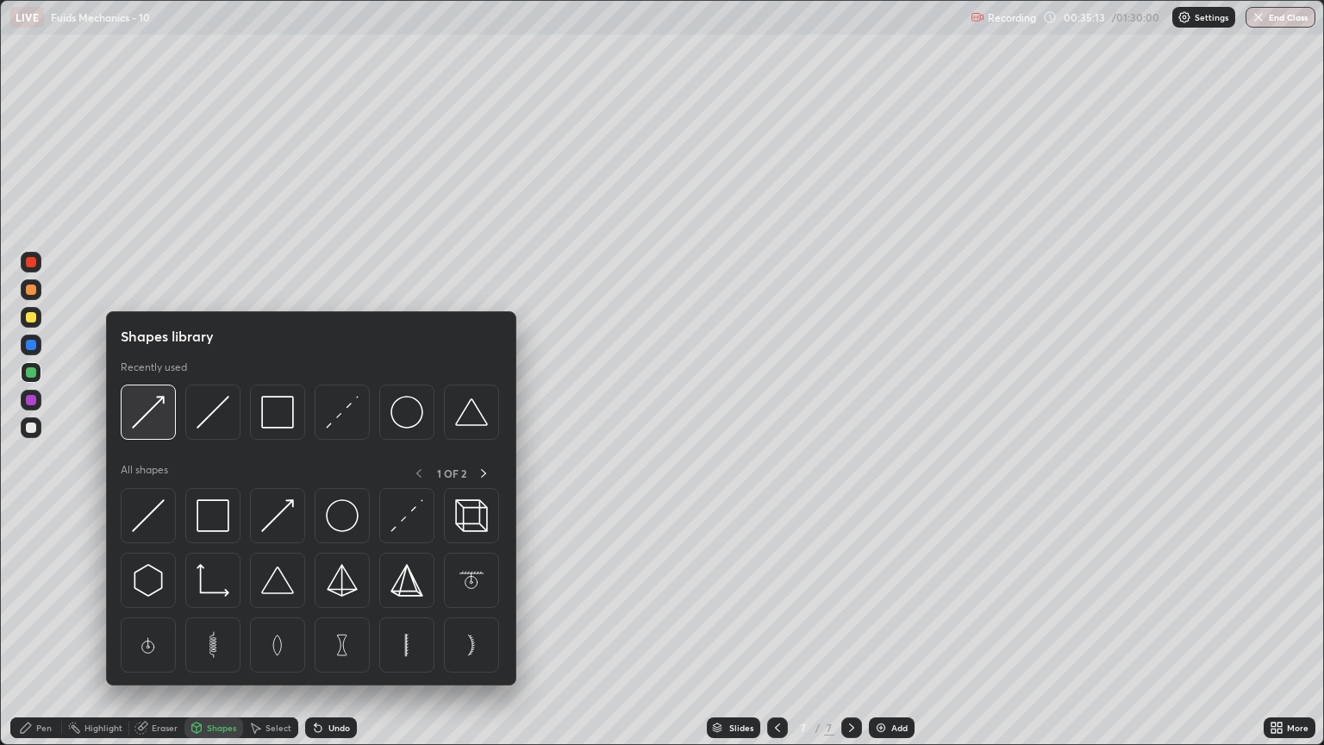
click at [161, 425] on img at bounding box center [148, 412] width 33 height 33
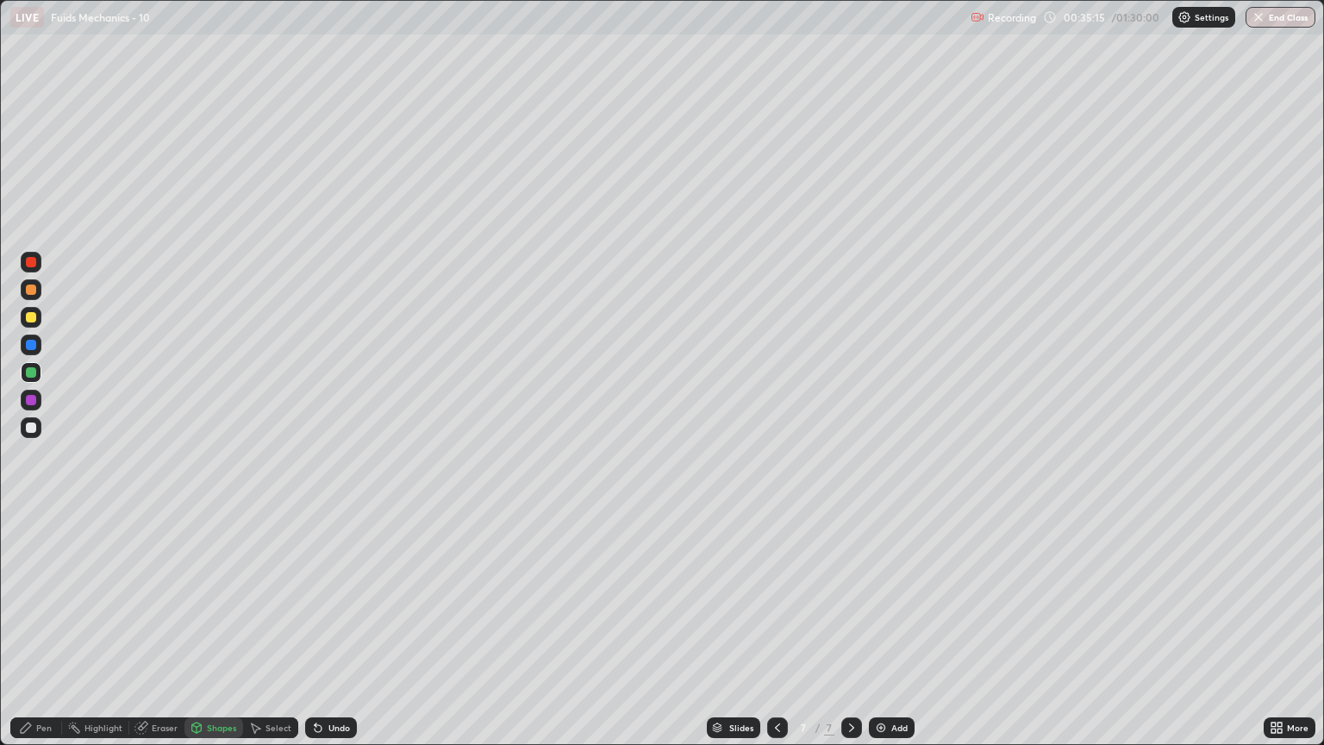
click at [38, 636] on div "Pen" at bounding box center [36, 727] width 52 height 21
click at [34, 318] on div at bounding box center [31, 317] width 10 height 10
click at [210, 636] on div "Shapes" at bounding box center [221, 727] width 29 height 9
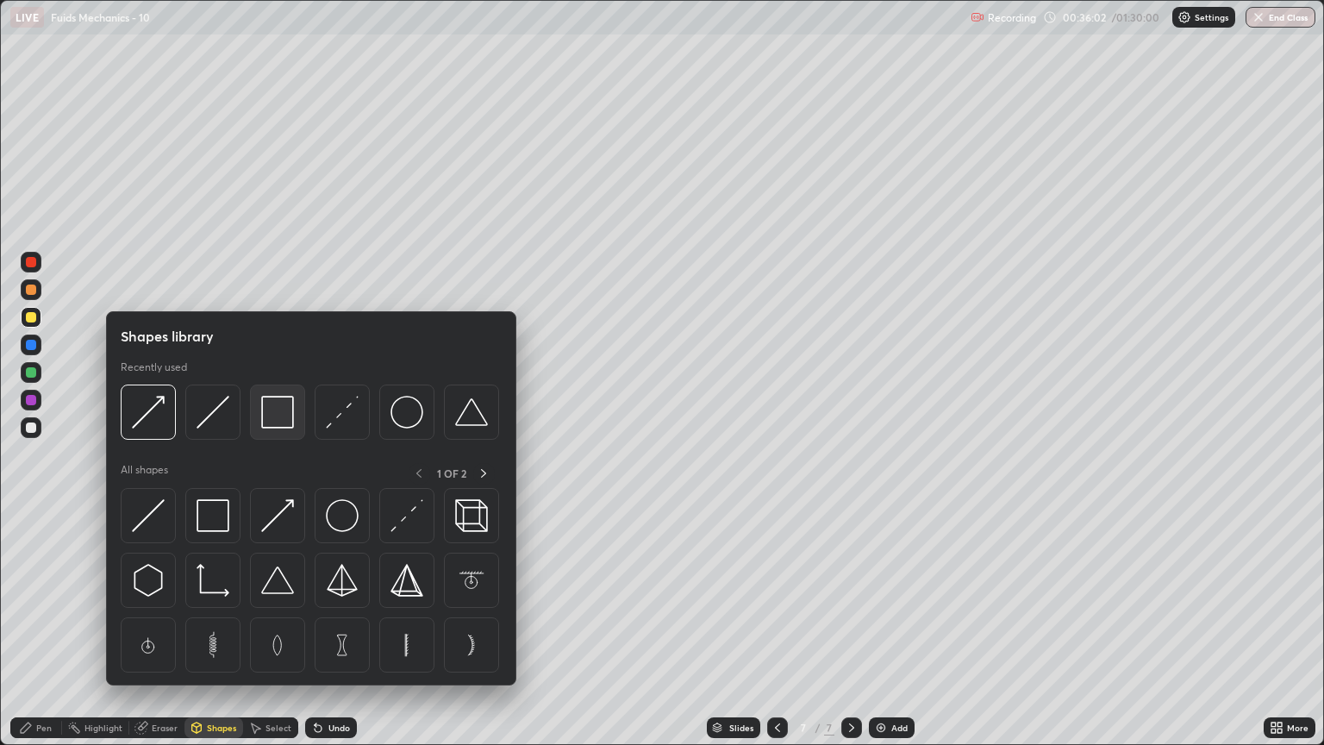
click at [269, 419] on img at bounding box center [277, 412] width 33 height 33
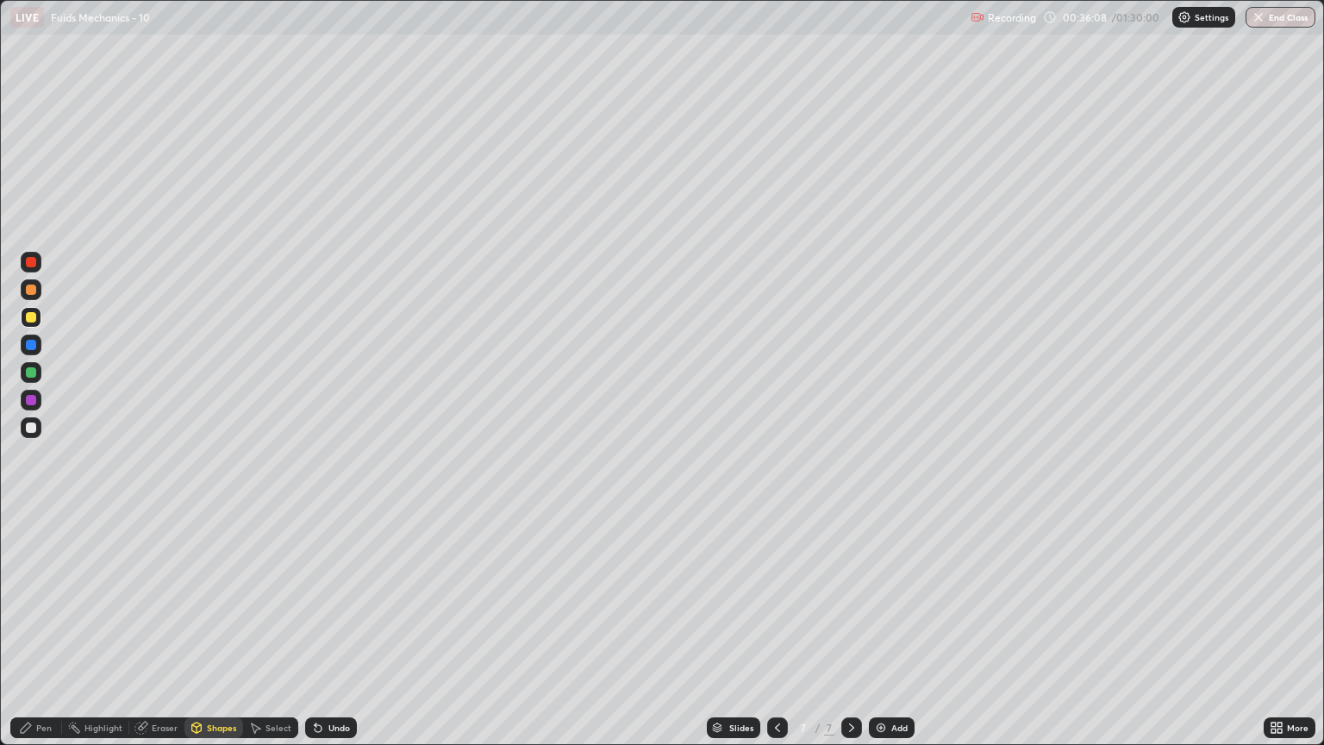
click at [227, 636] on div "Shapes" at bounding box center [221, 727] width 29 height 9
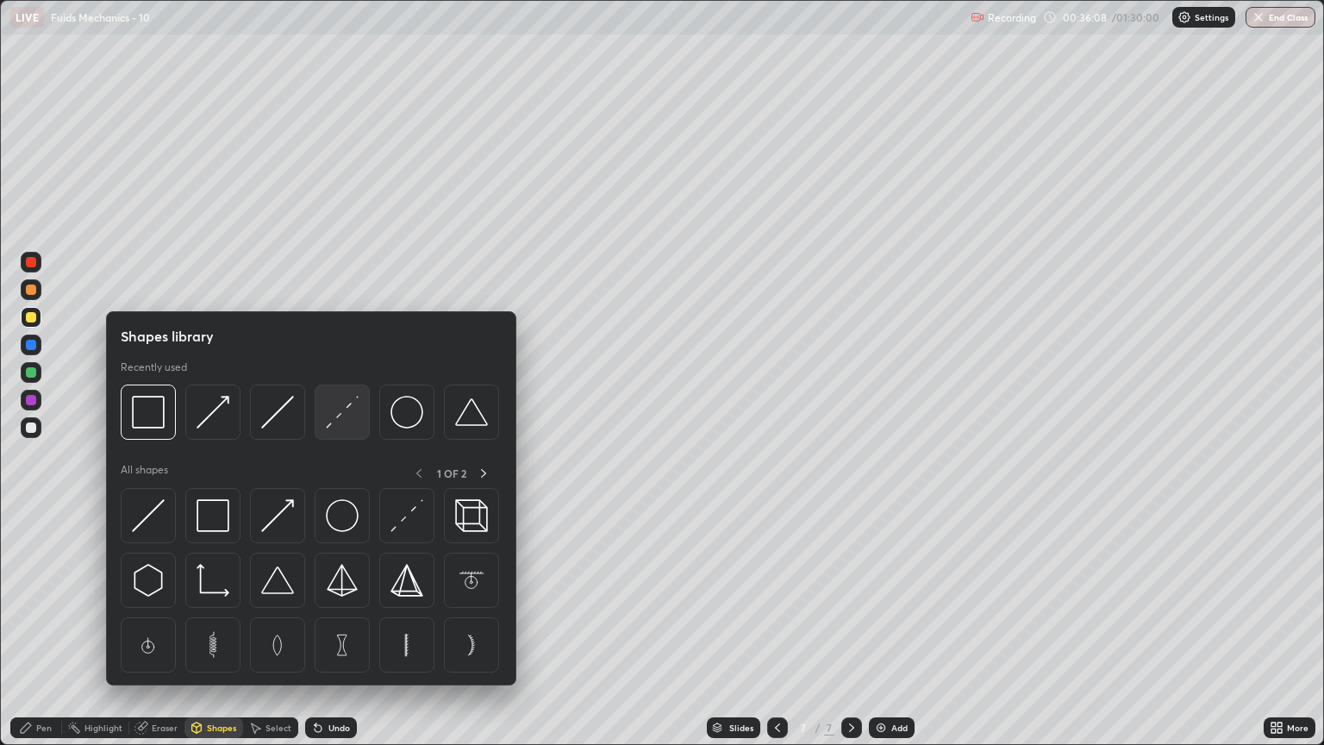
click at [338, 421] on img at bounding box center [342, 412] width 33 height 33
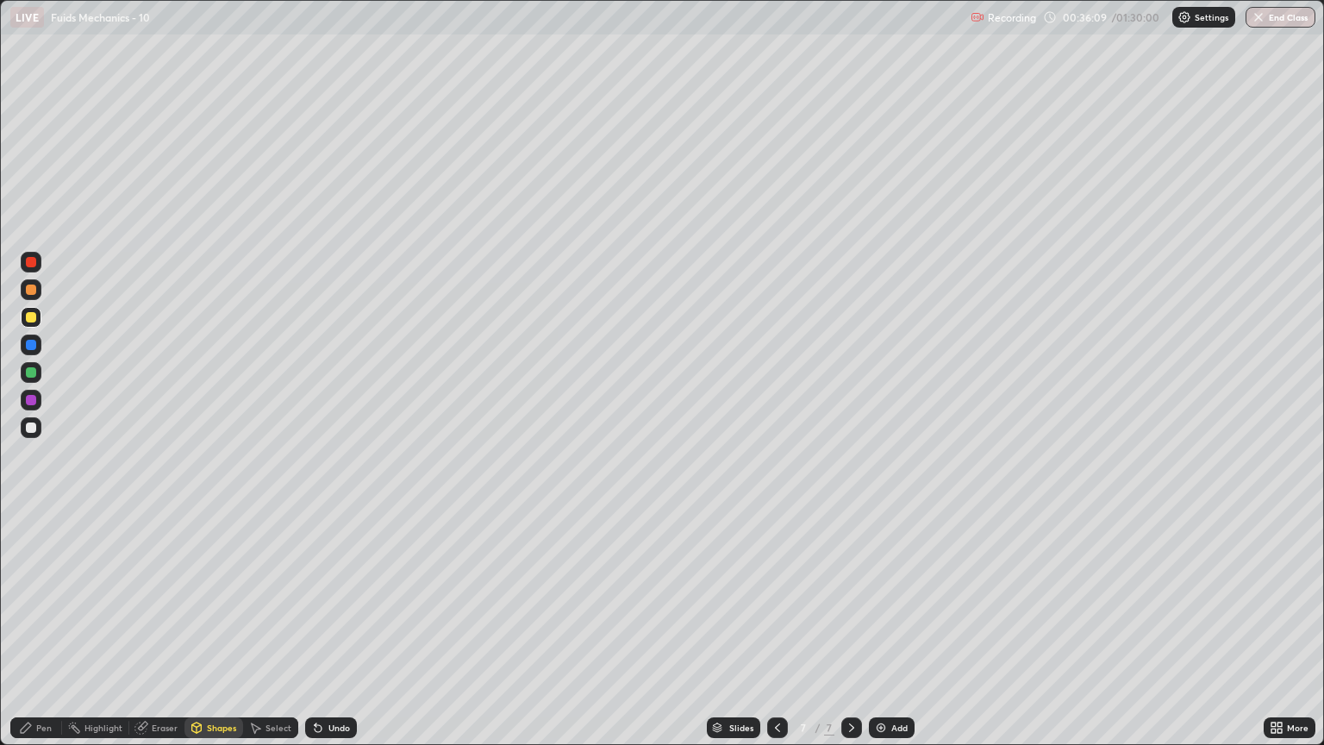
click at [31, 429] on div at bounding box center [31, 428] width 10 height 10
click at [32, 289] on div at bounding box center [31, 290] width 10 height 10
click at [215, 636] on div "Shapes" at bounding box center [221, 727] width 29 height 9
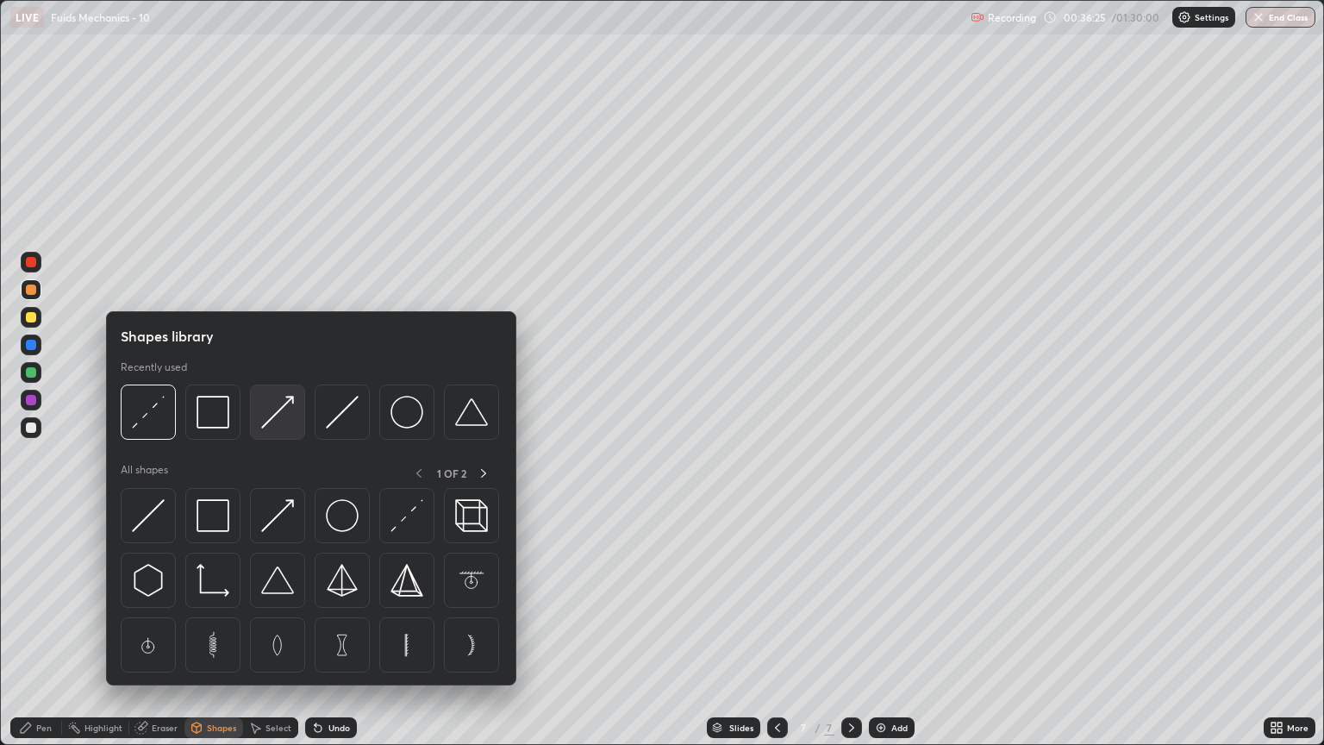
click at [284, 424] on img at bounding box center [277, 412] width 33 height 33
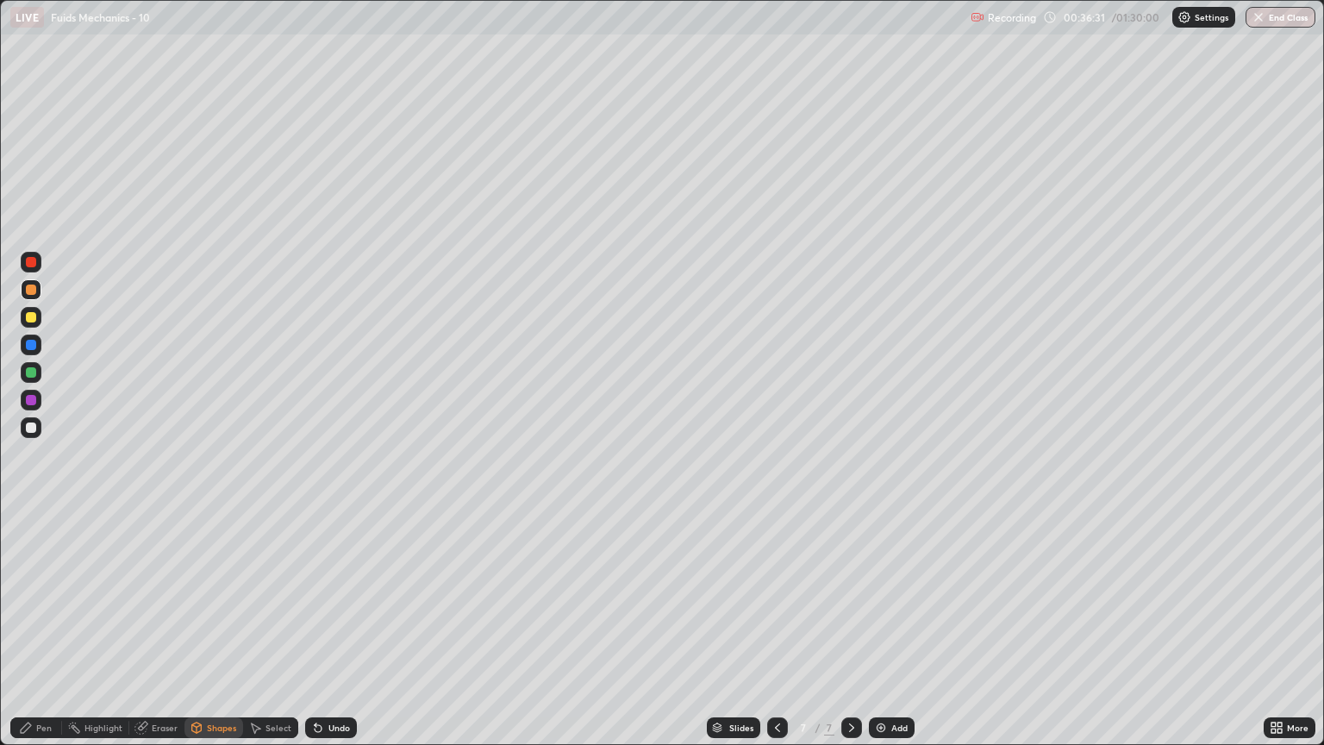
click at [45, 636] on div "Pen" at bounding box center [44, 727] width 16 height 9
click at [874, 636] on img at bounding box center [881, 728] width 14 height 14
click at [32, 313] on div at bounding box center [31, 317] width 10 height 10
click at [220, 636] on div "Shapes" at bounding box center [214, 727] width 59 height 21
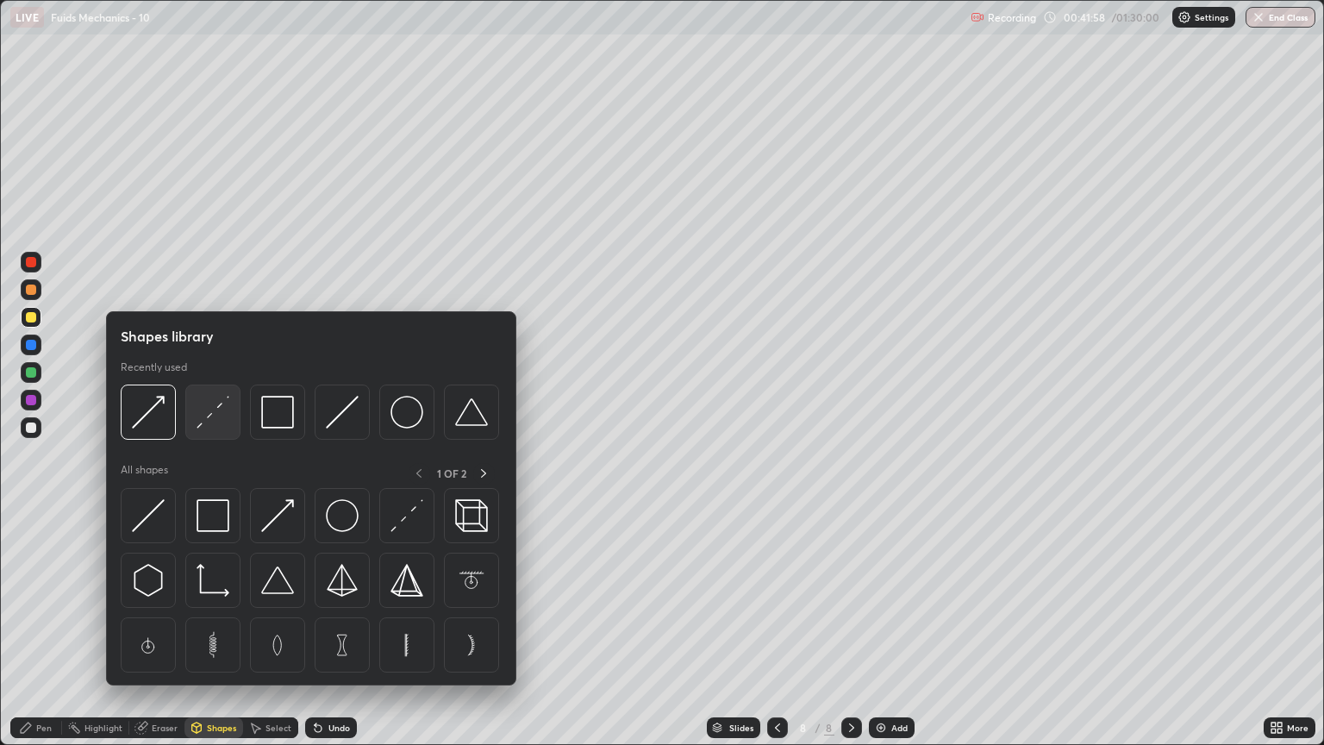
click at [217, 424] on img at bounding box center [213, 412] width 33 height 33
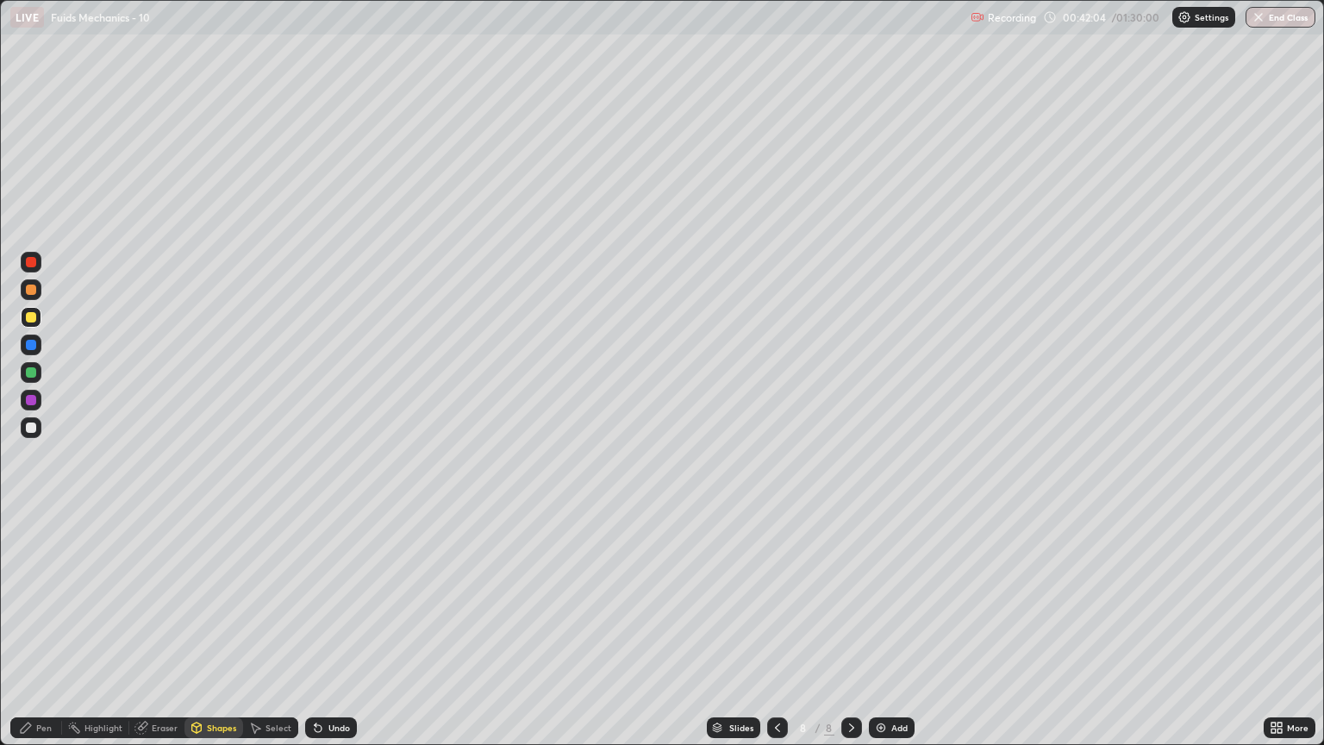
click at [31, 291] on div at bounding box center [31, 290] width 10 height 10
click at [212, 636] on div "Shapes" at bounding box center [214, 727] width 59 height 21
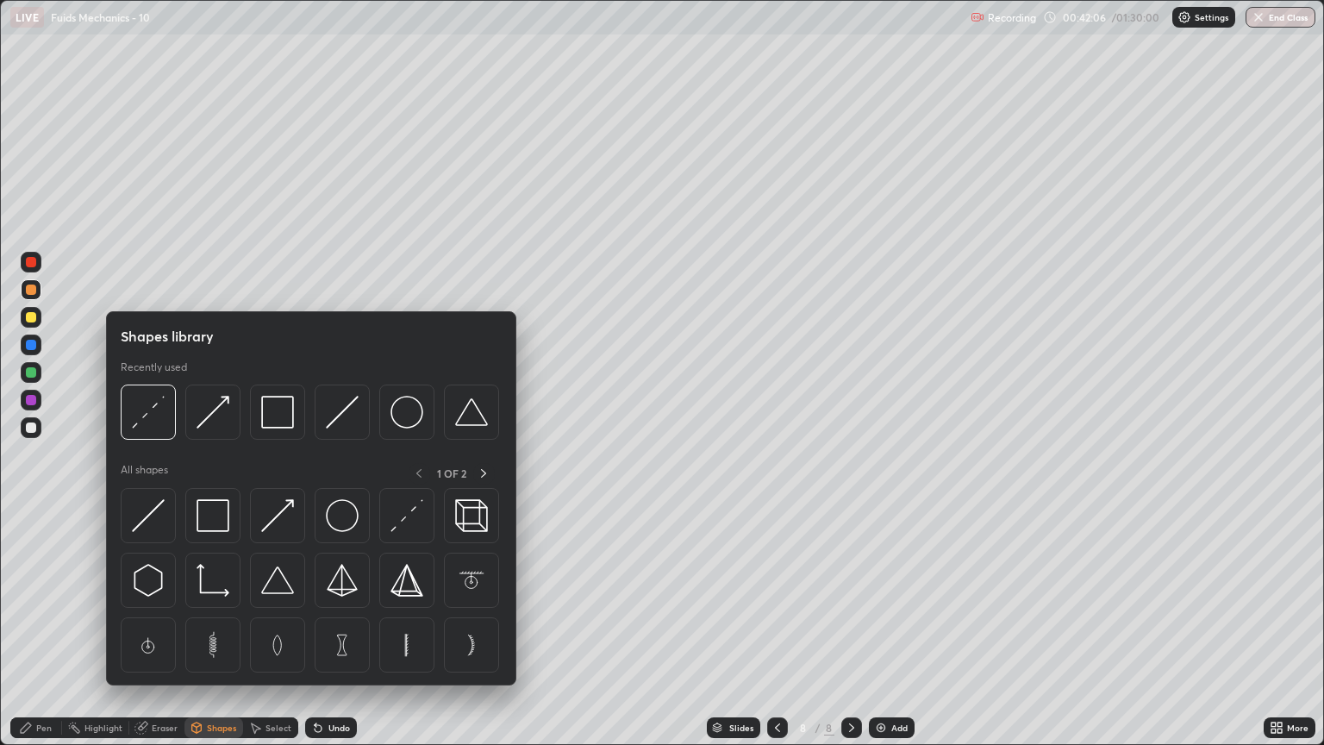
click at [224, 636] on div "Shapes" at bounding box center [221, 727] width 29 height 9
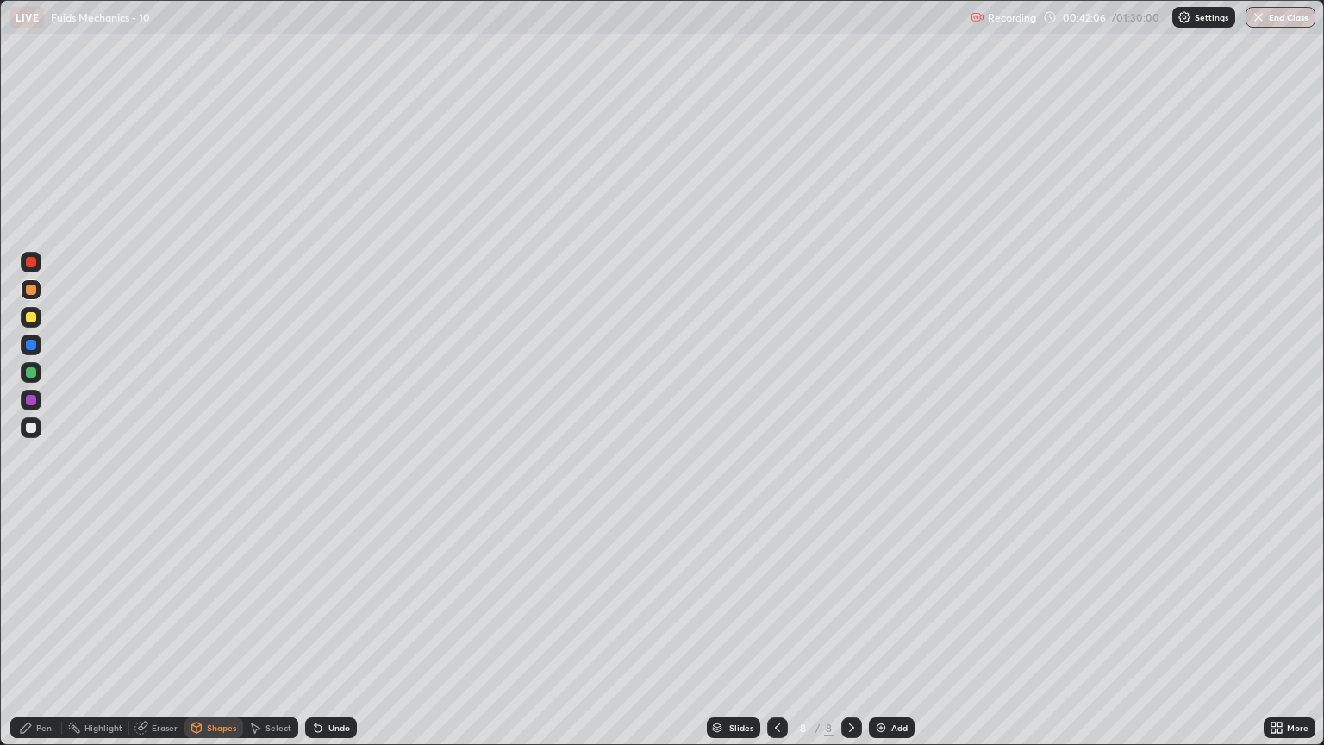
click at [217, 636] on div "Shapes" at bounding box center [221, 727] width 29 height 9
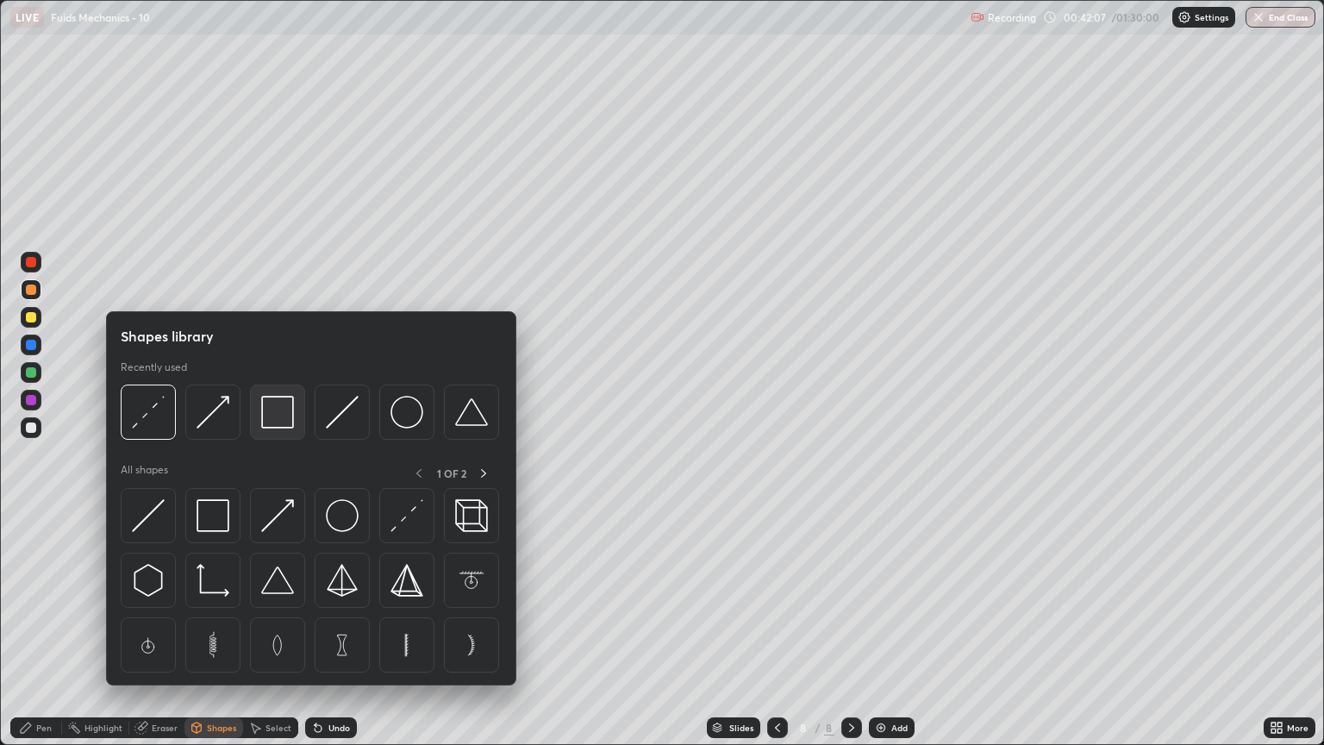
click at [272, 414] on img at bounding box center [277, 412] width 33 height 33
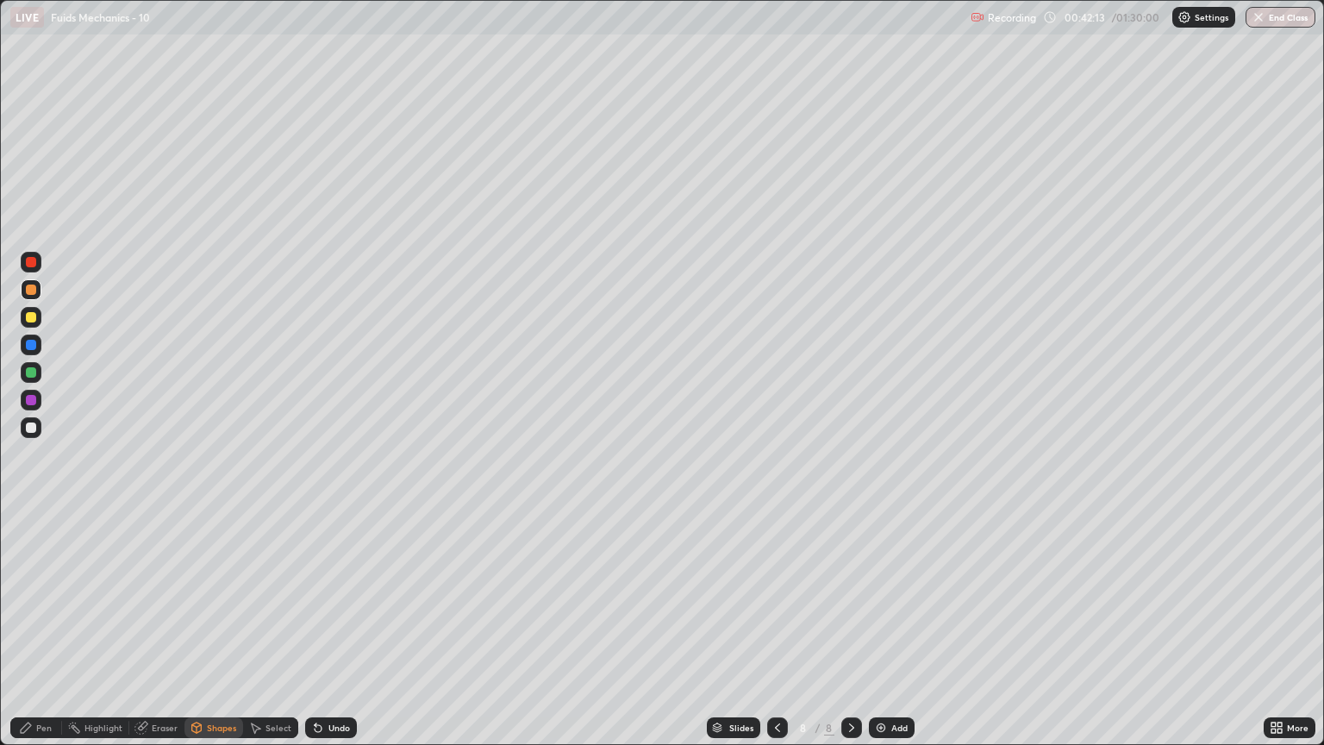
click at [238, 636] on div "Shapes" at bounding box center [214, 727] width 59 height 21
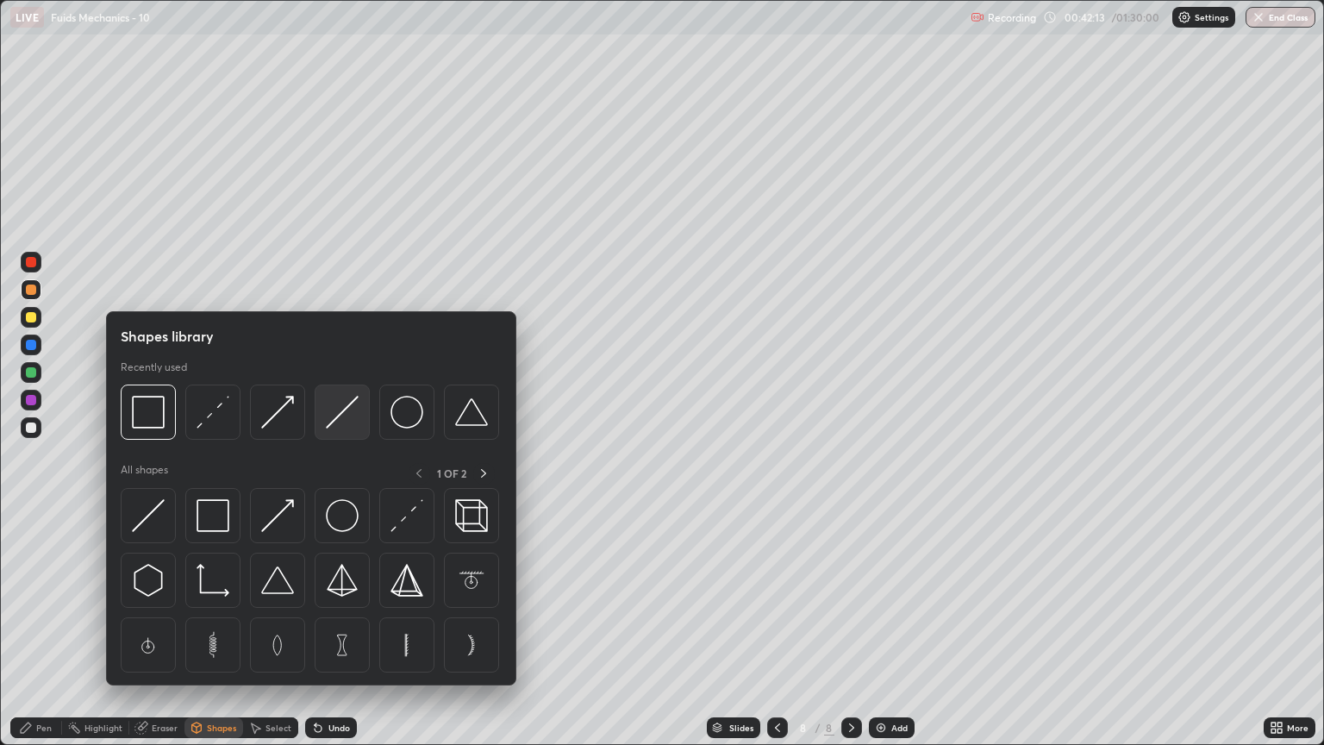
click at [338, 421] on img at bounding box center [342, 412] width 33 height 33
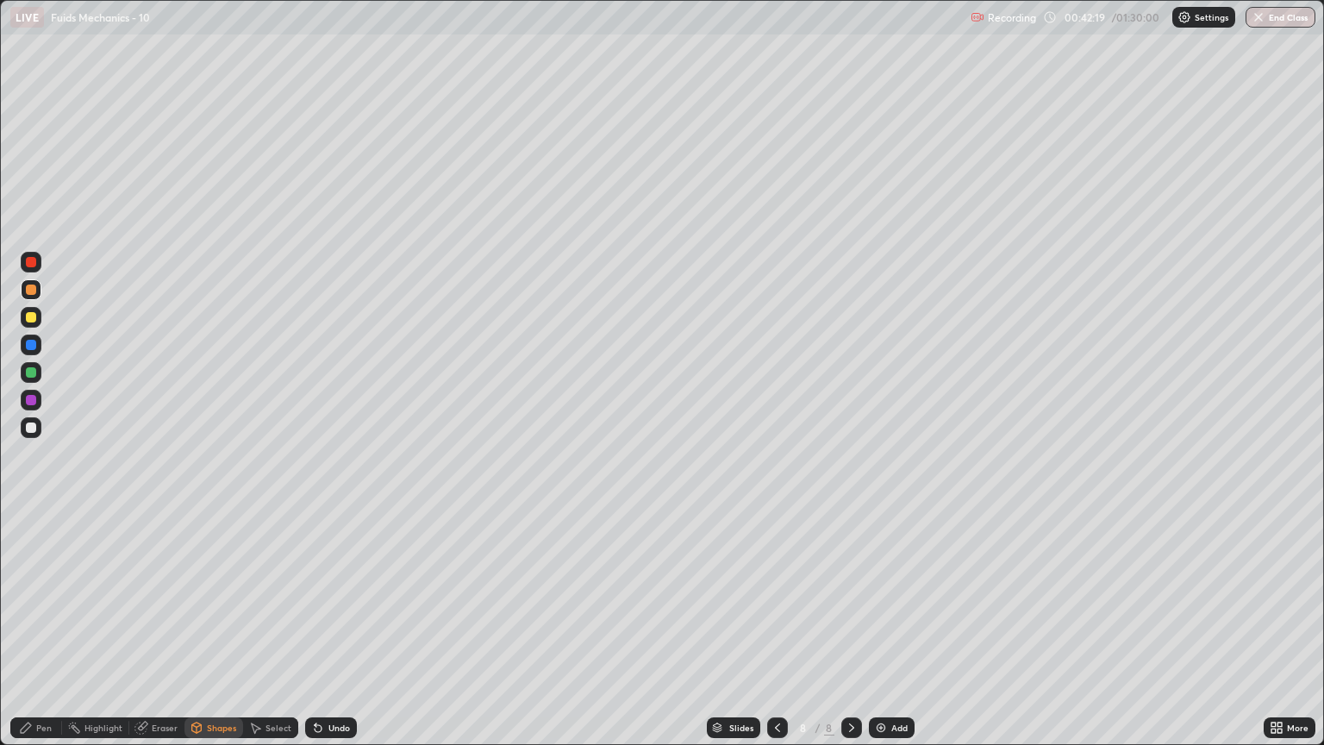
click at [50, 636] on div "Pen" at bounding box center [44, 727] width 16 height 9
click at [217, 636] on div "Shapes" at bounding box center [221, 727] width 29 height 9
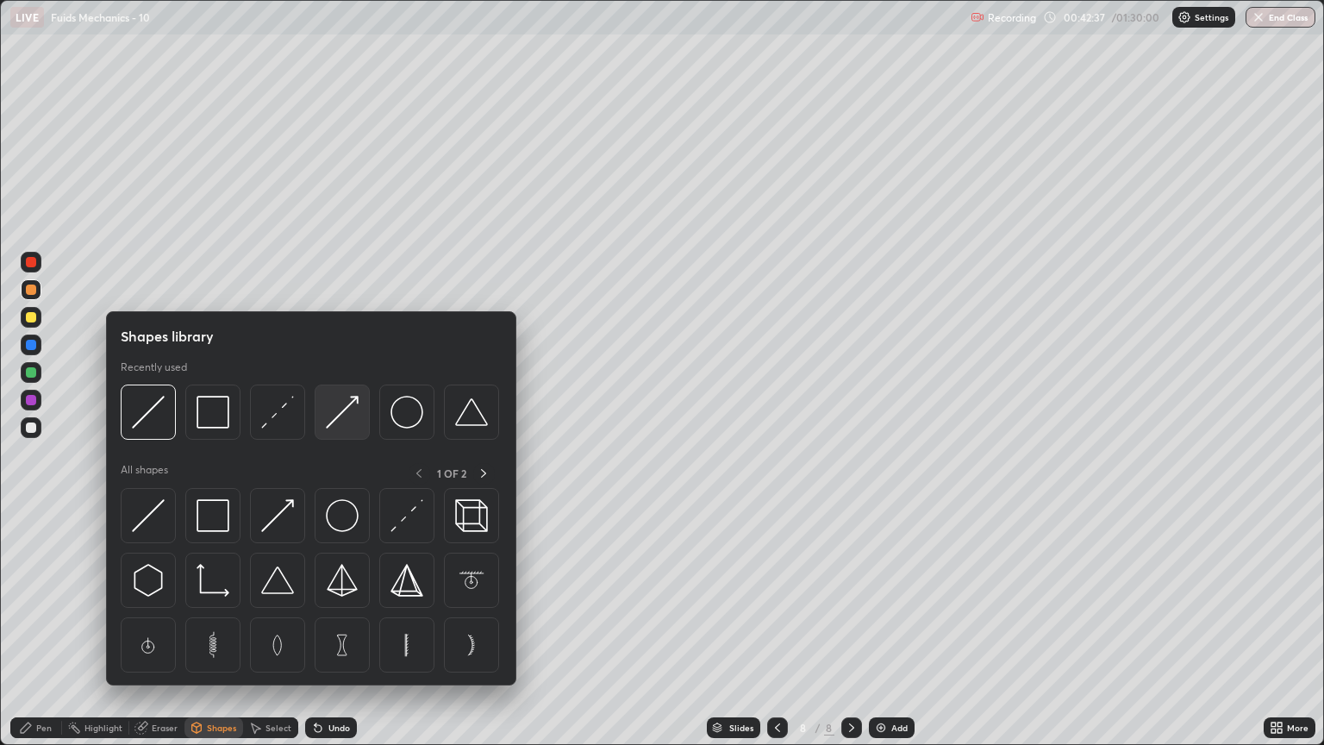
click at [362, 416] on div at bounding box center [342, 412] width 55 height 55
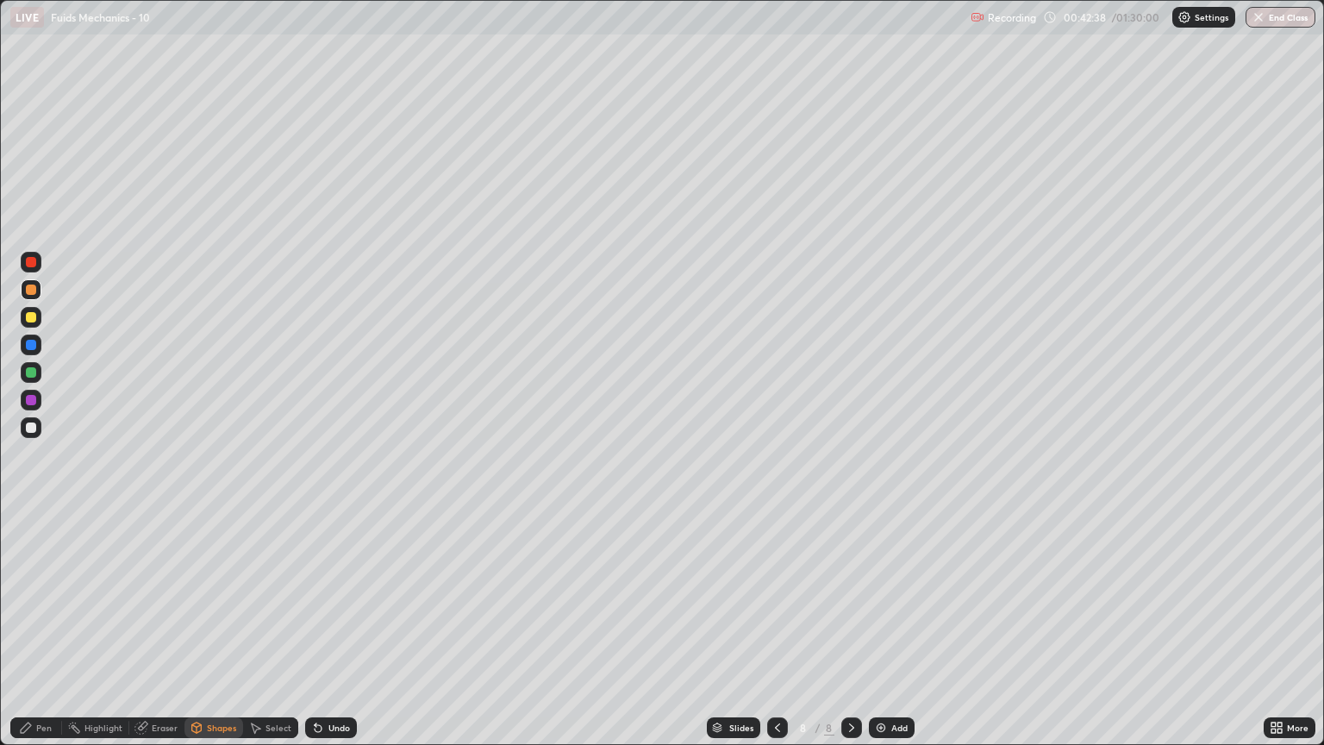
click at [31, 376] on div at bounding box center [31, 372] width 10 height 10
click at [49, 636] on div "Pen" at bounding box center [36, 727] width 52 height 21
click at [29, 403] on div at bounding box center [31, 400] width 10 height 10
click at [214, 636] on div "Shapes" at bounding box center [221, 727] width 29 height 9
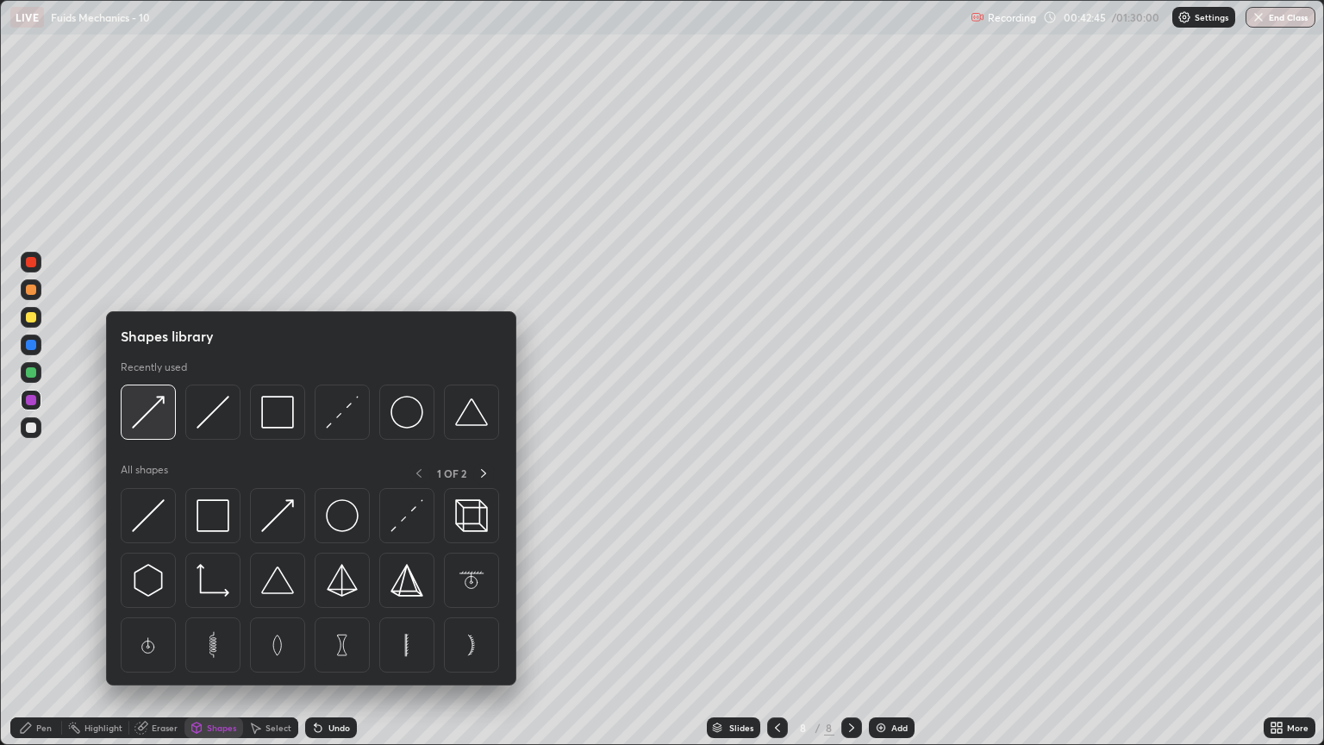
click at [162, 423] on img at bounding box center [148, 412] width 33 height 33
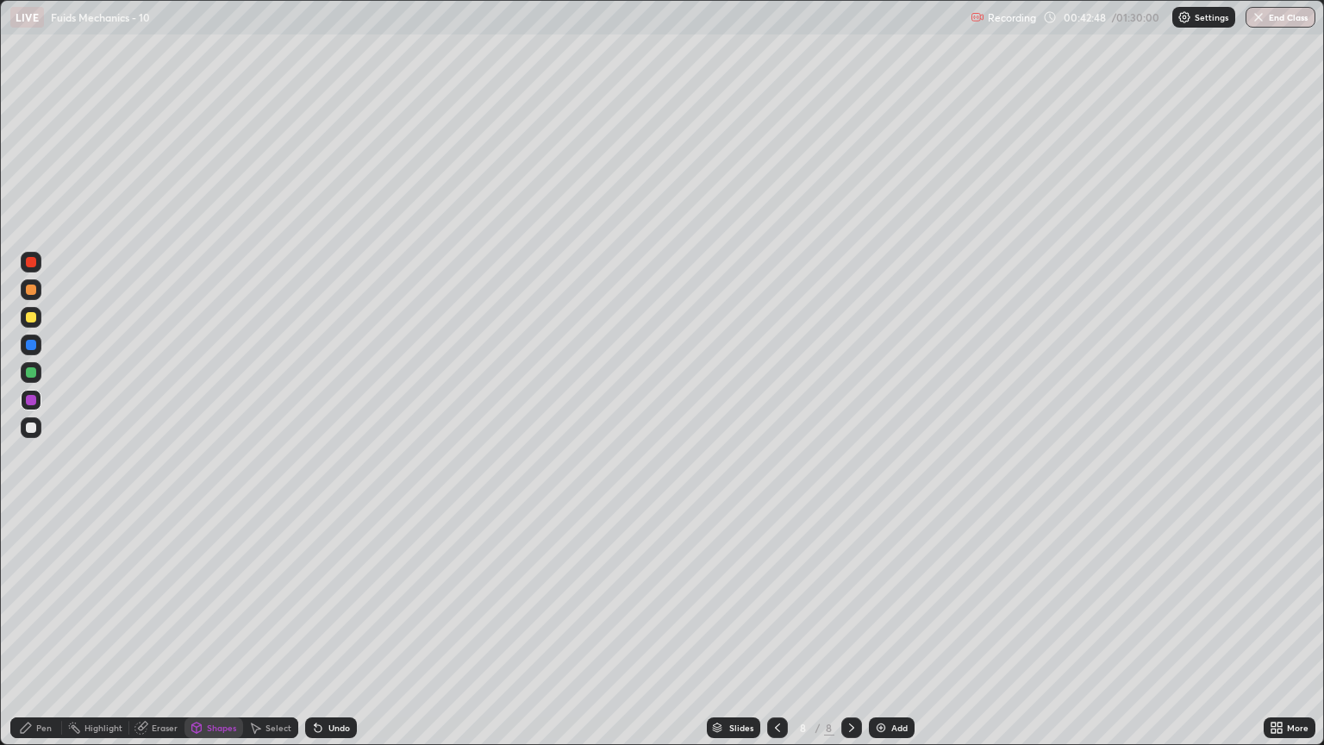
click at [35, 636] on div "Pen" at bounding box center [36, 727] width 52 height 21
click at [34, 429] on div at bounding box center [31, 428] width 10 height 10
click at [318, 636] on icon at bounding box center [318, 728] width 7 height 7
click at [343, 636] on div "Undo" at bounding box center [340, 727] width 22 height 9
click at [35, 374] on div at bounding box center [31, 372] width 10 height 10
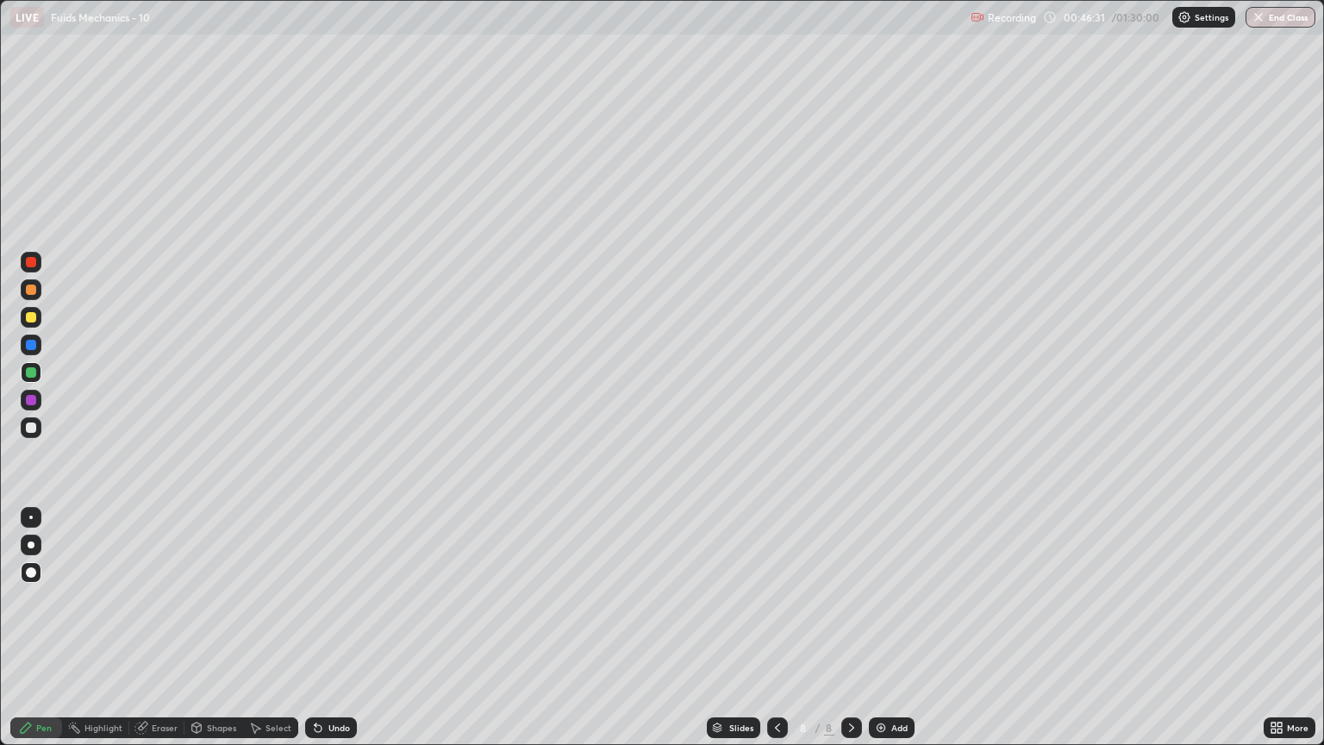
click at [886, 636] on img at bounding box center [881, 728] width 14 height 14
click at [35, 403] on div at bounding box center [31, 400] width 10 height 10
click at [34, 430] on div at bounding box center [31, 428] width 10 height 10
click at [30, 427] on div at bounding box center [31, 428] width 10 height 10
click at [329, 636] on div "Undo" at bounding box center [340, 727] width 22 height 9
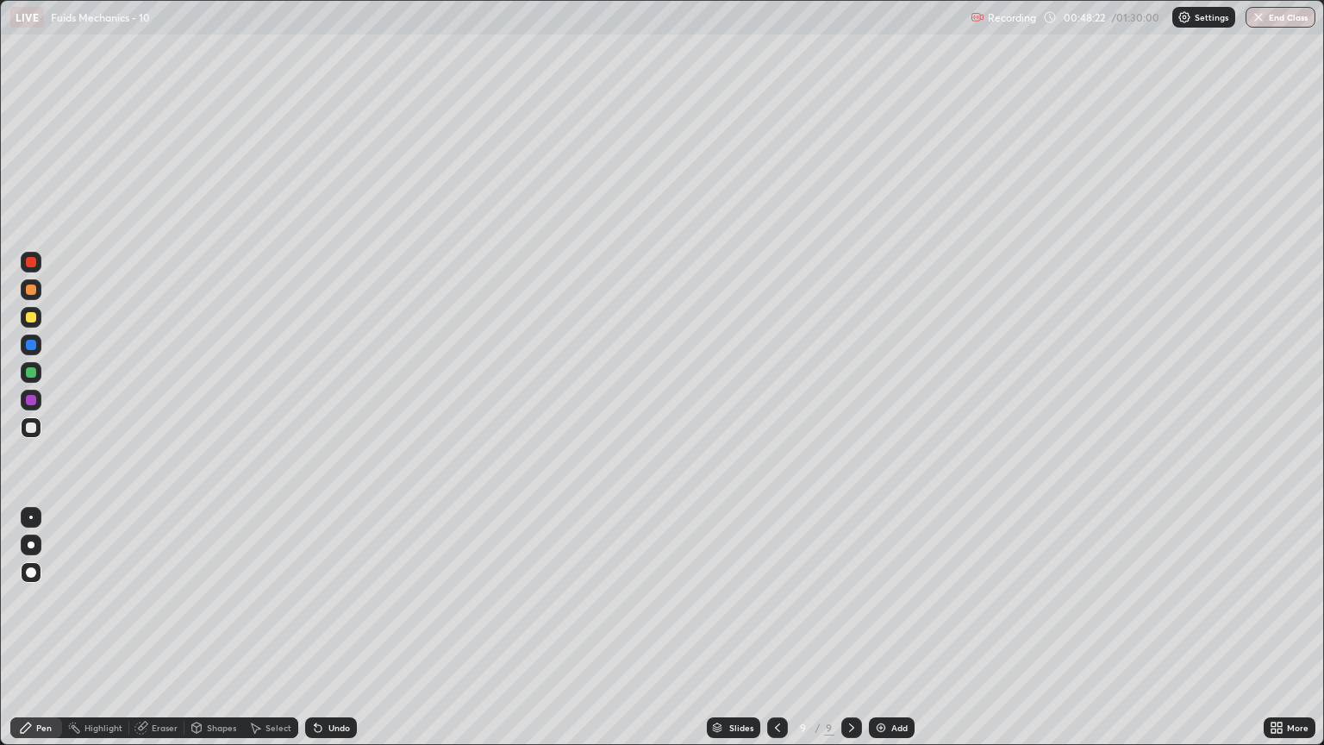
click at [225, 636] on div "Shapes" at bounding box center [221, 727] width 29 height 9
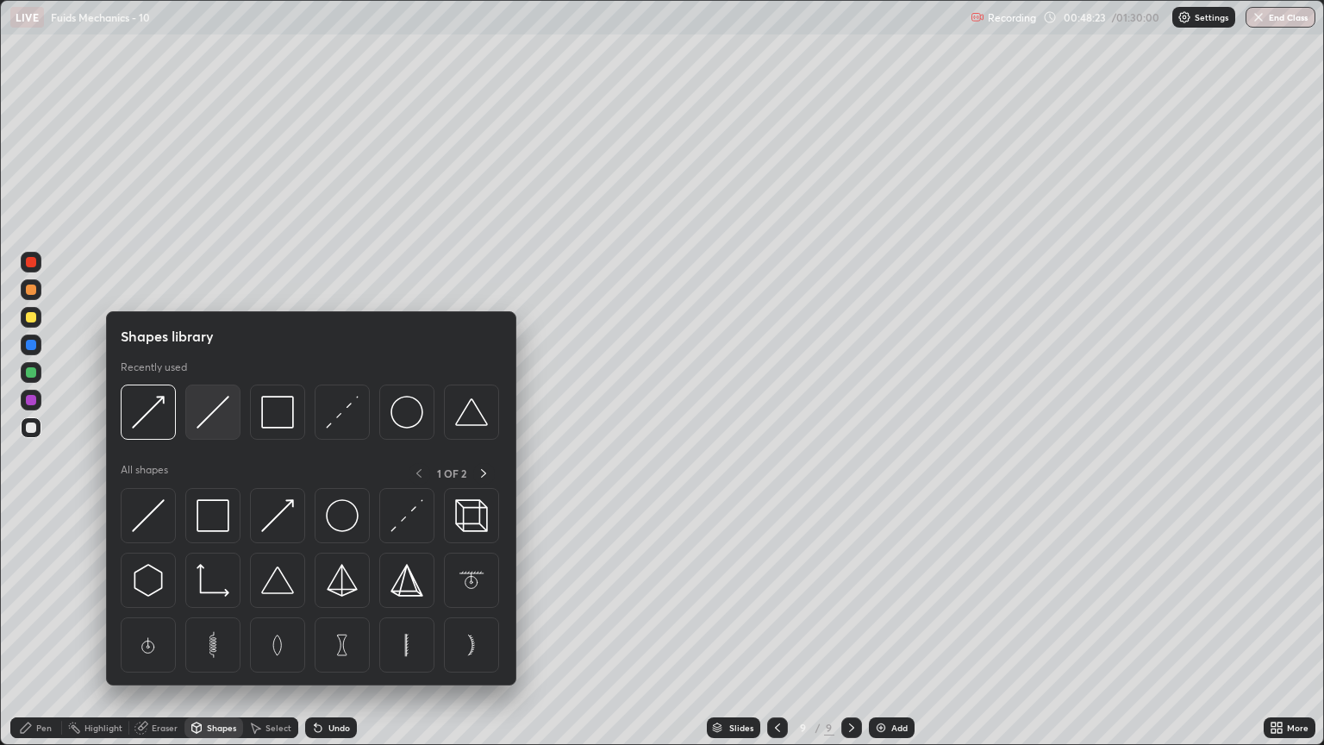
click at [216, 429] on div at bounding box center [212, 412] width 55 height 55
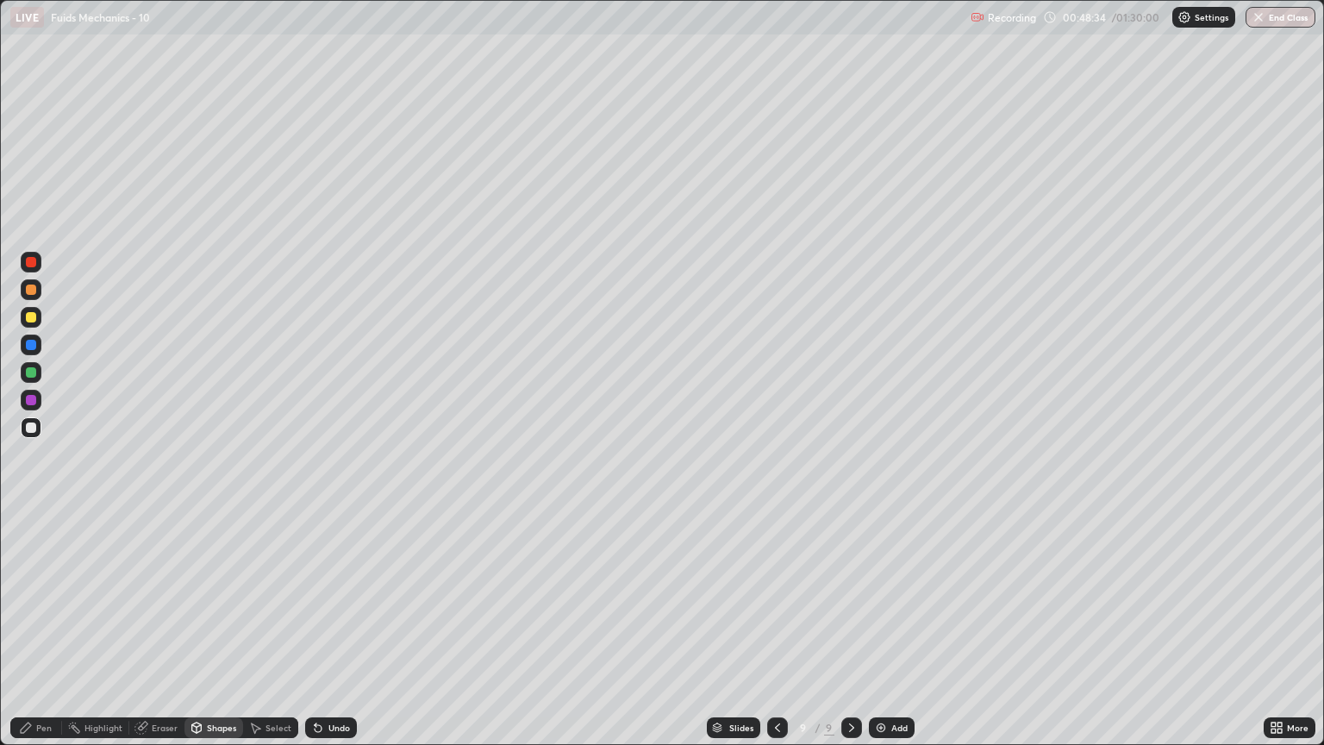
click at [48, 636] on div "Pen" at bounding box center [44, 727] width 16 height 9
click at [210, 636] on div "Shapes" at bounding box center [221, 727] width 29 height 9
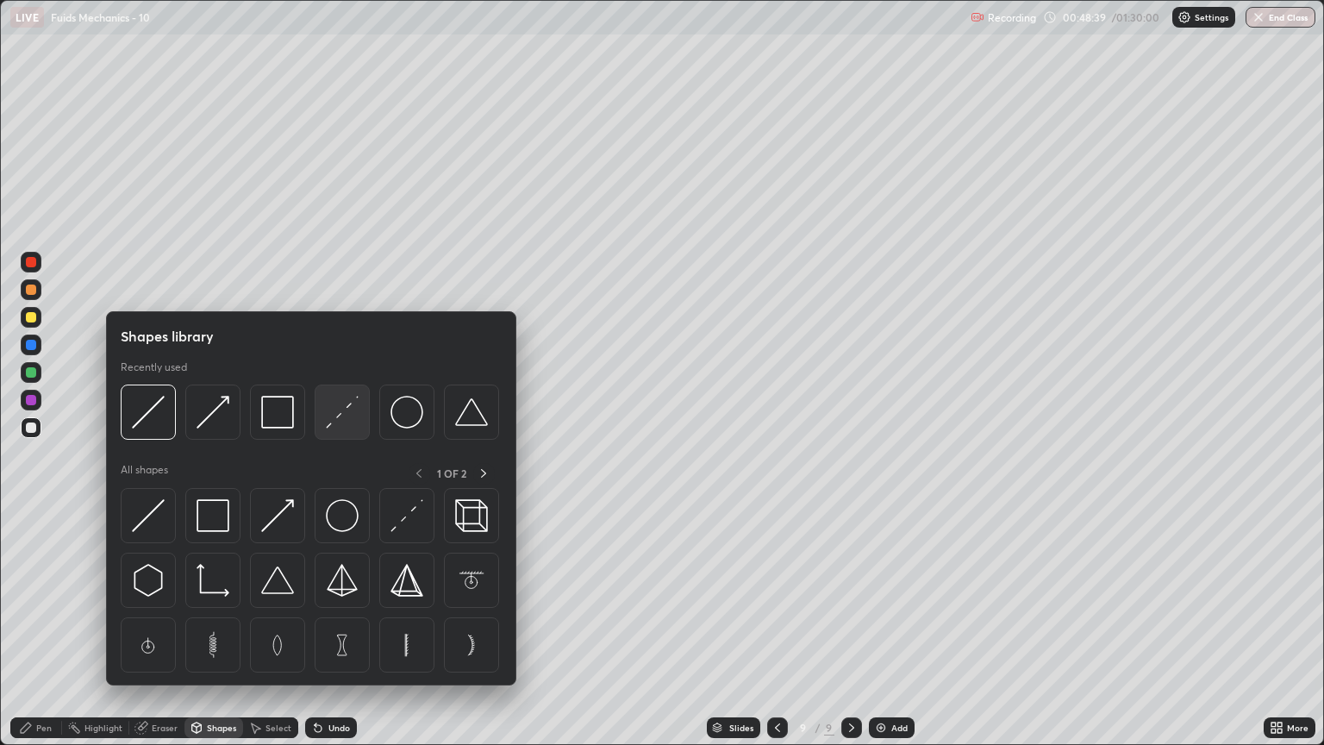
click at [347, 415] on img at bounding box center [342, 412] width 33 height 33
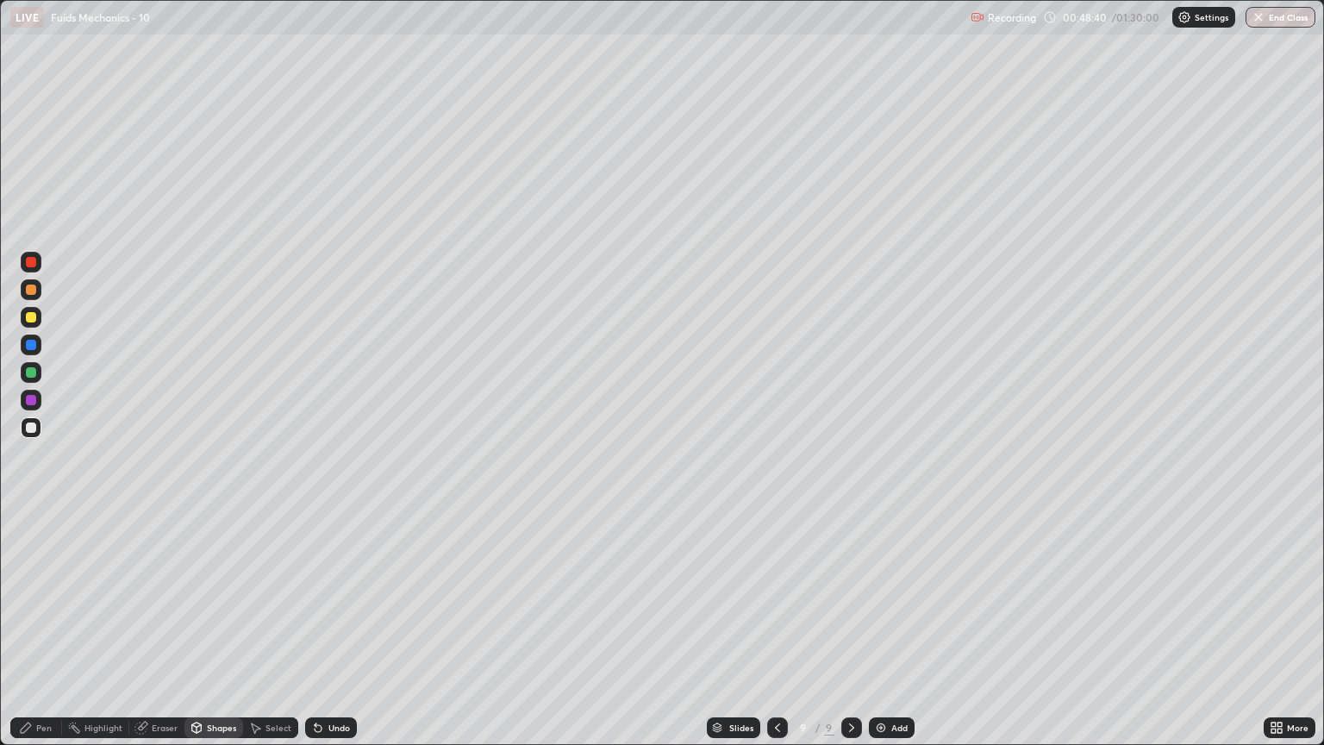
click at [33, 293] on div at bounding box center [31, 290] width 10 height 10
click at [44, 636] on div "Pen" at bounding box center [44, 727] width 16 height 9
click at [216, 636] on div "Shapes" at bounding box center [221, 727] width 29 height 9
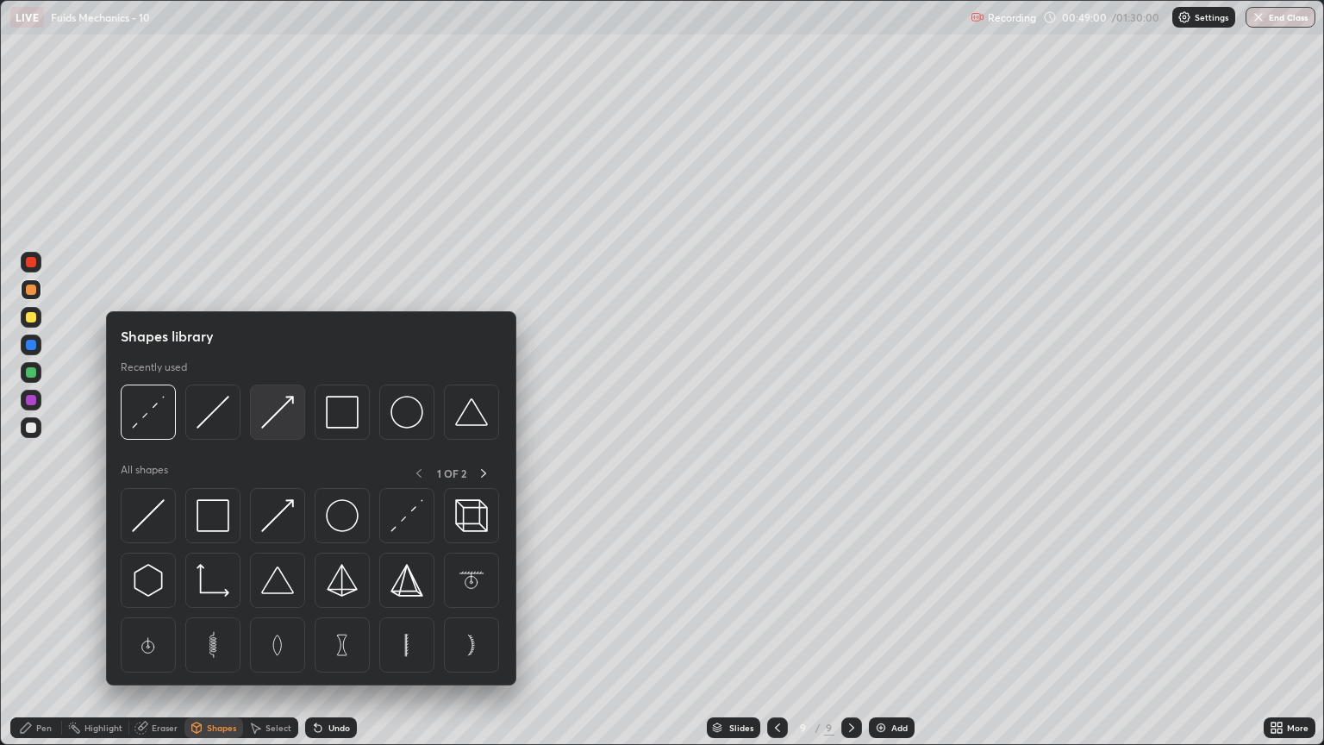
click at [272, 422] on img at bounding box center [277, 412] width 33 height 33
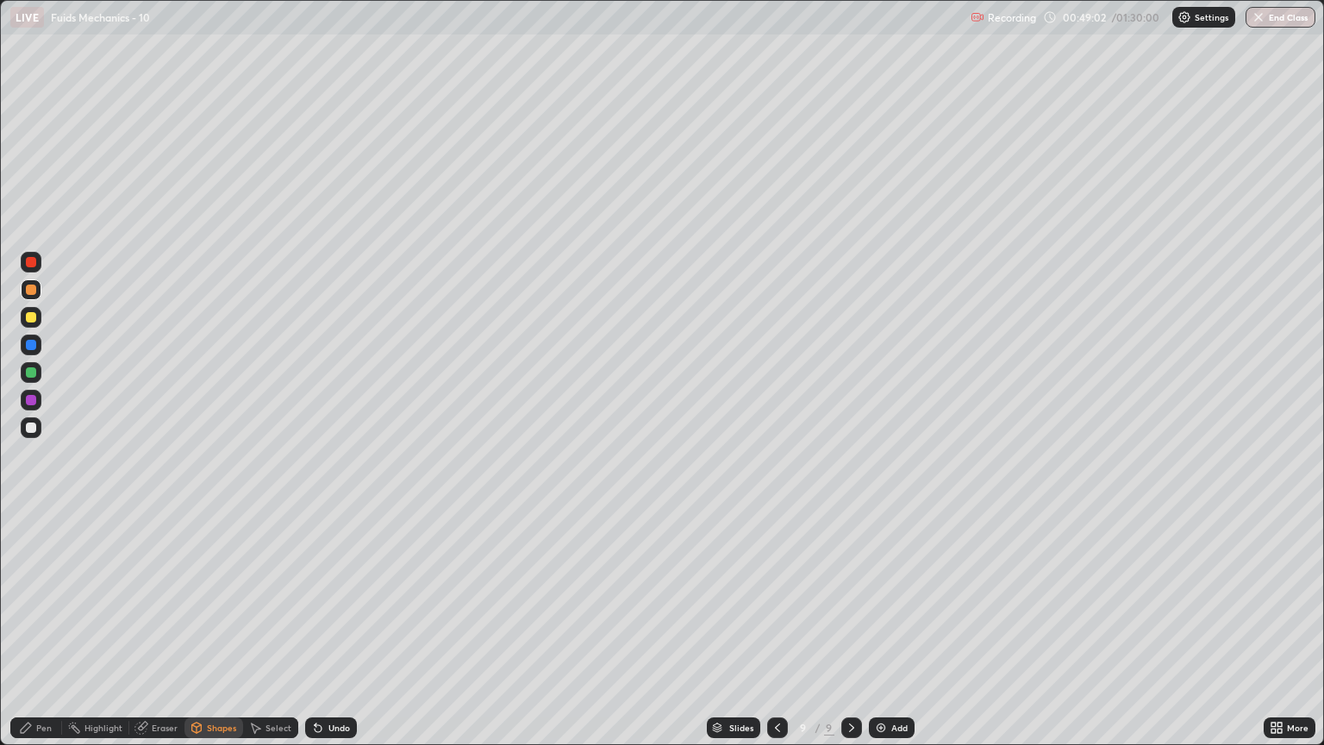
click at [31, 318] on div at bounding box center [31, 317] width 10 height 10
click at [47, 636] on div "Pen" at bounding box center [36, 727] width 52 height 21
click at [216, 636] on div "Shapes" at bounding box center [221, 727] width 29 height 9
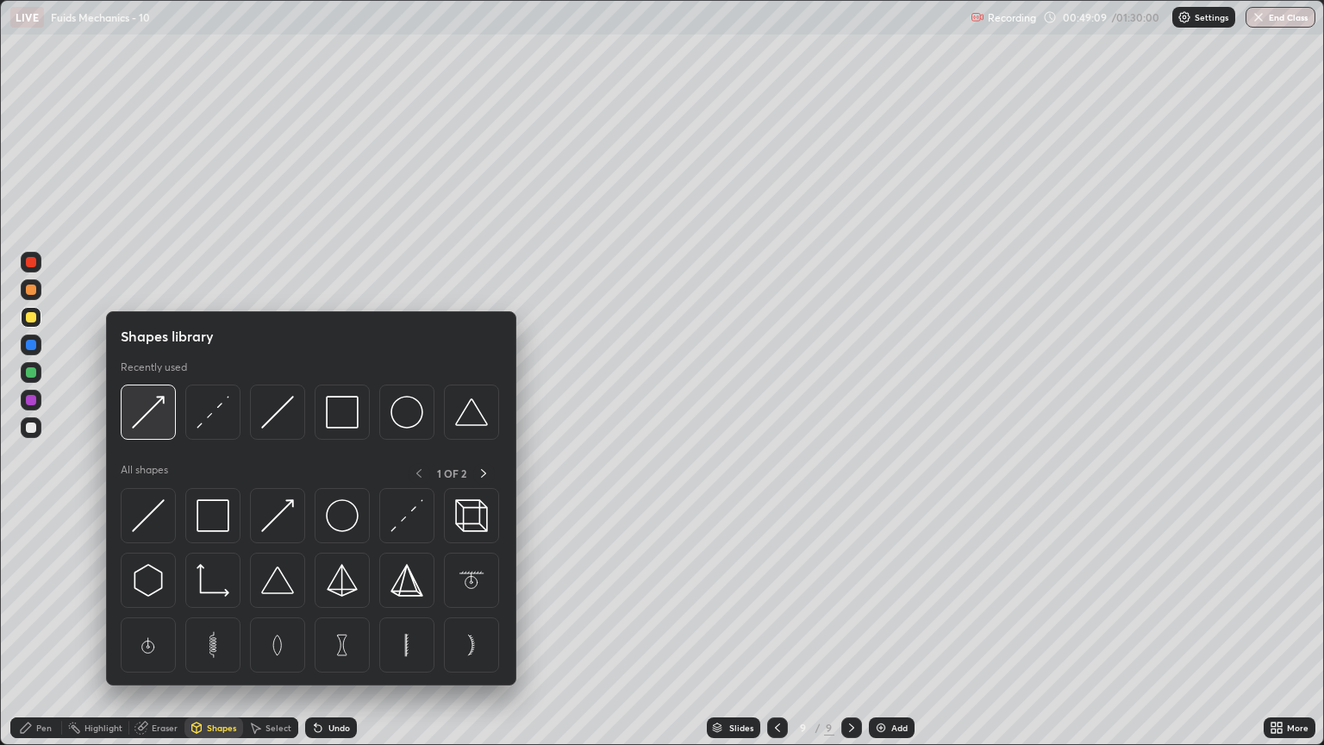
click at [159, 423] on img at bounding box center [148, 412] width 33 height 33
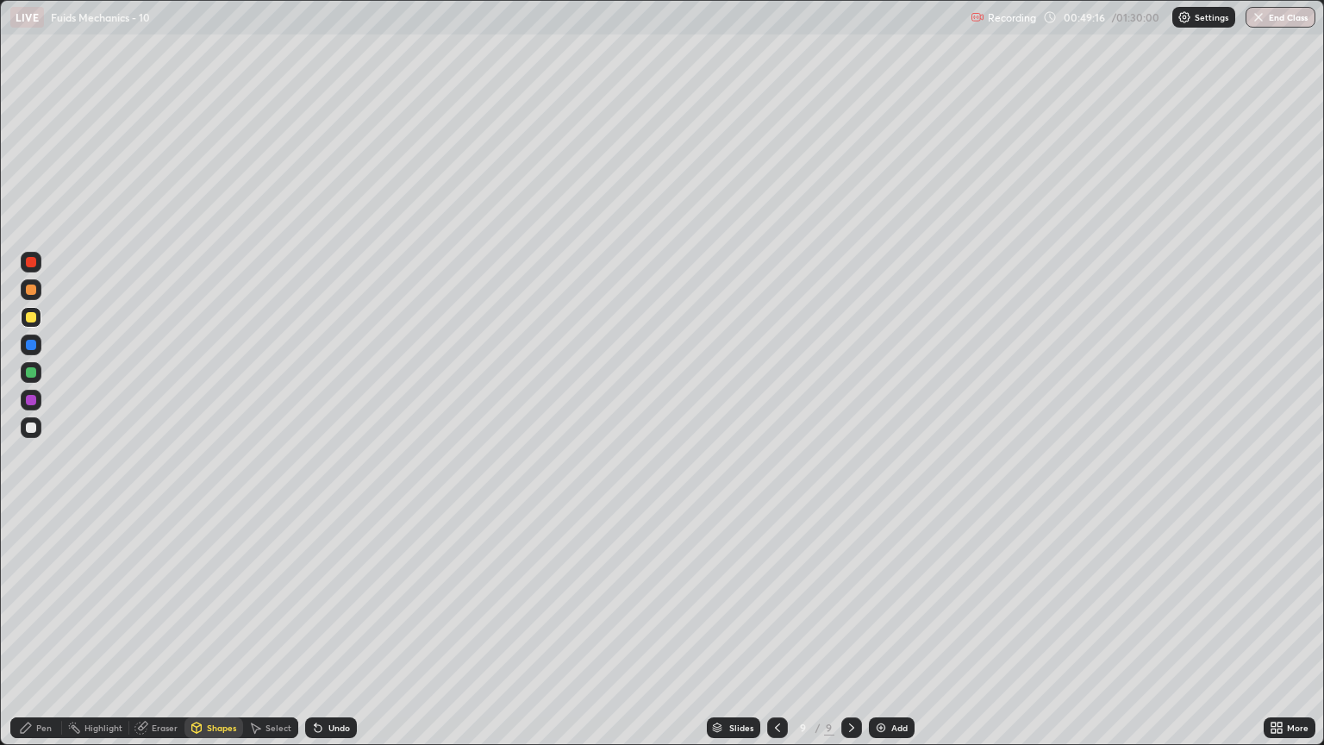
click at [48, 636] on div "Pen" at bounding box center [36, 727] width 52 height 21
click at [216, 636] on div "Shapes" at bounding box center [221, 727] width 29 height 9
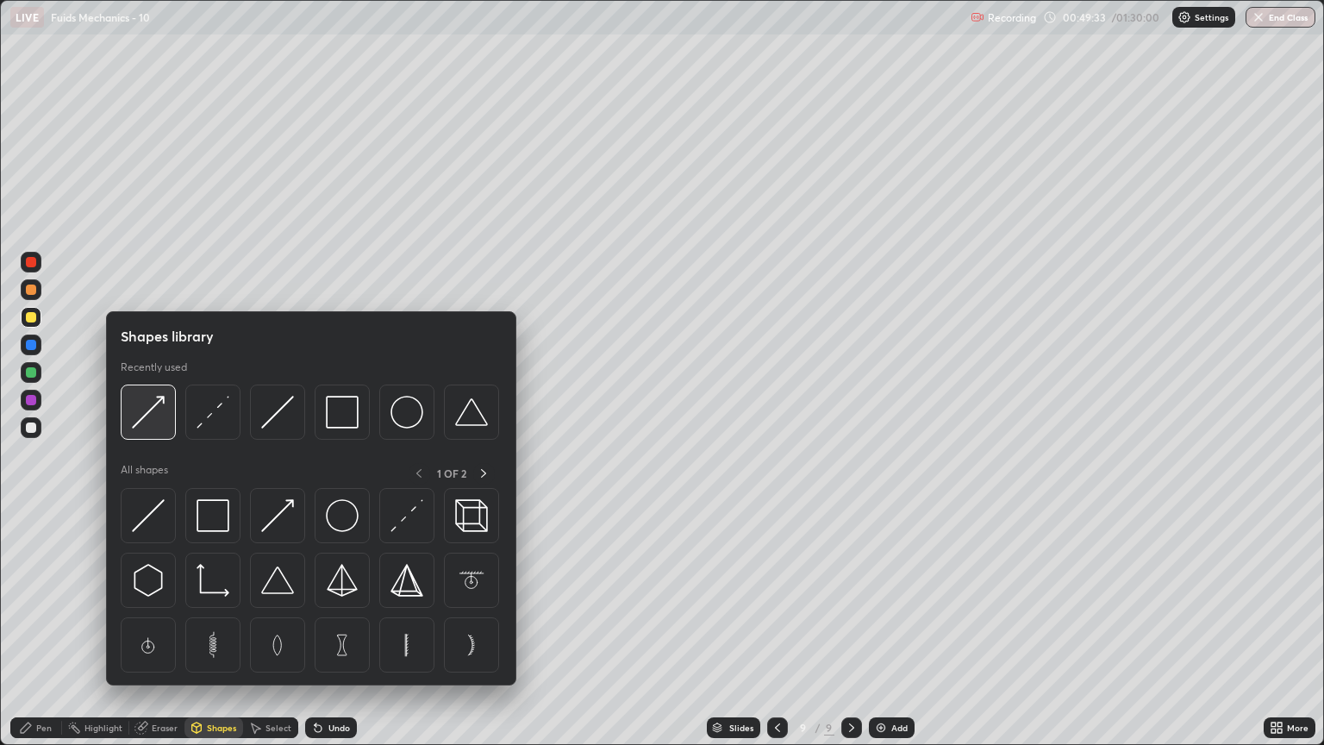
click at [149, 435] on div at bounding box center [148, 412] width 55 height 55
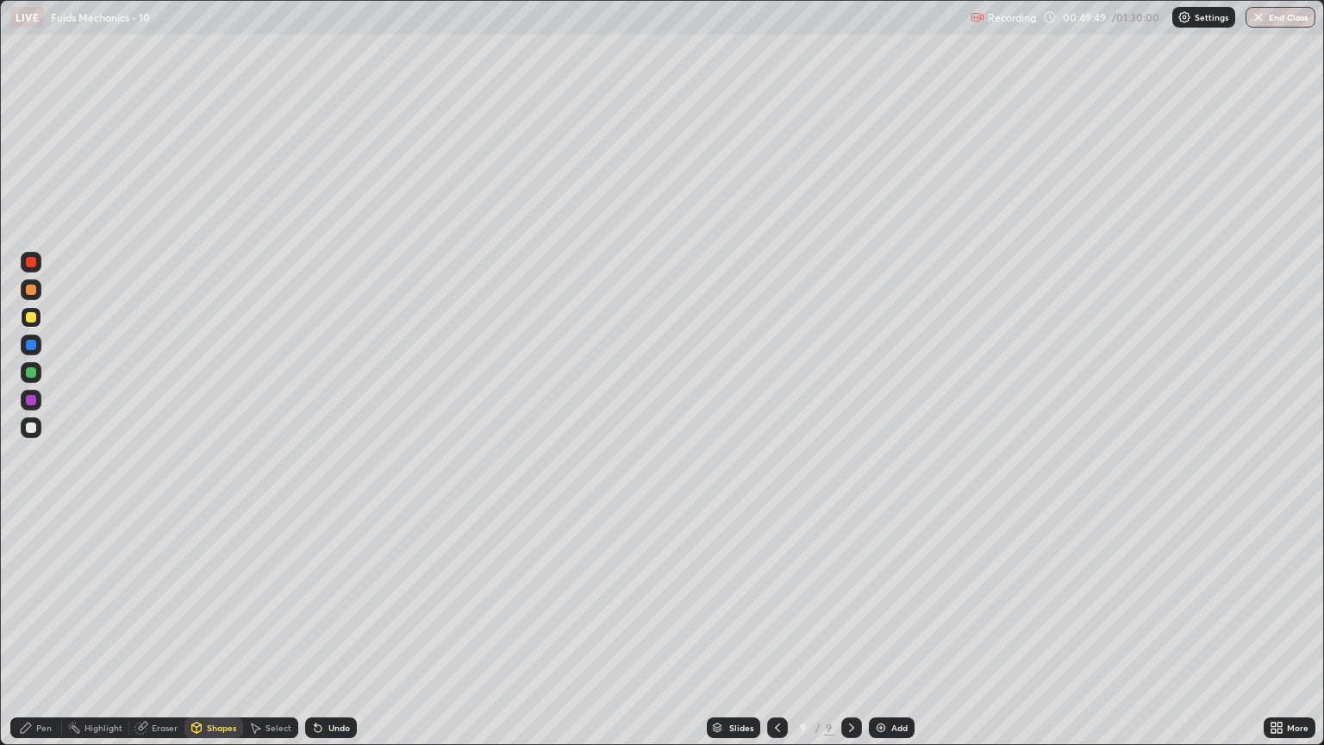
click at [335, 636] on div "Undo" at bounding box center [340, 727] width 22 height 9
click at [50, 636] on div "Pen" at bounding box center [44, 727] width 16 height 9
click at [315, 636] on icon at bounding box center [318, 728] width 7 height 7
click at [319, 636] on icon at bounding box center [318, 728] width 14 height 14
click at [315, 636] on icon at bounding box center [318, 728] width 7 height 7
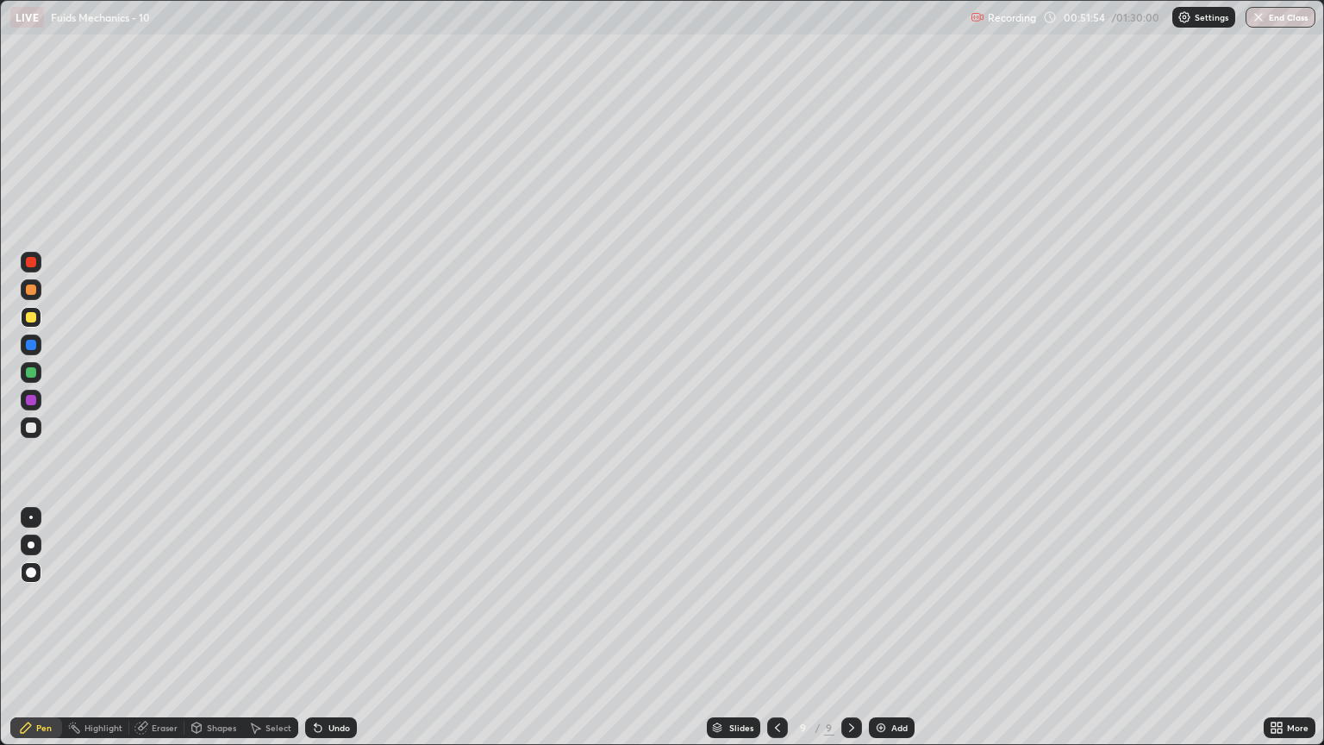
click at [316, 636] on icon at bounding box center [318, 728] width 7 height 7
click at [322, 636] on div "Undo" at bounding box center [331, 727] width 52 height 21
click at [328, 636] on div "Undo" at bounding box center [331, 727] width 52 height 21
click at [38, 428] on div at bounding box center [31, 427] width 21 height 21
click at [880, 636] on img at bounding box center [881, 728] width 14 height 14
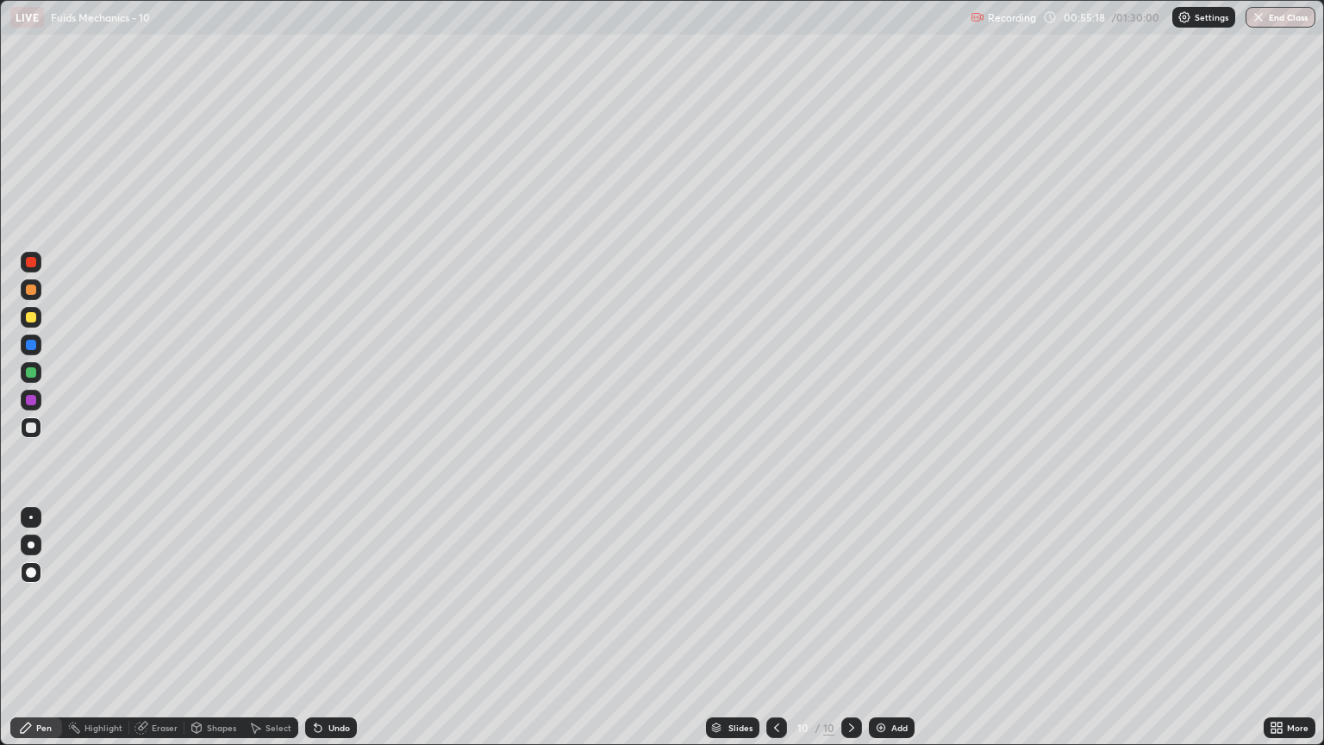
click at [219, 636] on div "Shapes" at bounding box center [221, 727] width 29 height 9
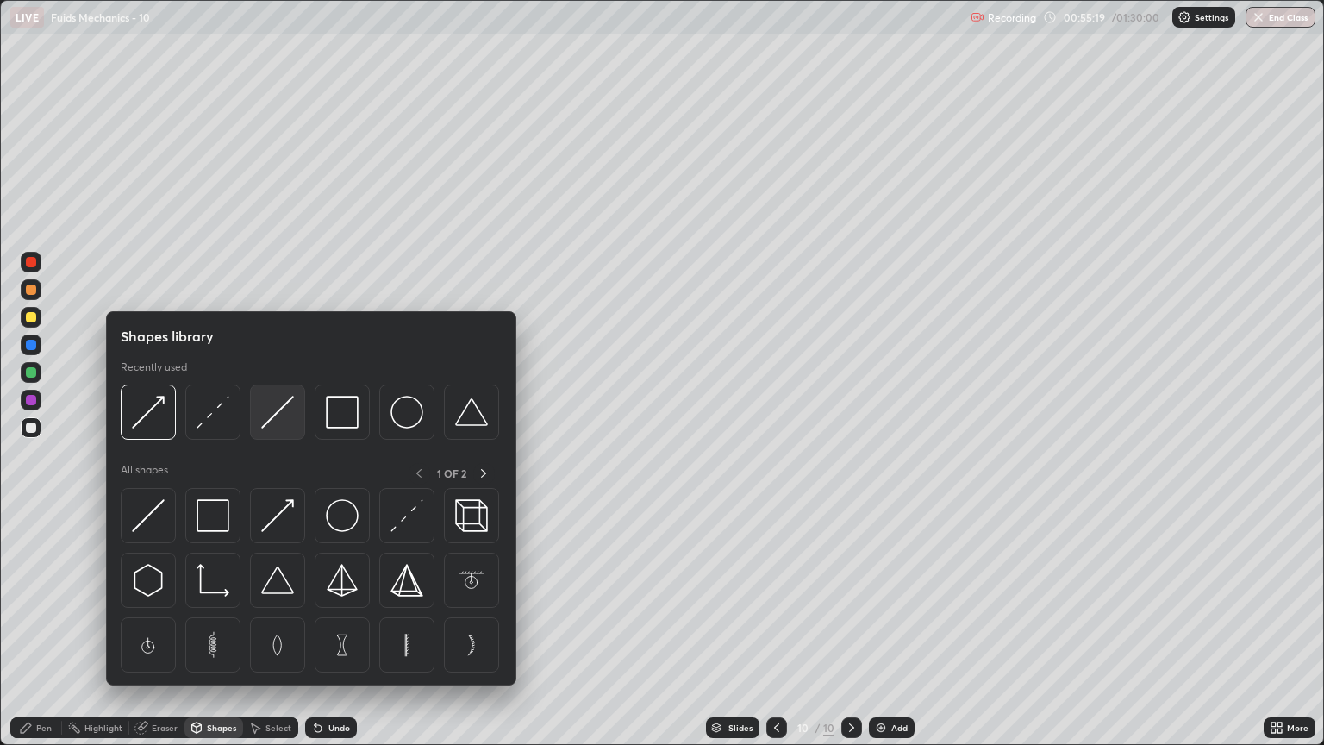
click at [279, 417] on img at bounding box center [277, 412] width 33 height 33
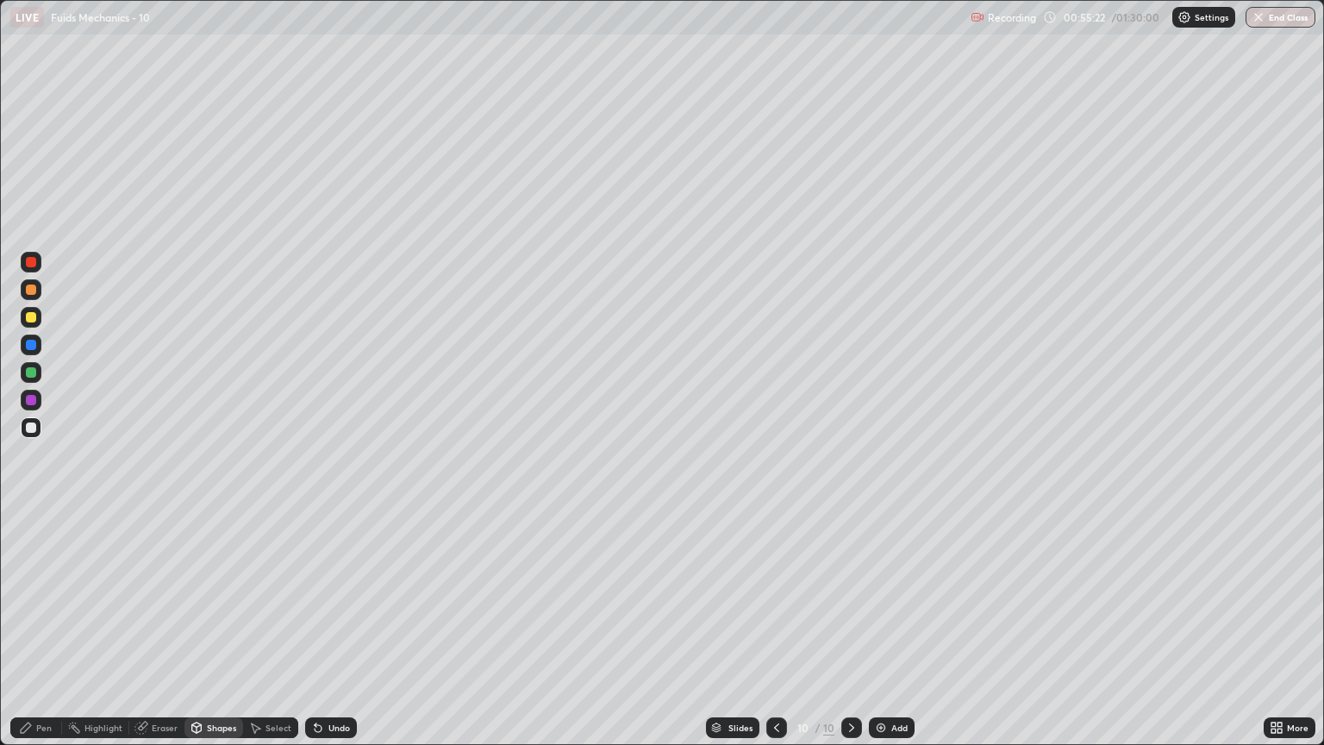
click at [31, 322] on div at bounding box center [31, 317] width 10 height 10
click at [41, 636] on div "Pen" at bounding box center [44, 727] width 16 height 9
click at [32, 428] on div at bounding box center [31, 428] width 10 height 10
click at [32, 373] on div at bounding box center [31, 372] width 10 height 10
click at [217, 636] on div "Shapes" at bounding box center [221, 727] width 29 height 9
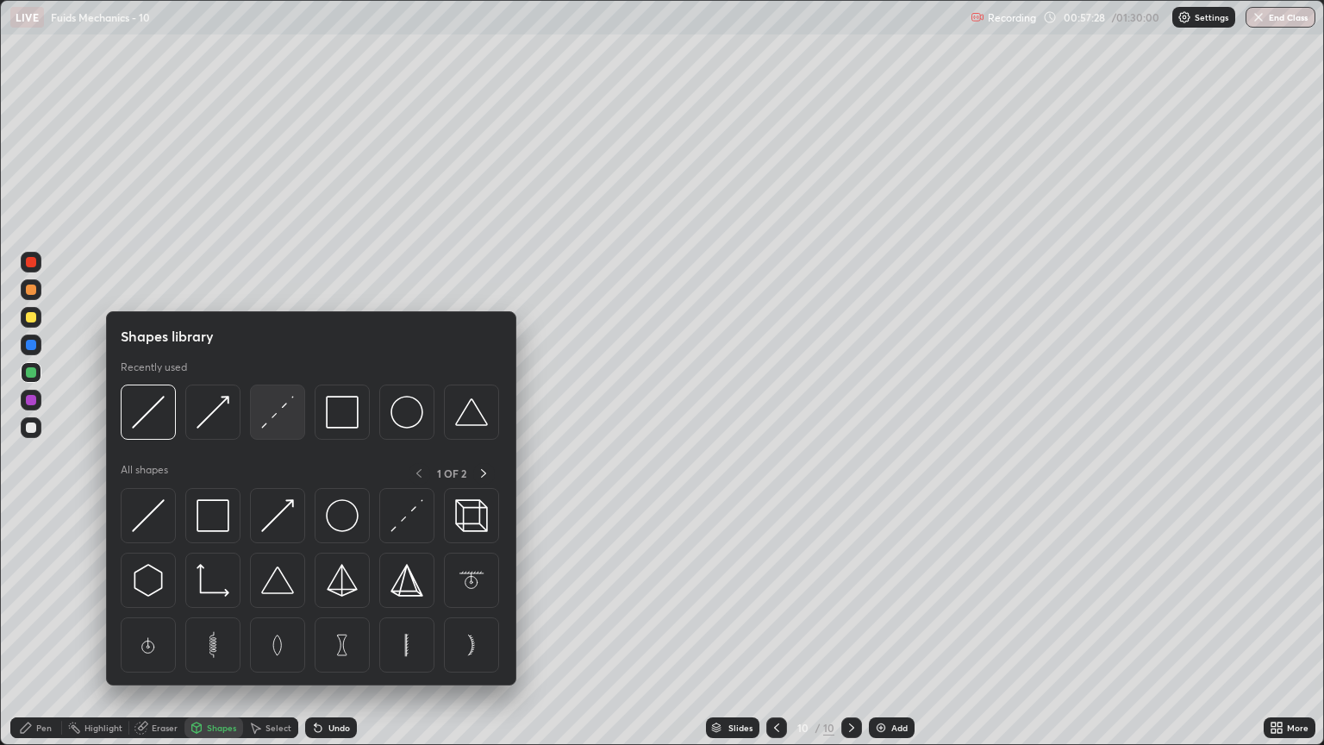
click at [277, 418] on img at bounding box center [277, 412] width 33 height 33
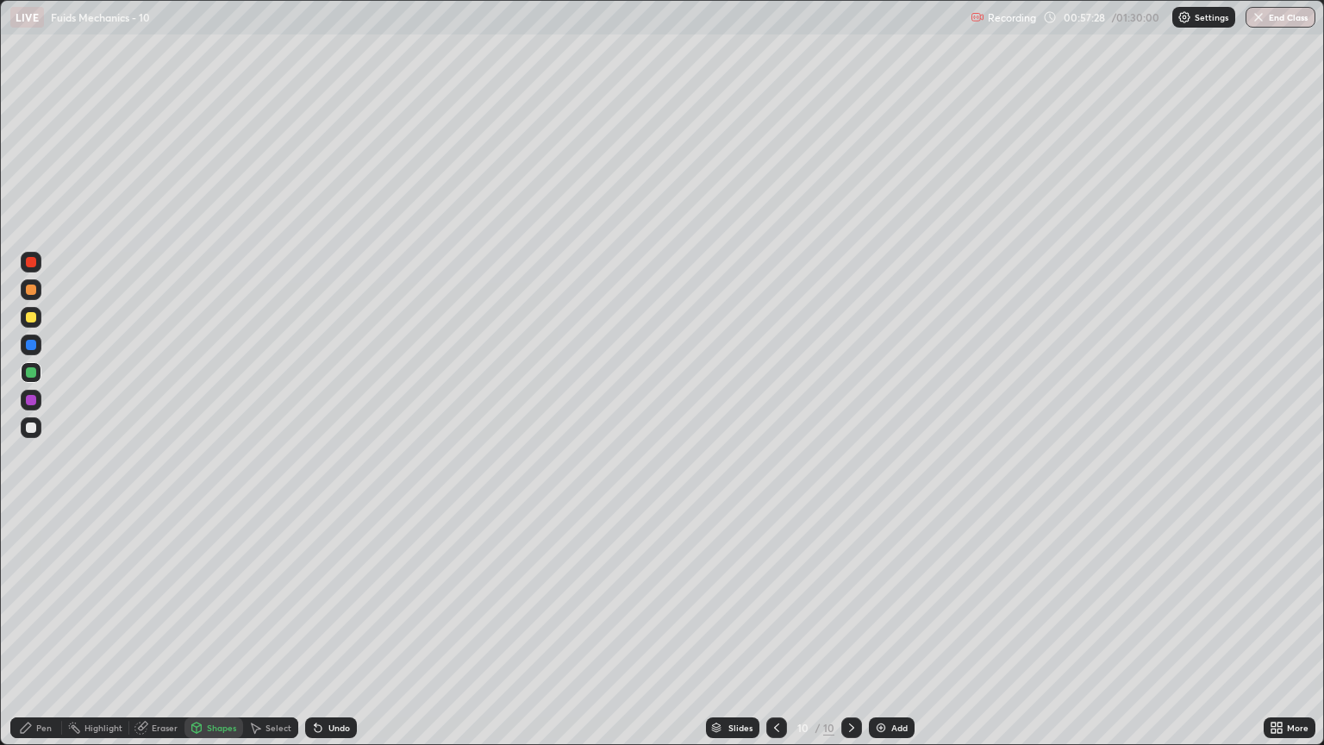
click at [34, 426] on div at bounding box center [31, 428] width 10 height 10
click at [51, 636] on div "Pen" at bounding box center [44, 727] width 16 height 9
click at [207, 636] on div "Shapes" at bounding box center [214, 727] width 59 height 21
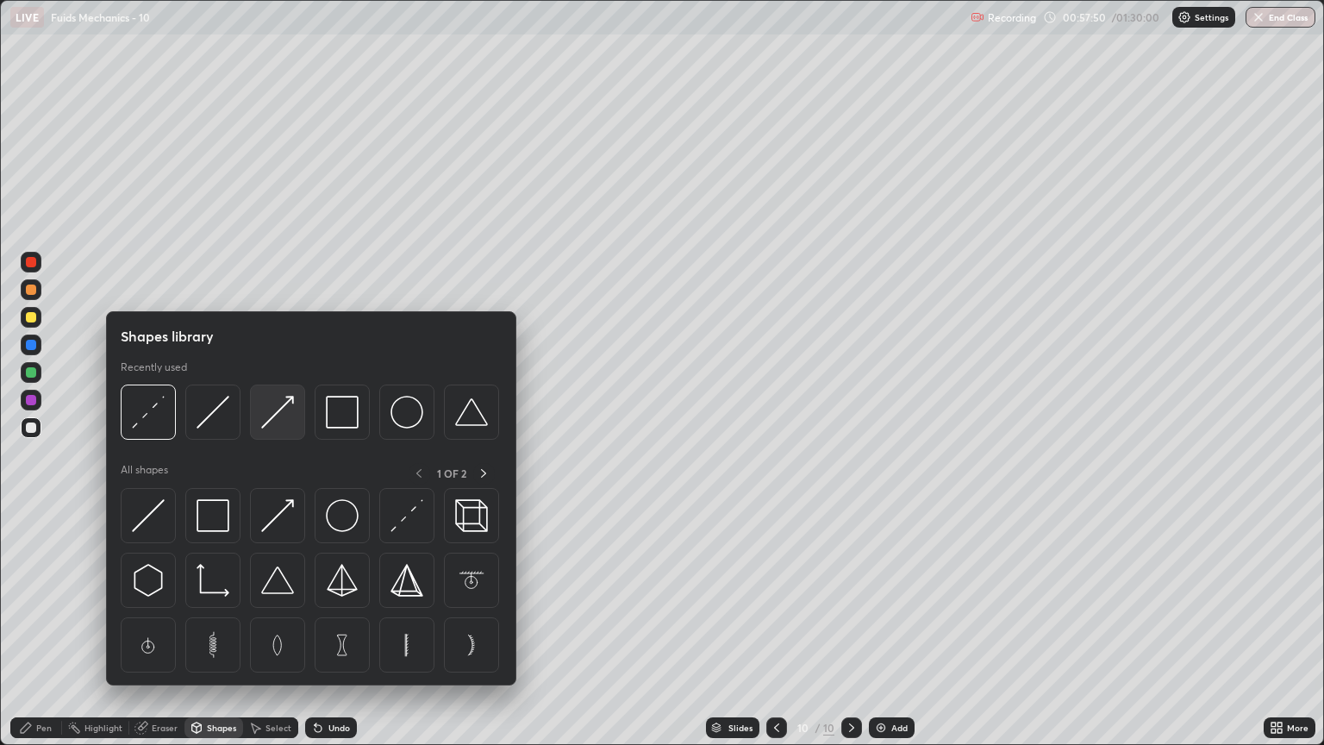
click at [282, 421] on img at bounding box center [277, 412] width 33 height 33
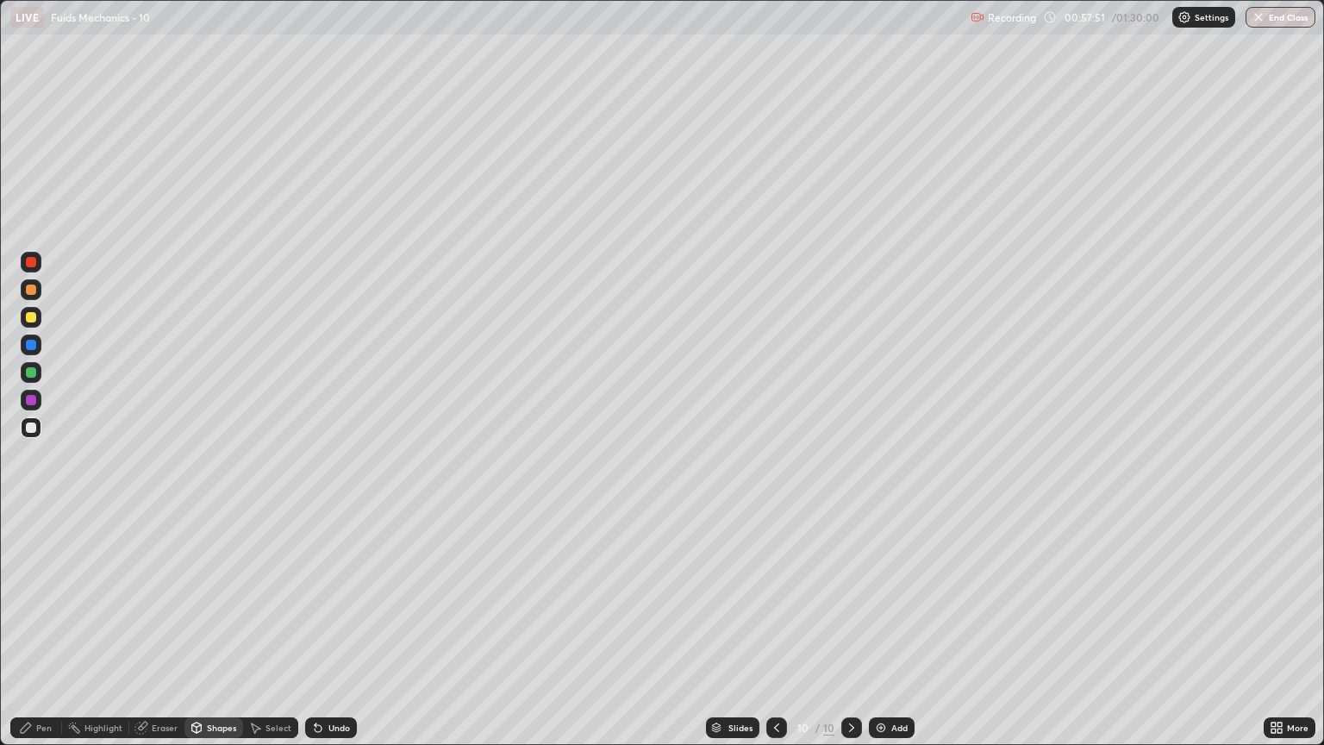
click at [31, 317] on div at bounding box center [31, 317] width 10 height 10
click at [44, 636] on div "Pen" at bounding box center [36, 727] width 52 height 21
click at [26, 430] on div at bounding box center [31, 428] width 10 height 10
click at [892, 636] on div "Add" at bounding box center [900, 727] width 16 height 9
click at [220, 636] on div "Shapes" at bounding box center [214, 727] width 59 height 21
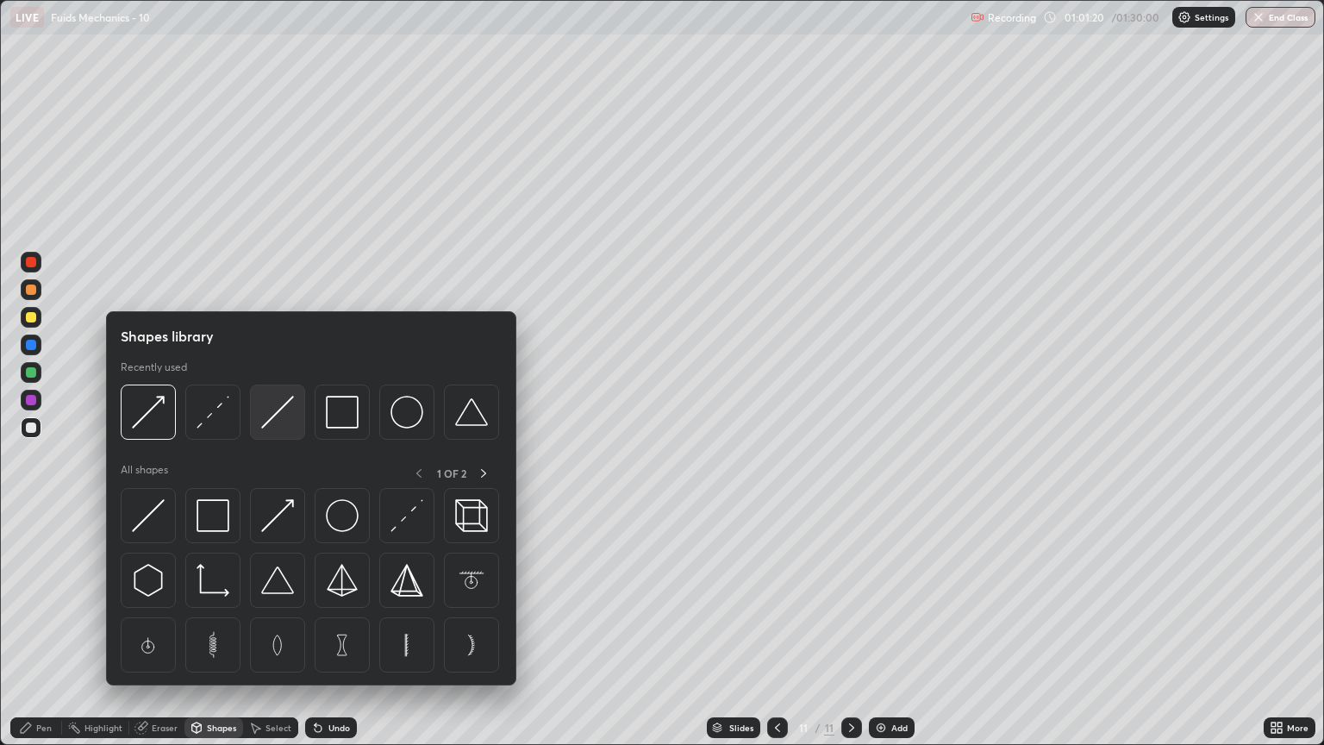
click at [285, 428] on img at bounding box center [277, 412] width 33 height 33
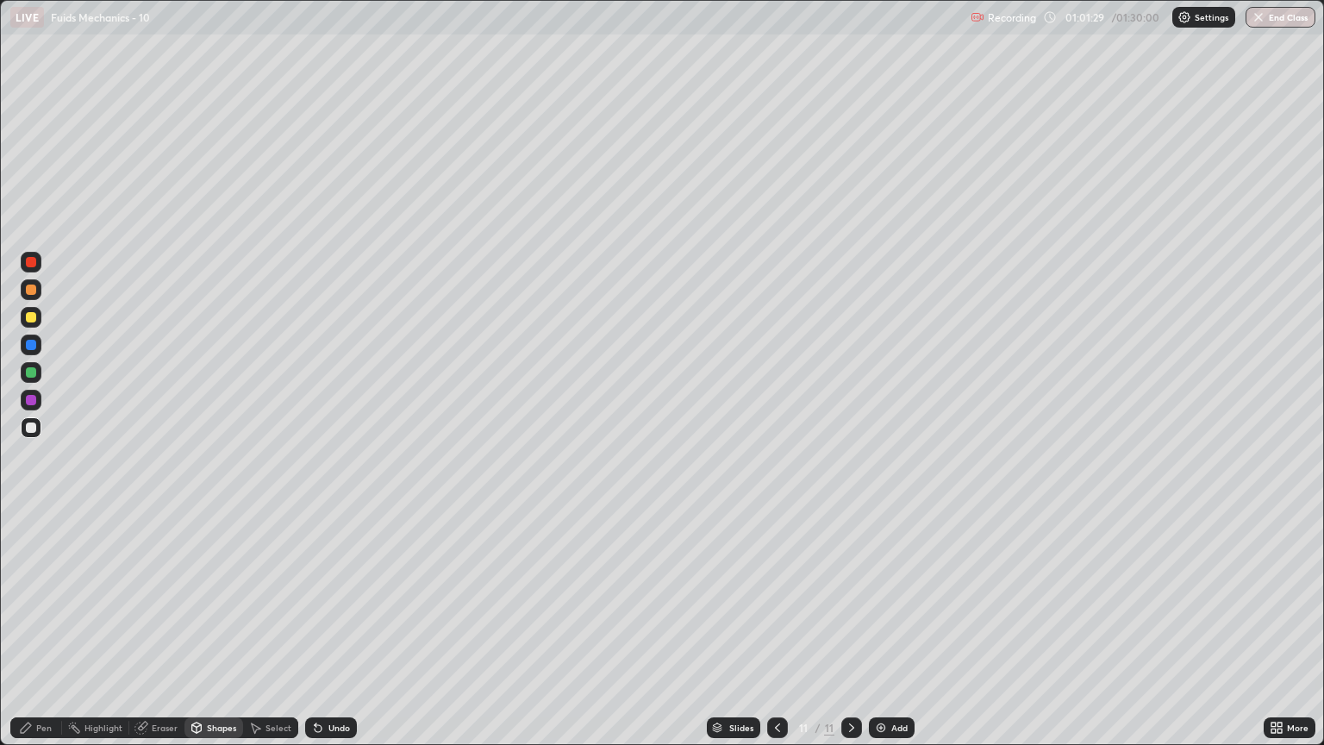
click at [28, 327] on div at bounding box center [31, 317] width 21 height 21
click at [214, 636] on div "Shapes" at bounding box center [221, 727] width 29 height 9
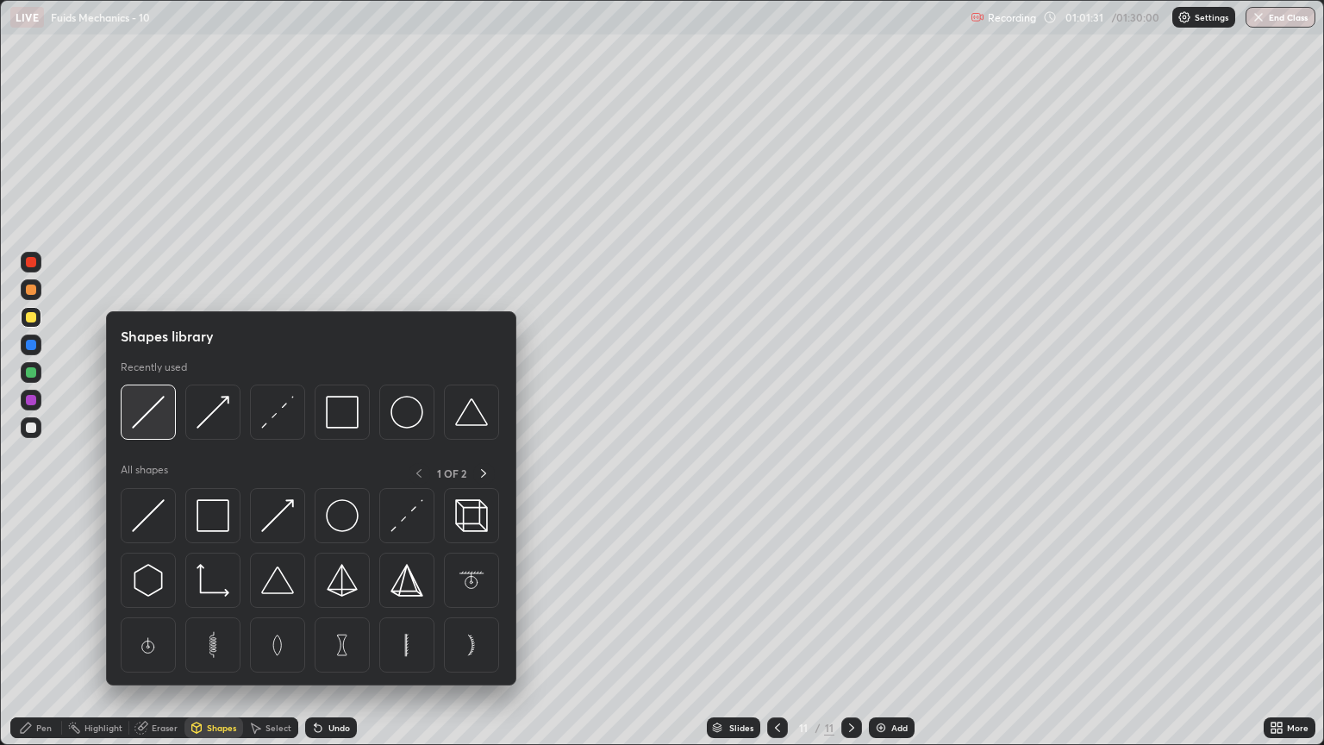
click at [164, 424] on img at bounding box center [148, 412] width 33 height 33
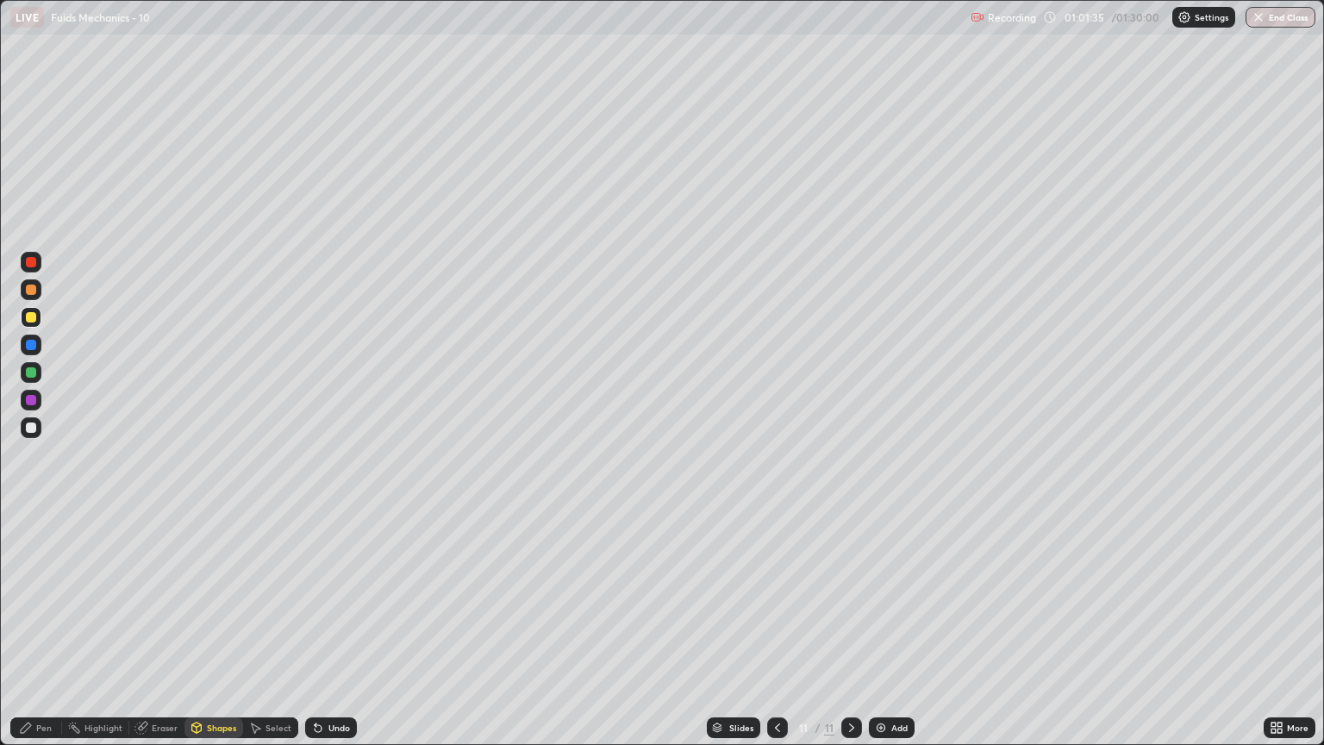
click at [41, 636] on div "Pen" at bounding box center [44, 727] width 16 height 9
click at [31, 373] on div at bounding box center [31, 372] width 10 height 10
click at [38, 318] on div at bounding box center [31, 317] width 21 height 21
click at [32, 428] on div at bounding box center [31, 428] width 10 height 10
click at [169, 636] on div "Eraser" at bounding box center [165, 727] width 26 height 9
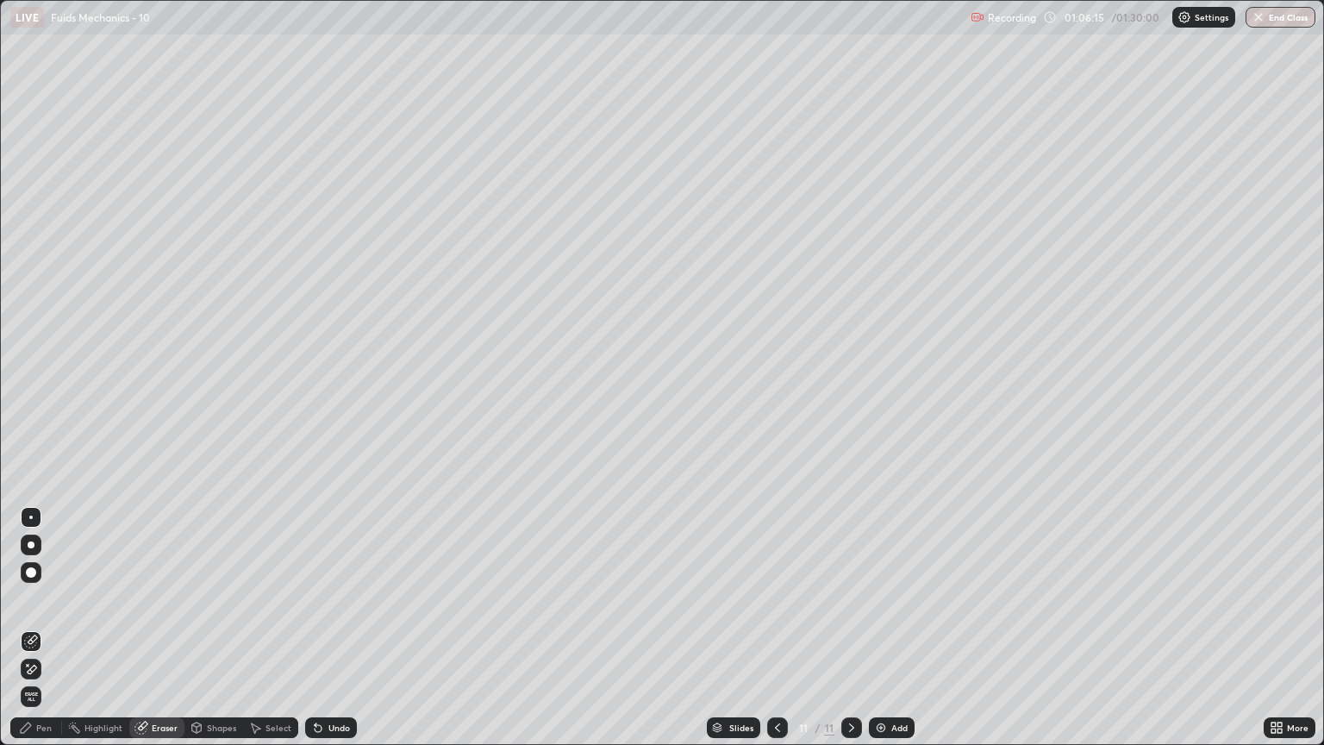
click at [49, 636] on div "Pen" at bounding box center [36, 727] width 52 height 21
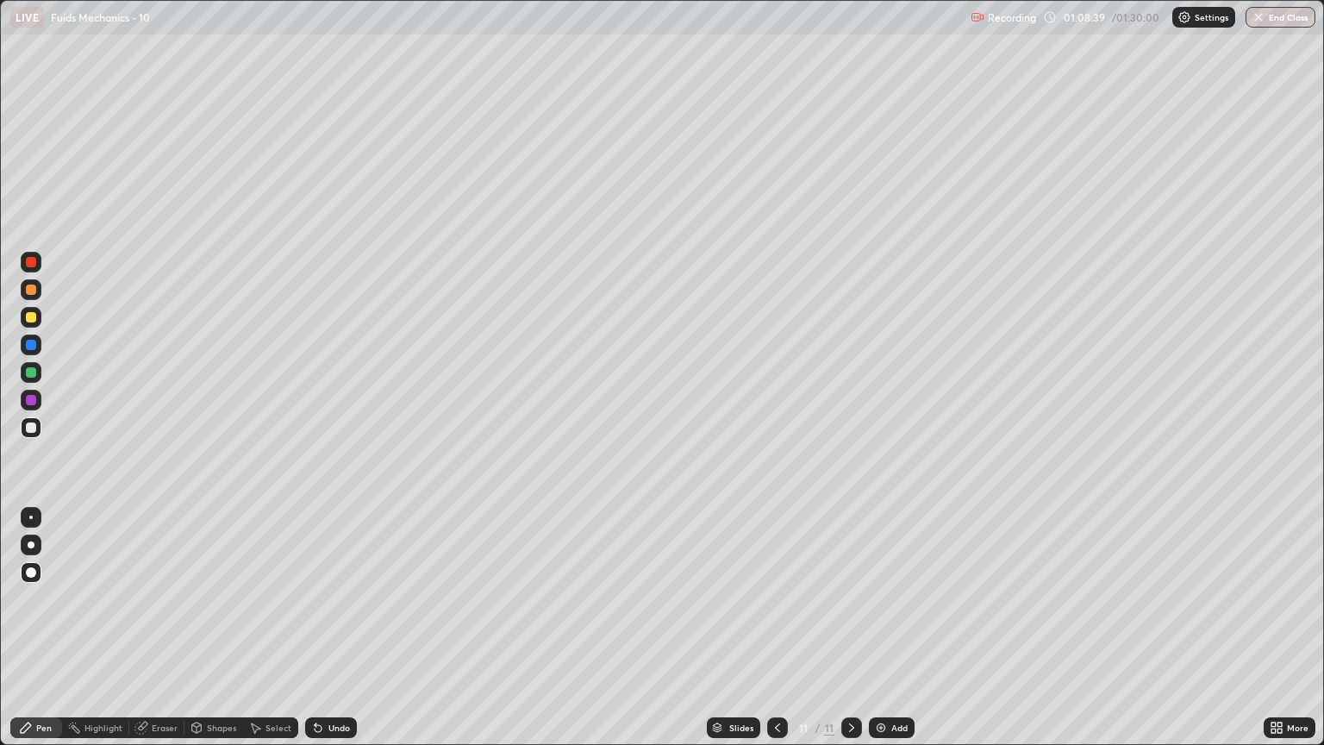
click at [884, 636] on img at bounding box center [881, 728] width 14 height 14
click at [31, 317] on div at bounding box center [31, 317] width 10 height 10
click at [32, 290] on div at bounding box center [31, 290] width 10 height 10
click at [30, 428] on div at bounding box center [31, 428] width 10 height 10
click at [31, 374] on div at bounding box center [31, 372] width 10 height 10
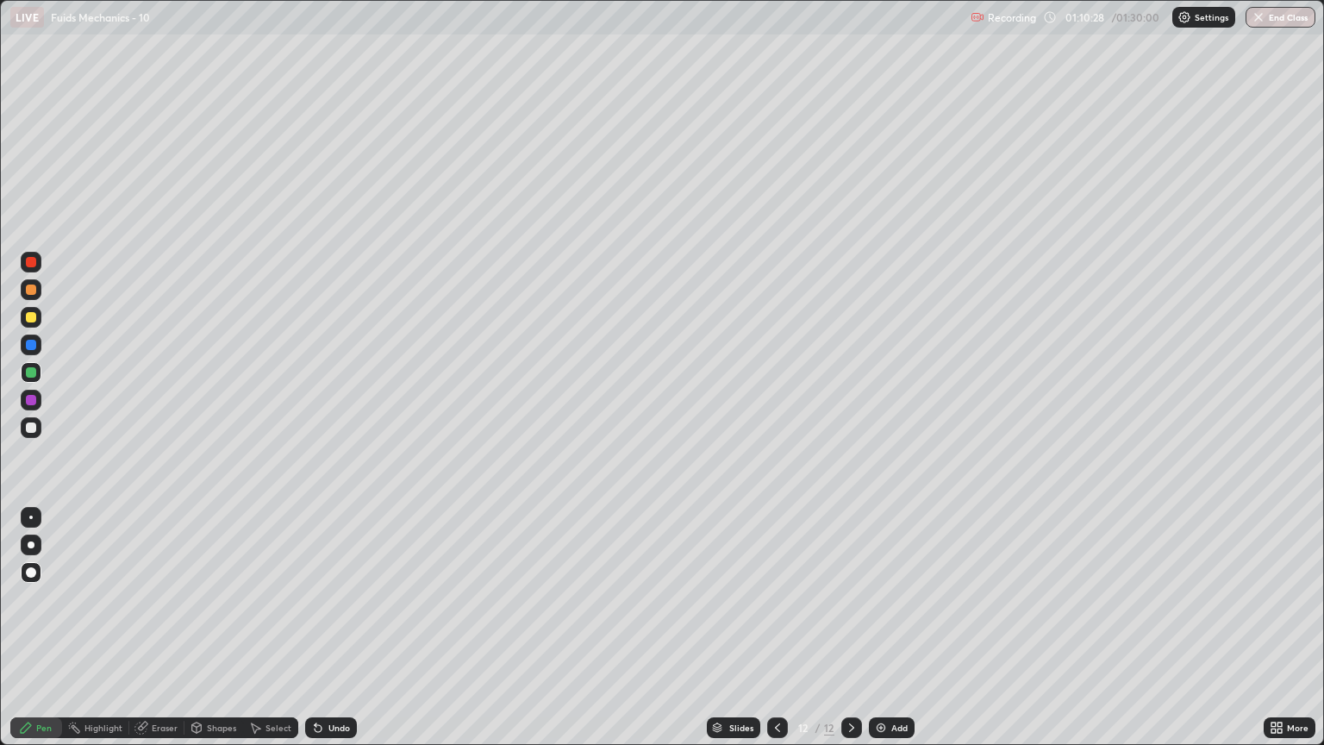
click at [40, 318] on div at bounding box center [31, 317] width 21 height 21
click at [217, 636] on div "Shapes" at bounding box center [221, 727] width 29 height 9
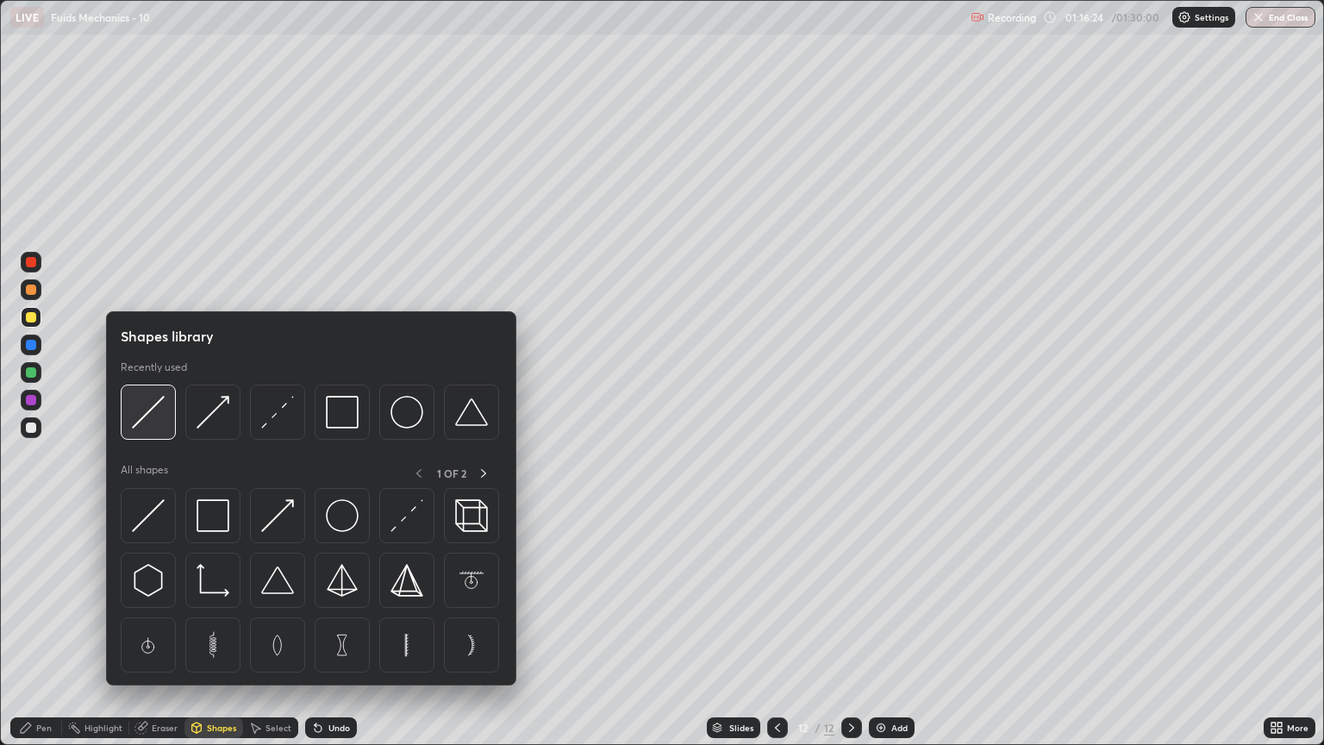
click at [148, 430] on div at bounding box center [148, 412] width 55 height 55
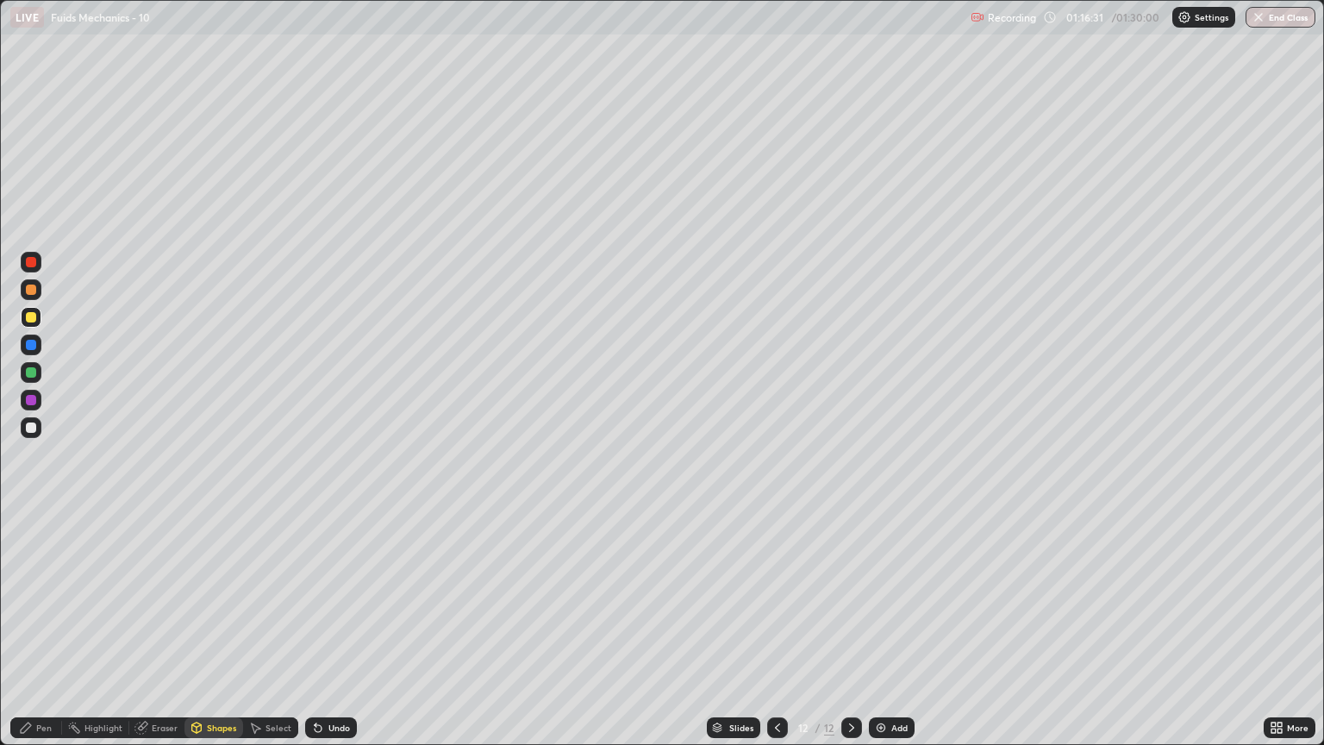
click at [31, 373] on div at bounding box center [31, 372] width 10 height 10
click at [214, 636] on div "Shapes" at bounding box center [221, 727] width 29 height 9
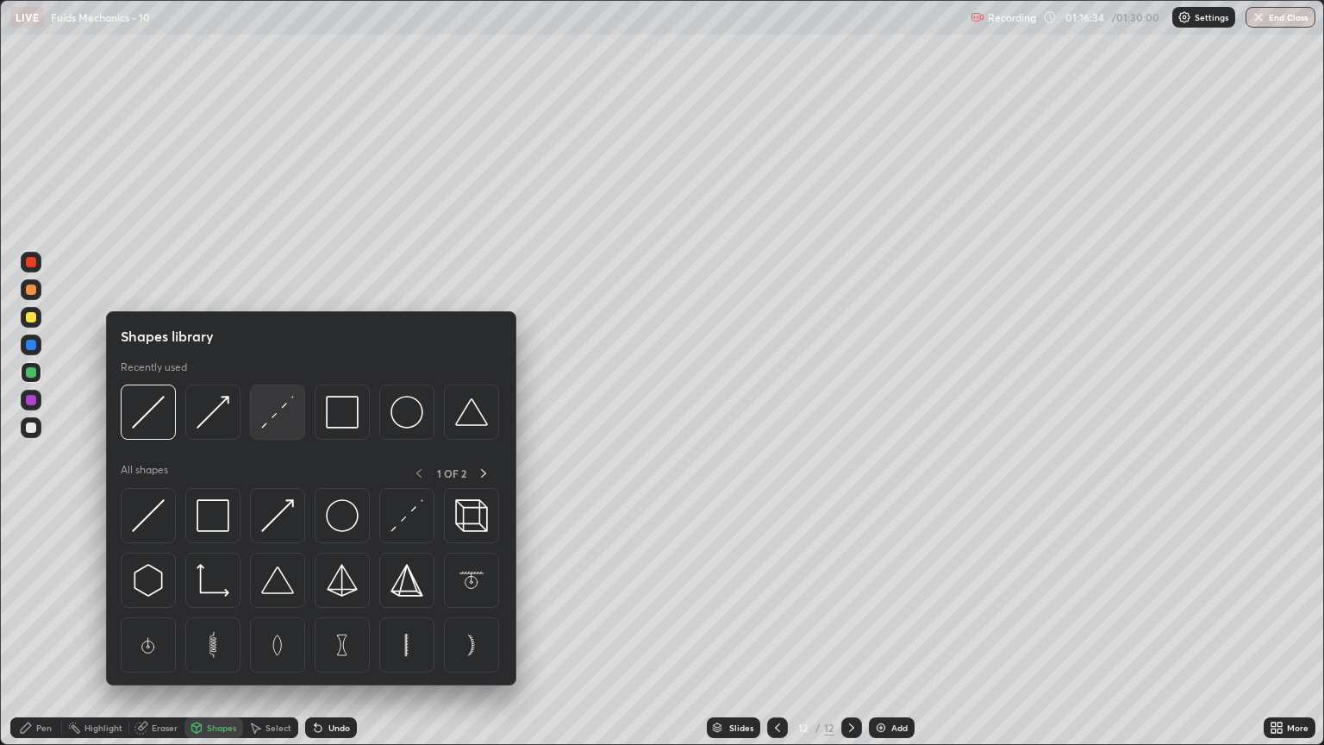
click at [276, 421] on img at bounding box center [277, 412] width 33 height 33
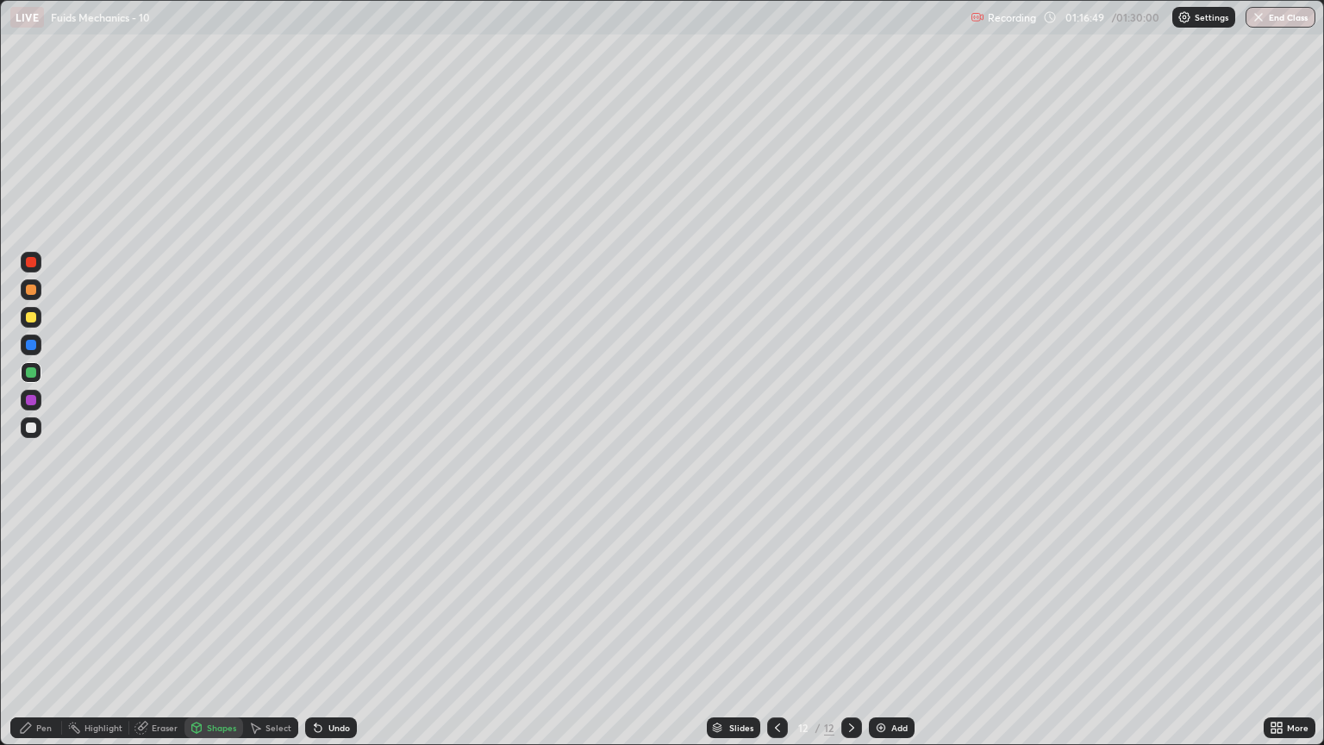
click at [40, 426] on div at bounding box center [31, 427] width 21 height 21
click at [47, 636] on div "Pen" at bounding box center [36, 727] width 52 height 21
click at [893, 636] on div "Add" at bounding box center [900, 727] width 16 height 9
click at [228, 636] on div "Shapes" at bounding box center [221, 727] width 29 height 9
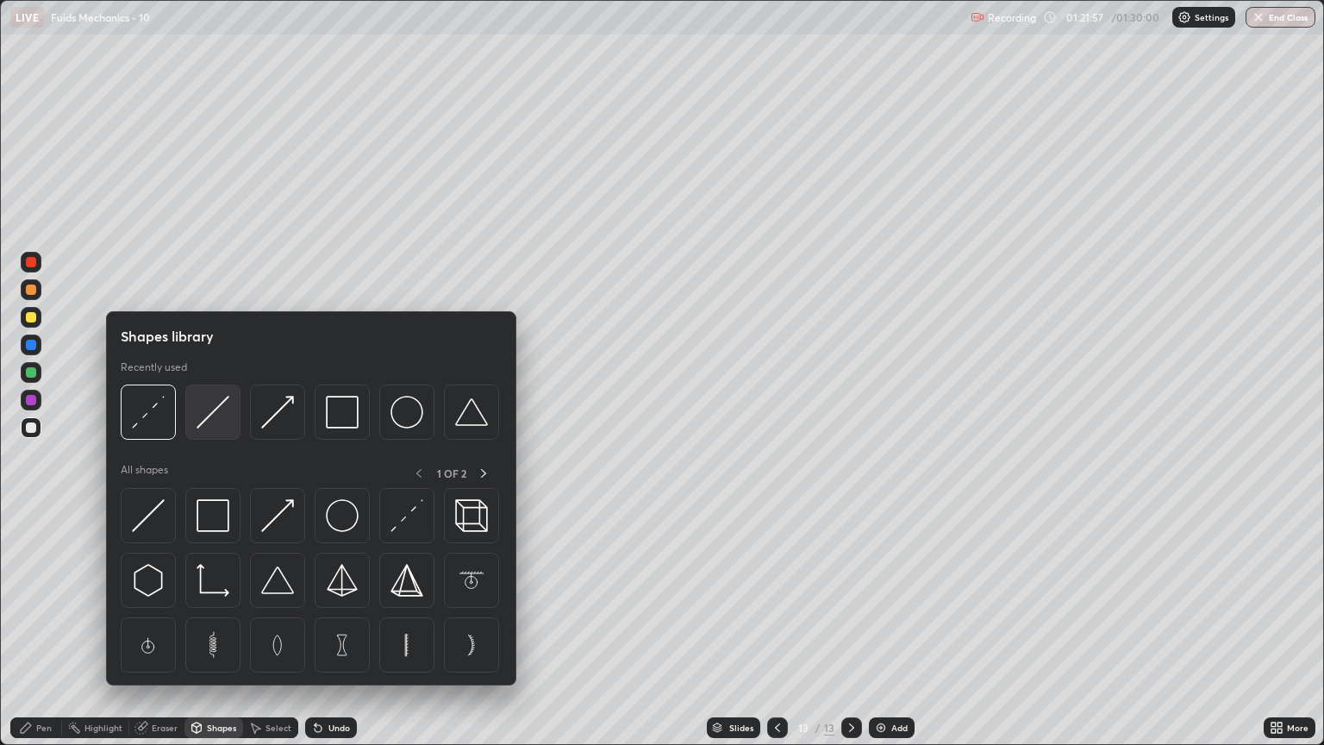
click at [215, 422] on img at bounding box center [213, 412] width 33 height 33
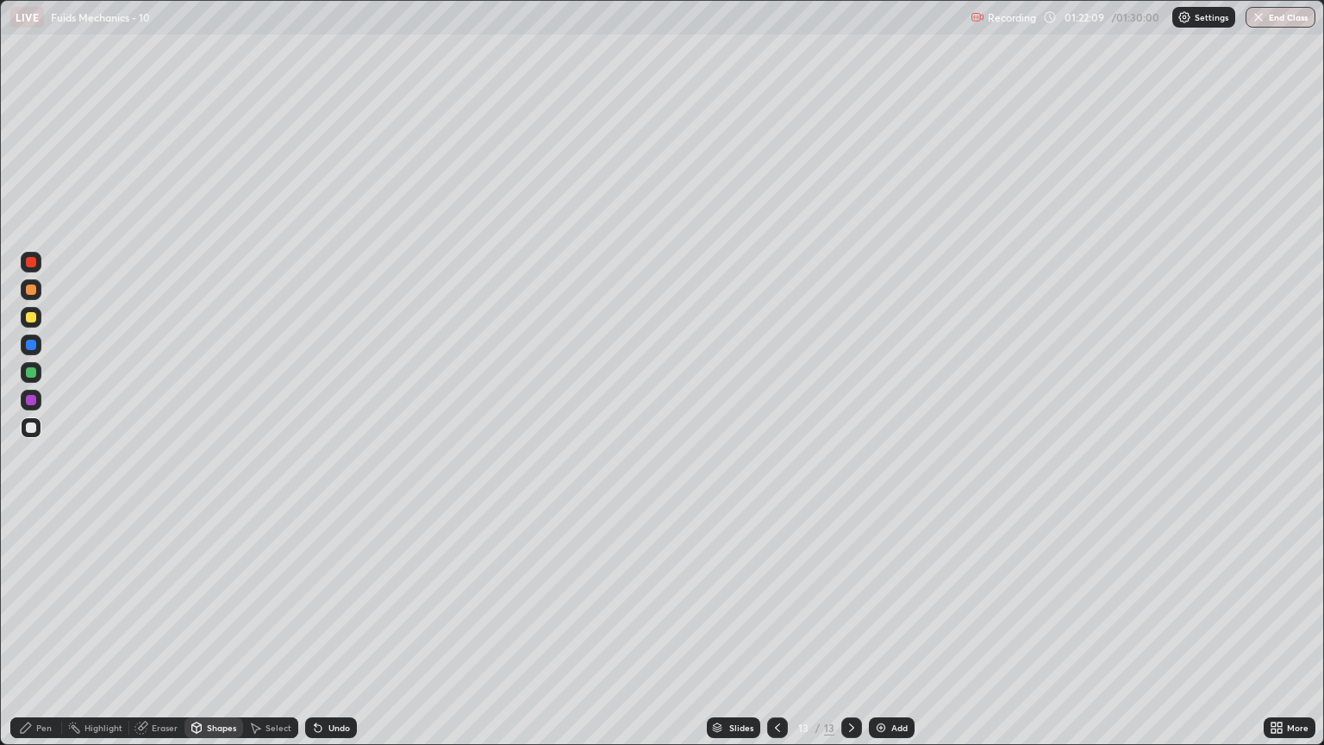
click at [34, 293] on div at bounding box center [31, 290] width 10 height 10
click at [221, 636] on div "Shapes" at bounding box center [221, 727] width 29 height 9
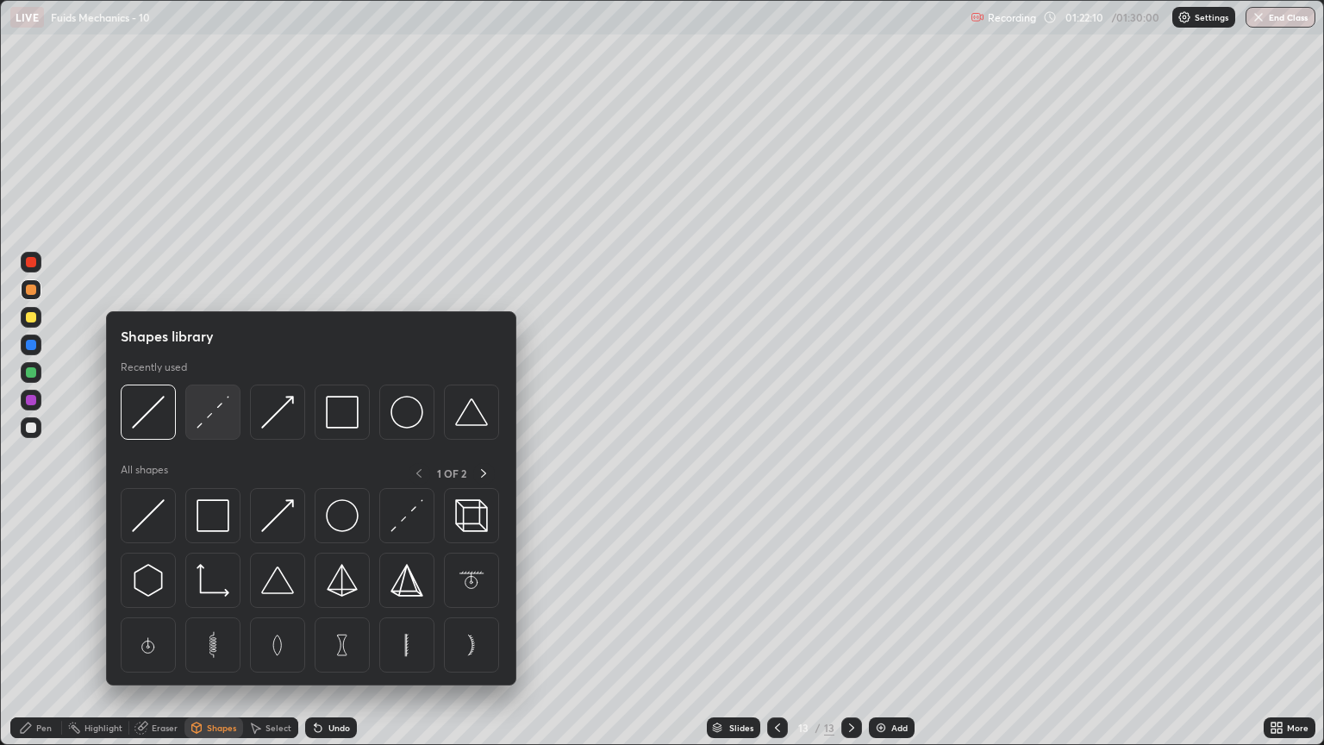
click at [224, 411] on img at bounding box center [213, 412] width 33 height 33
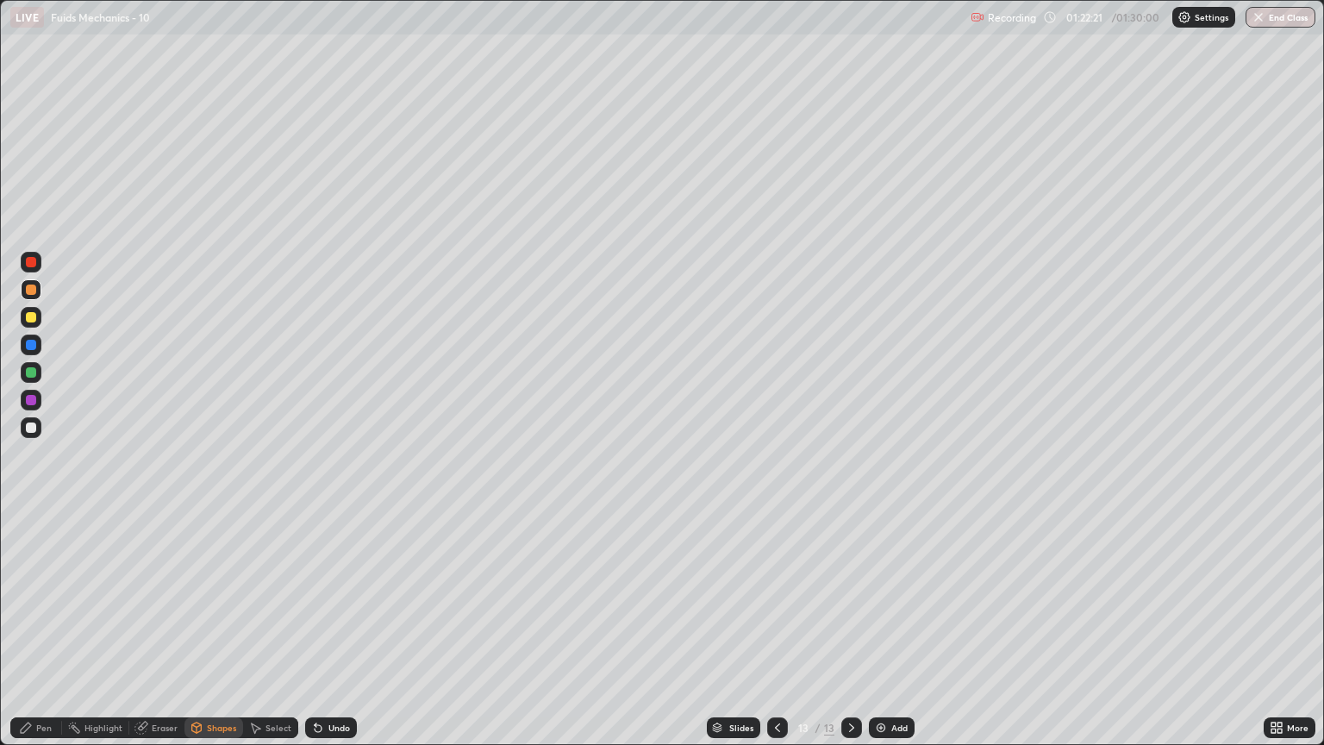
click at [38, 636] on div "Pen" at bounding box center [44, 727] width 16 height 9
click at [34, 373] on div at bounding box center [31, 372] width 10 height 10
click at [222, 636] on div "Shapes" at bounding box center [221, 727] width 29 height 9
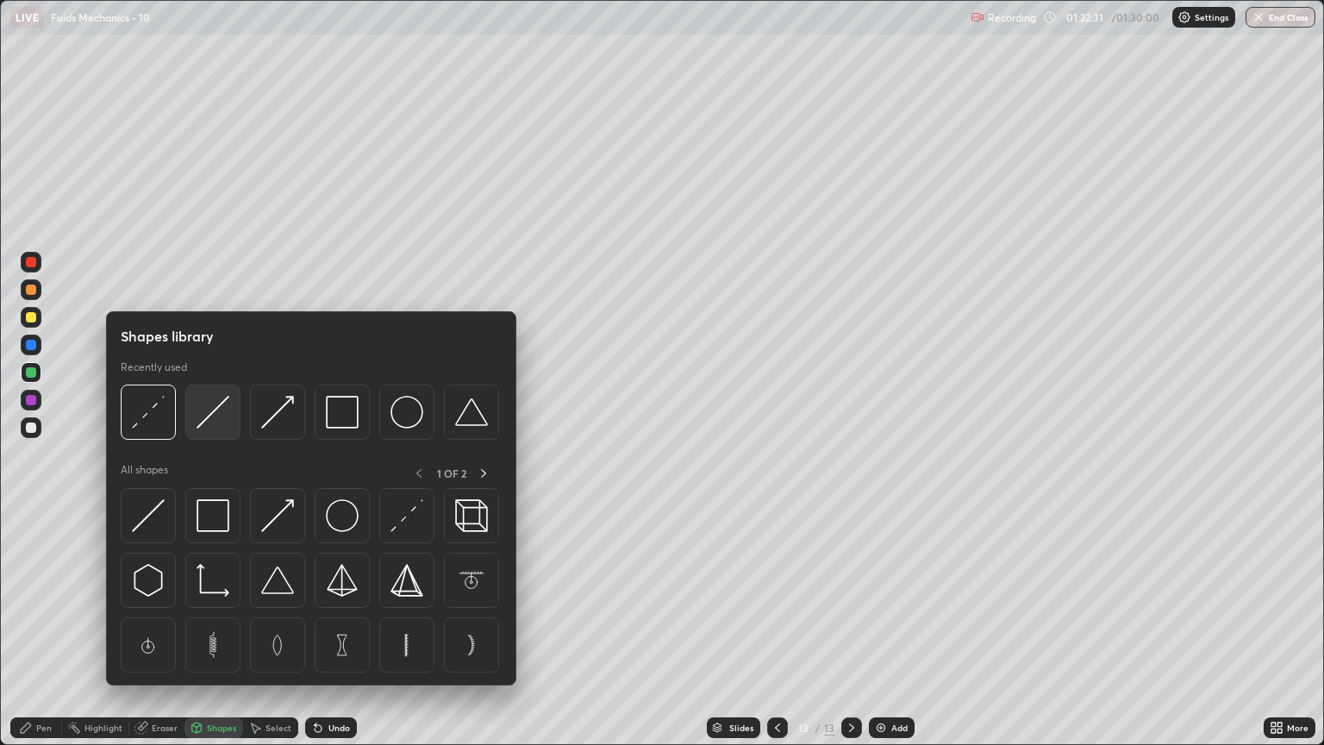
click at [210, 428] on img at bounding box center [213, 412] width 33 height 33
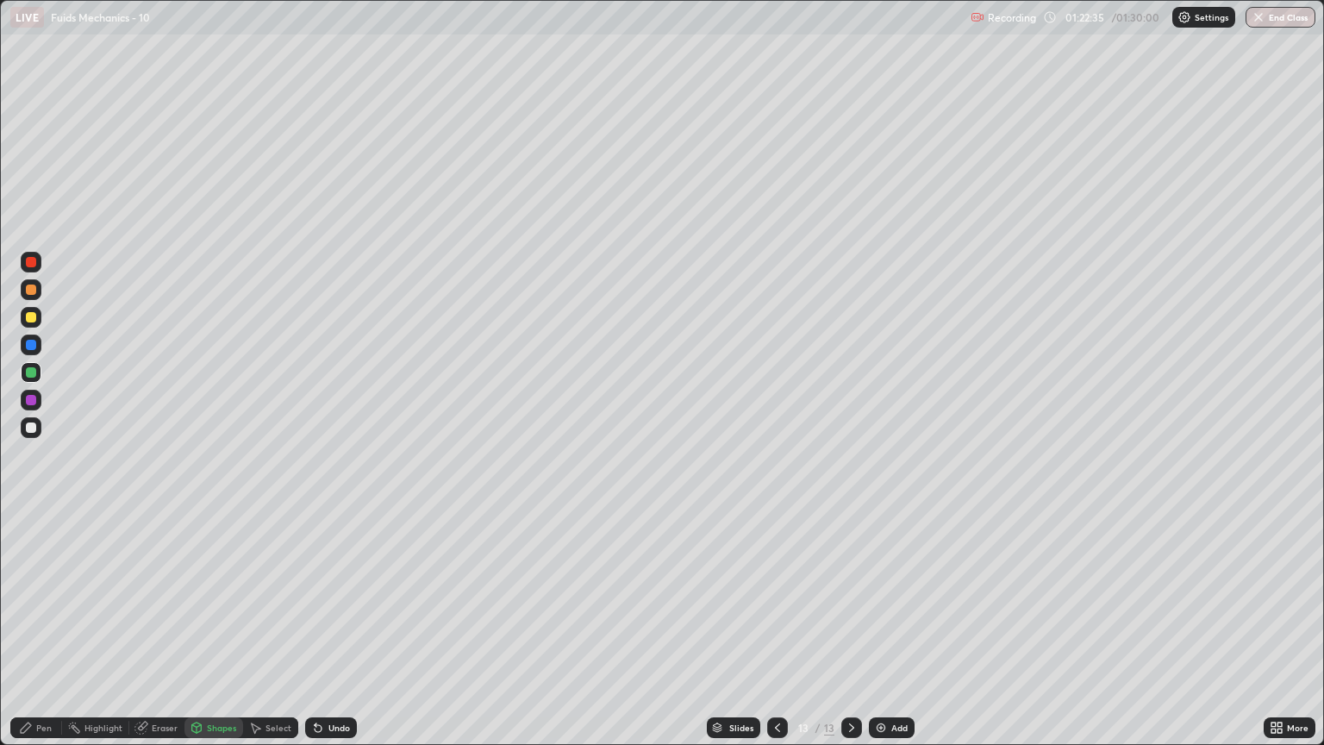
click at [48, 636] on div "Pen" at bounding box center [44, 727] width 16 height 9
click at [28, 428] on div at bounding box center [31, 428] width 10 height 10
click at [31, 346] on div at bounding box center [31, 345] width 10 height 10
click at [29, 372] on div at bounding box center [31, 372] width 10 height 10
click at [217, 636] on div "Shapes" at bounding box center [214, 727] width 59 height 21
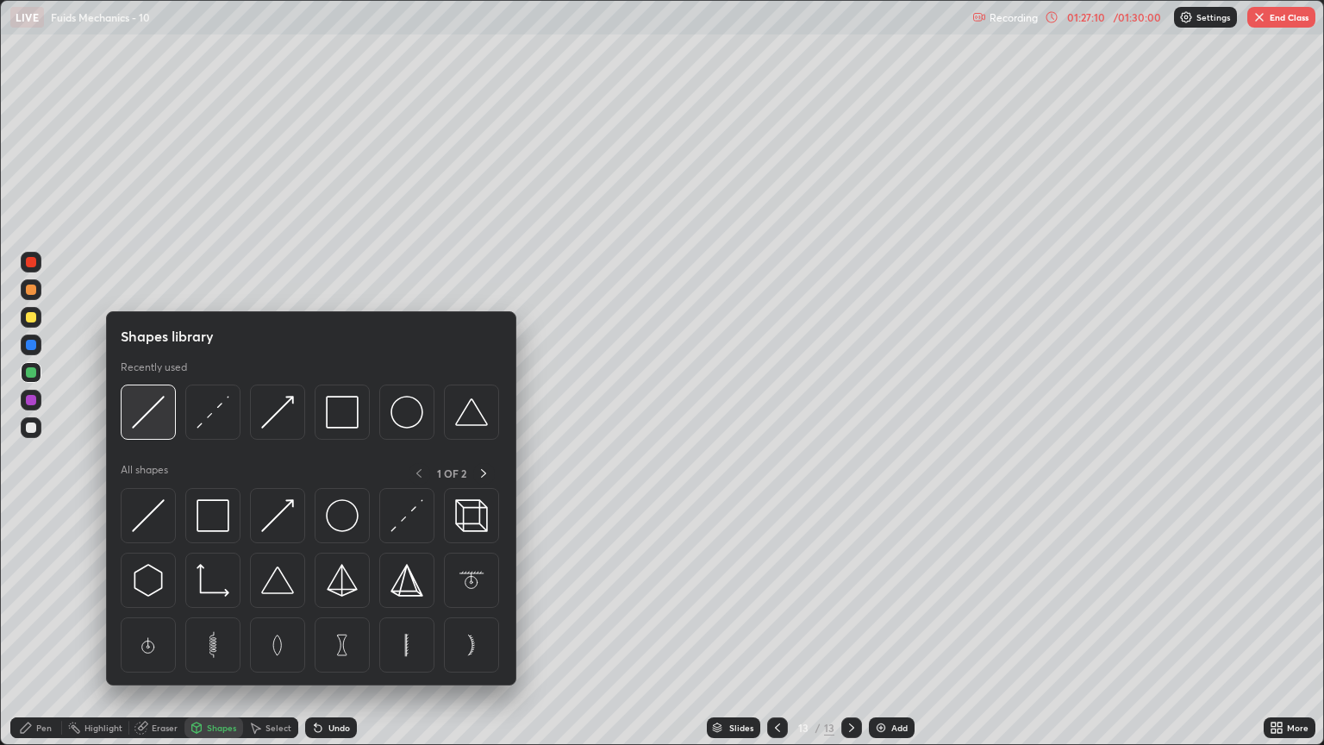
click at [142, 423] on img at bounding box center [148, 412] width 33 height 33
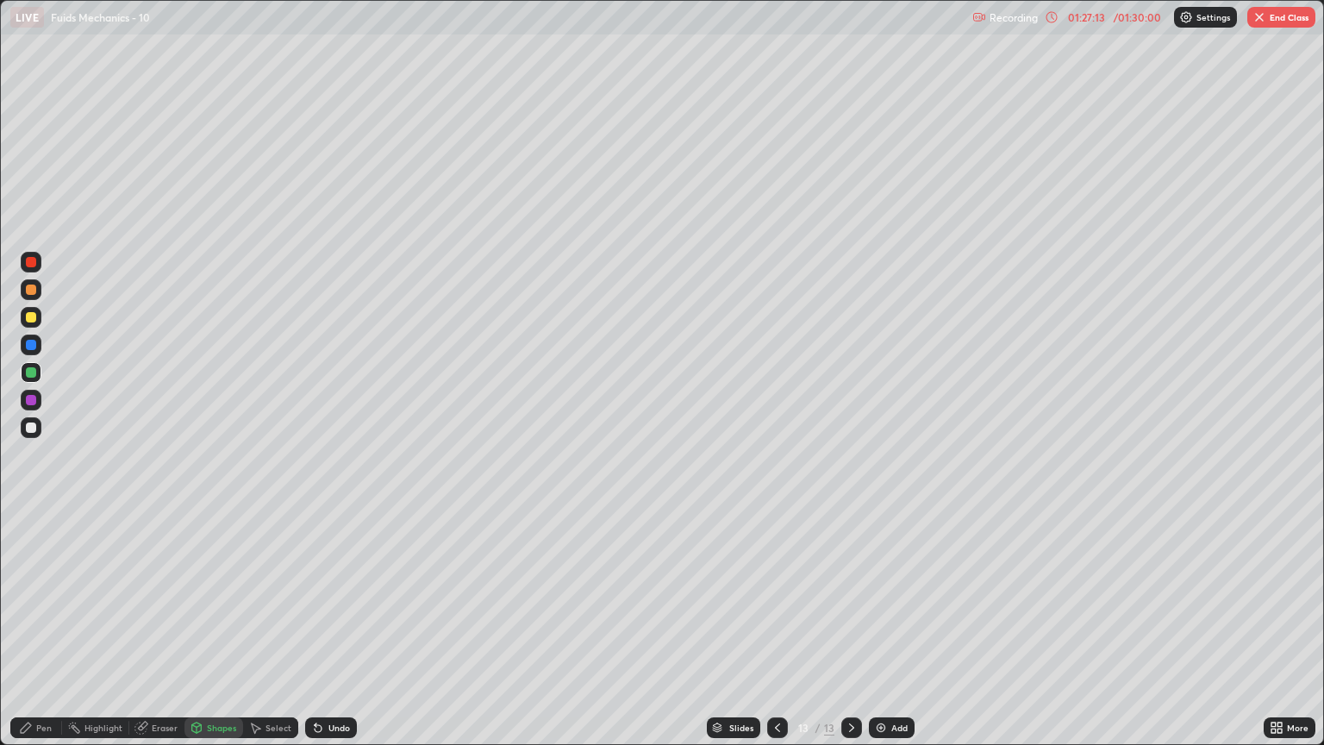
click at [39, 636] on div "Pen" at bounding box center [44, 727] width 16 height 9
click at [1276, 16] on button "End Class" at bounding box center [1282, 17] width 68 height 21
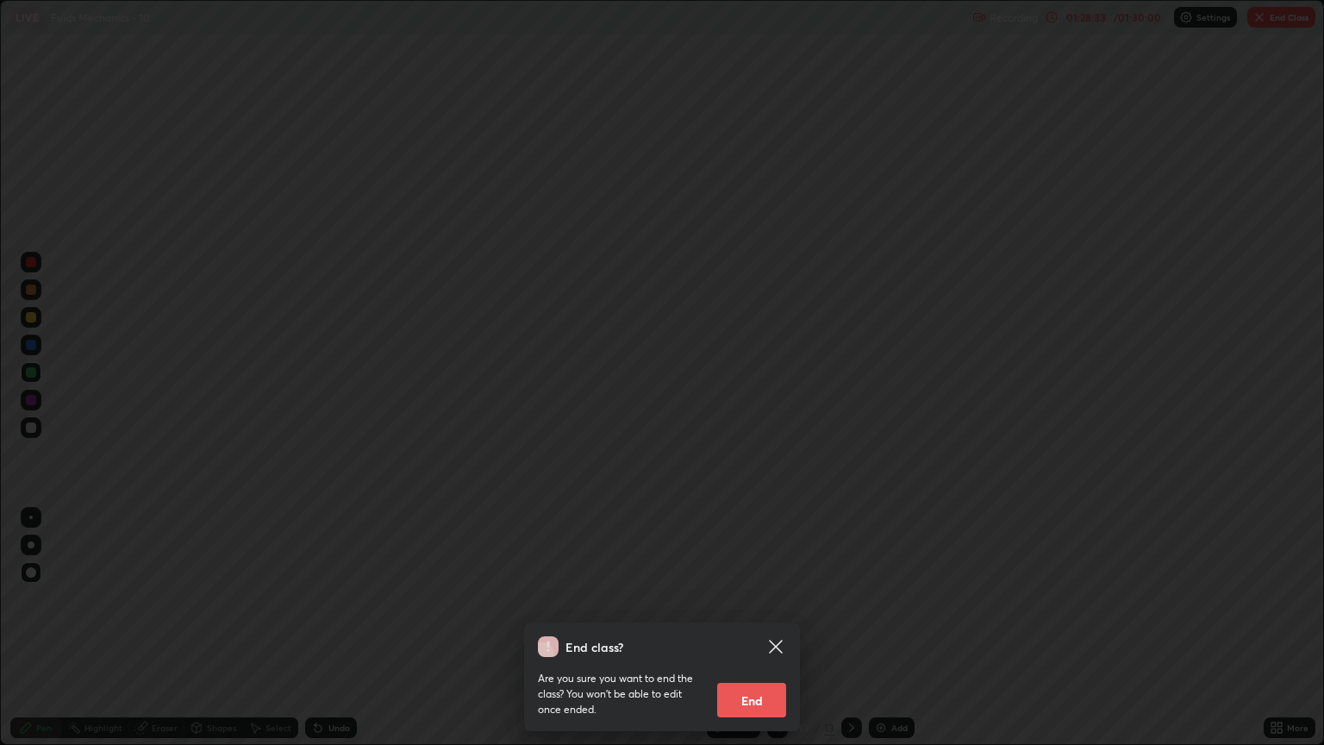
click at [769, 636] on button "End" at bounding box center [751, 700] width 69 height 34
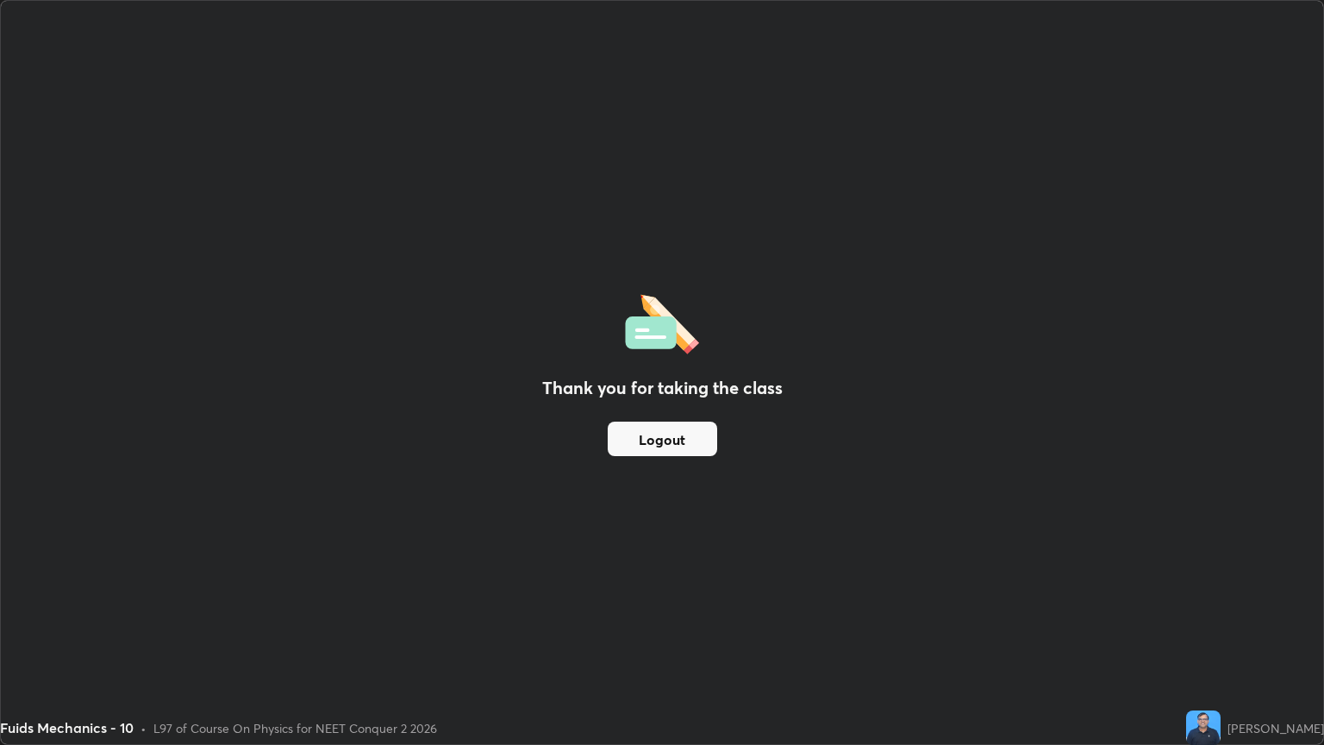
click at [684, 437] on button "Logout" at bounding box center [663, 439] width 110 height 34
